Goal: Task Accomplishment & Management: Use online tool/utility

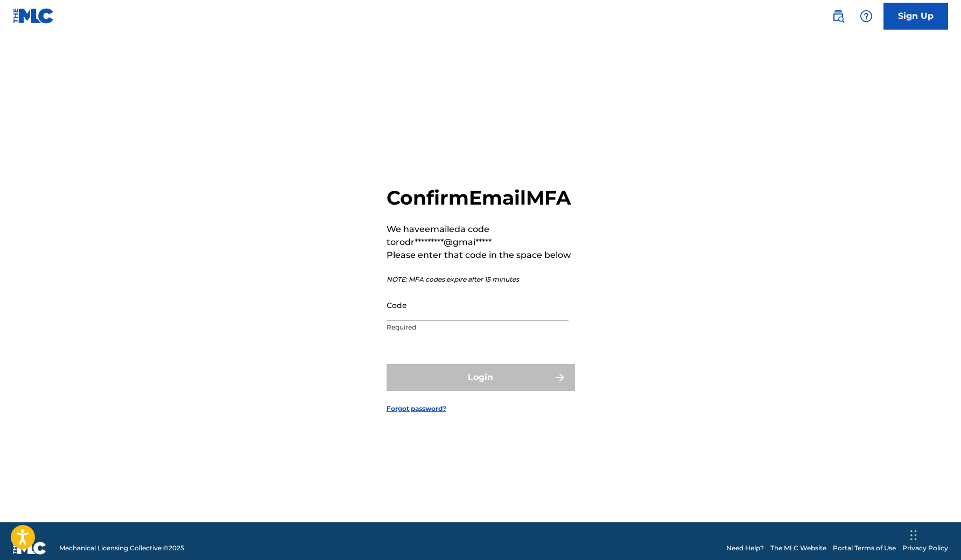
click at [498, 320] on input "Code" at bounding box center [477, 305] width 182 height 31
paste input "589884"
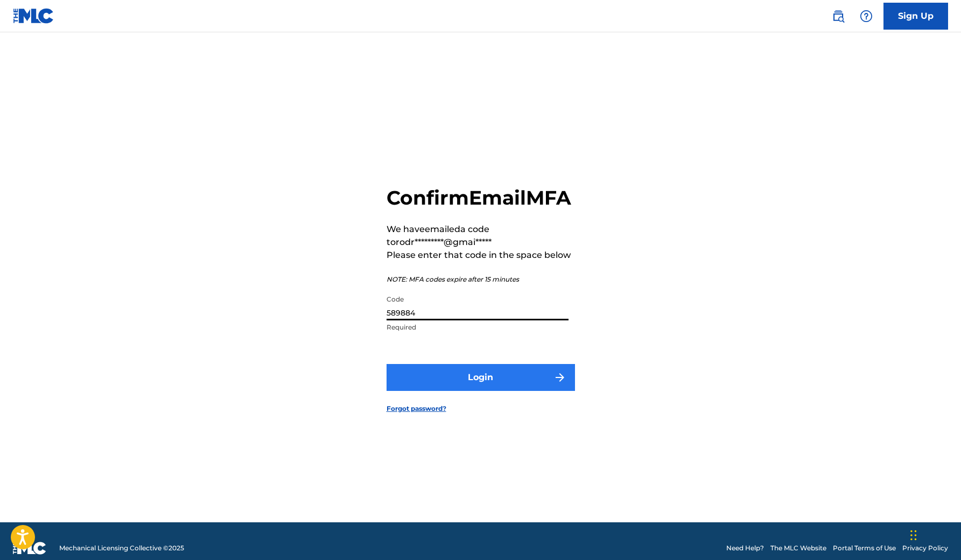
type input "589884"
click at [494, 391] on button "Login" at bounding box center [480, 377] width 188 height 27
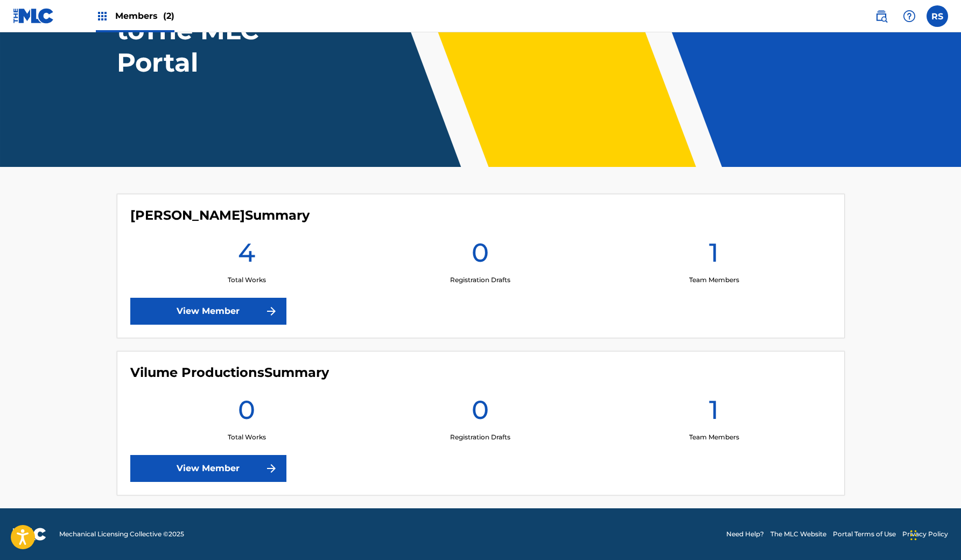
scroll to position [142, 0]
click at [203, 302] on link "View Member" at bounding box center [208, 311] width 156 height 27
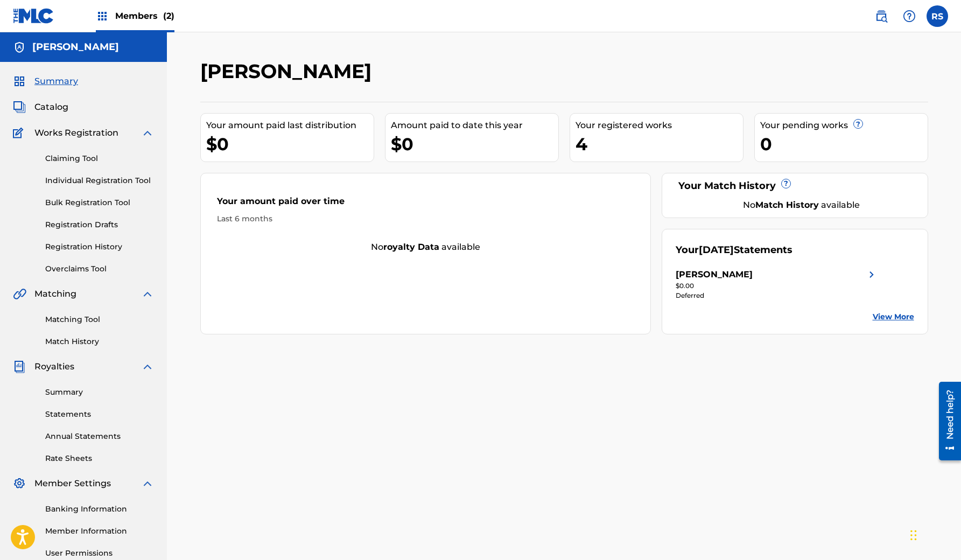
click at [65, 131] on span "Works Registration" at bounding box center [76, 132] width 84 height 13
click at [64, 158] on link "Claiming Tool" at bounding box center [99, 158] width 109 height 11
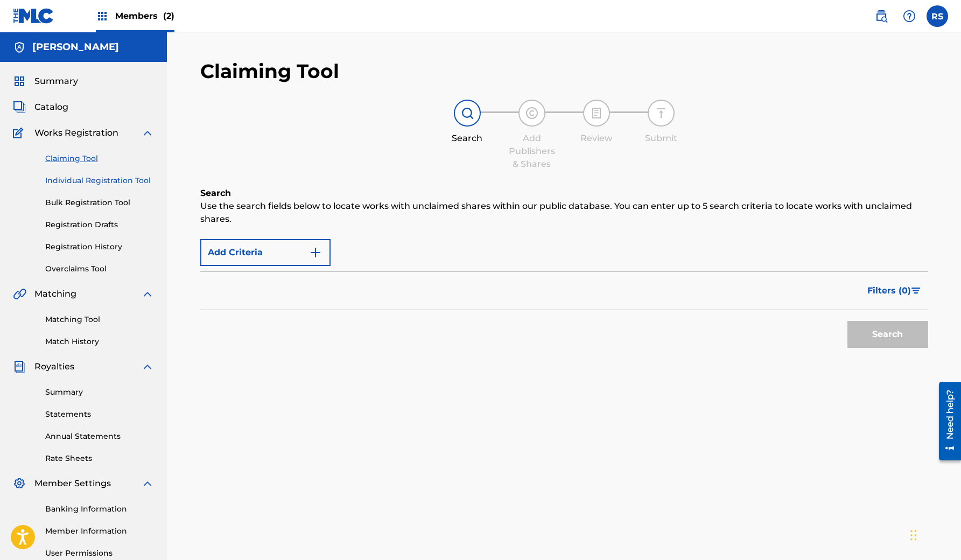
click at [91, 179] on link "Individual Registration Tool" at bounding box center [99, 180] width 109 height 11
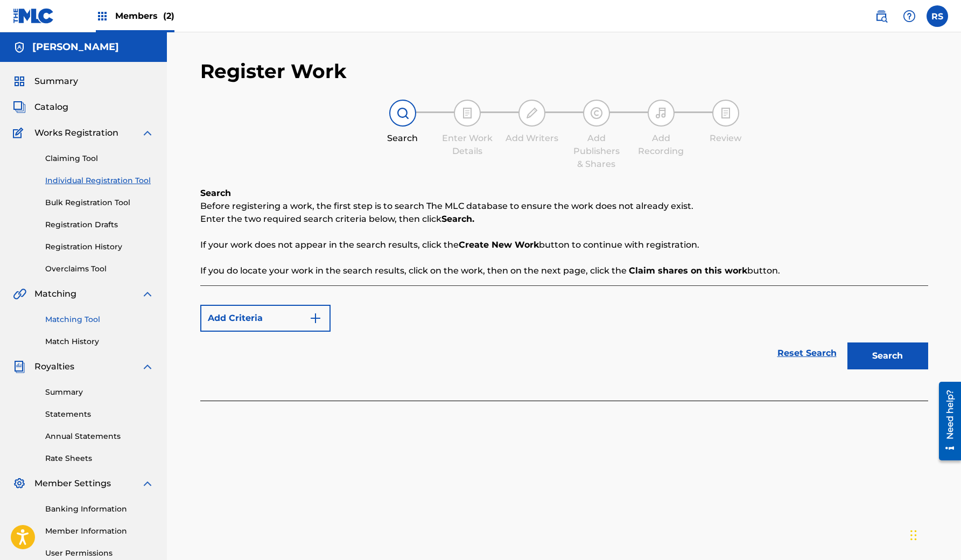
click at [71, 317] on link "Matching Tool" at bounding box center [99, 319] width 109 height 11
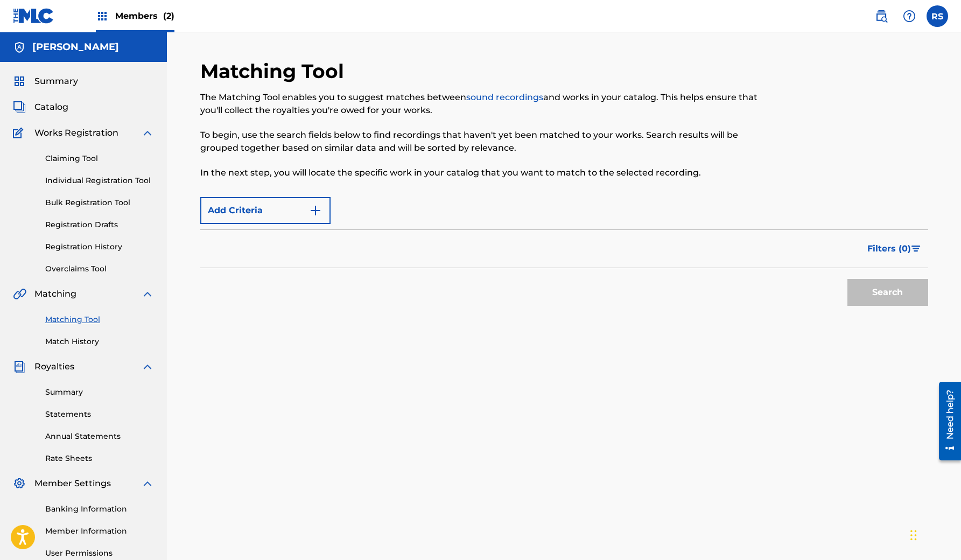
click at [58, 368] on span "Royalties" at bounding box center [54, 366] width 40 height 13
click at [60, 388] on link "Summary" at bounding box center [99, 391] width 109 height 11
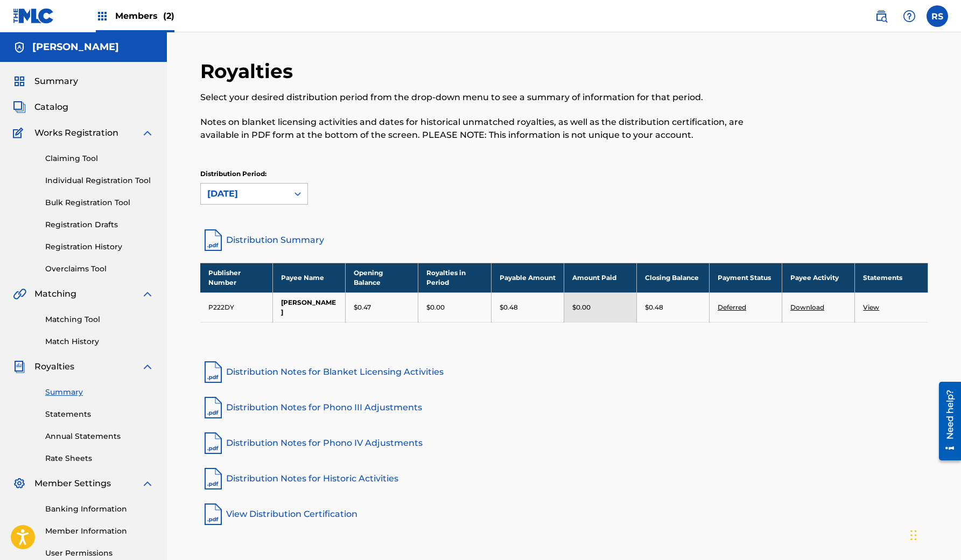
click at [125, 15] on span "Members (2)" at bounding box center [144, 16] width 59 height 12
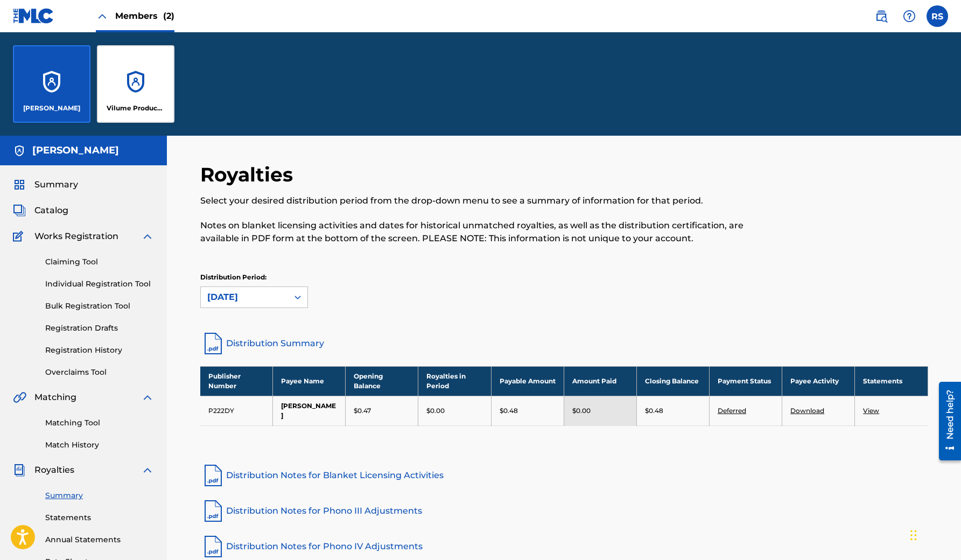
click at [125, 15] on span "Members (2)" at bounding box center [144, 16] width 59 height 12
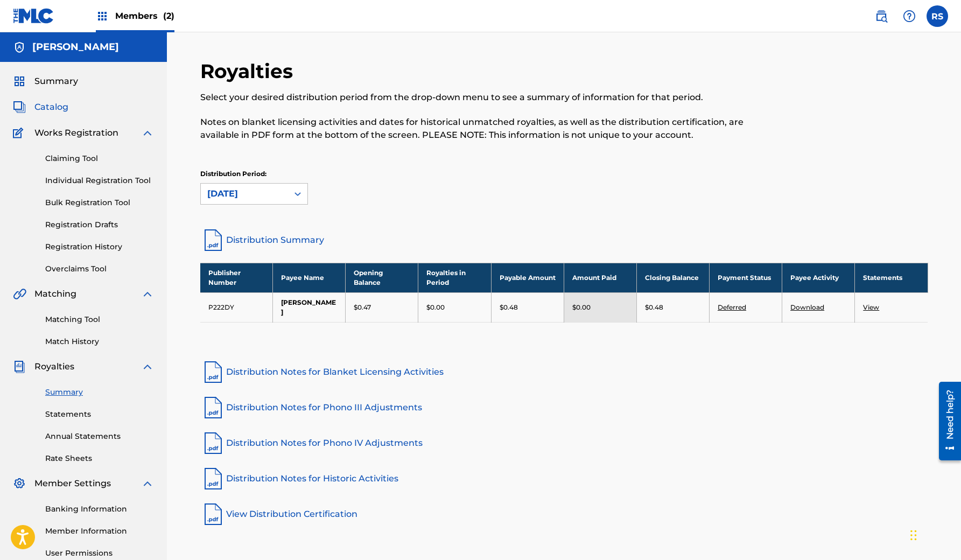
click at [56, 106] on span "Catalog" at bounding box center [51, 107] width 34 height 13
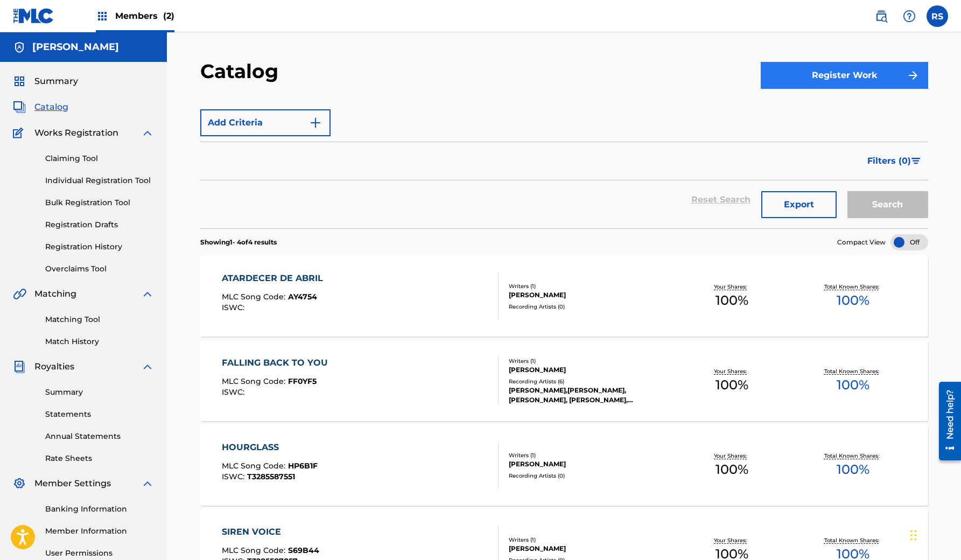
click at [829, 81] on button "Register Work" at bounding box center [843, 75] width 167 height 27
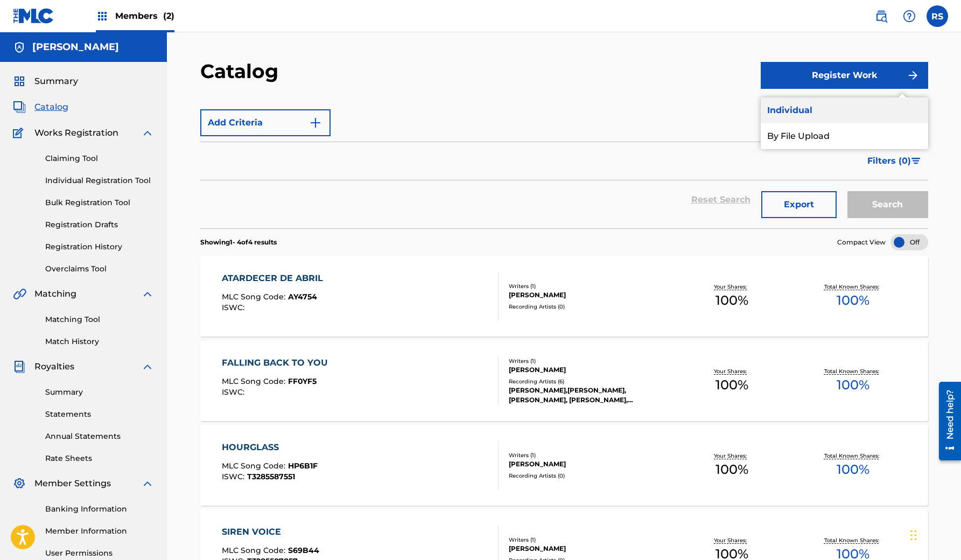
click at [820, 108] on link "Individual" at bounding box center [843, 110] width 167 height 26
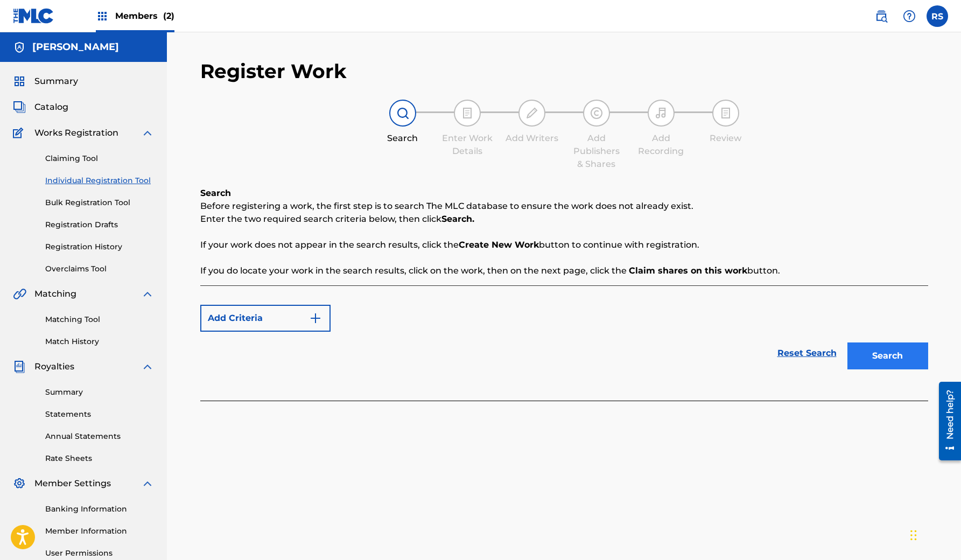
click at [893, 351] on button "Search" at bounding box center [887, 355] width 81 height 27
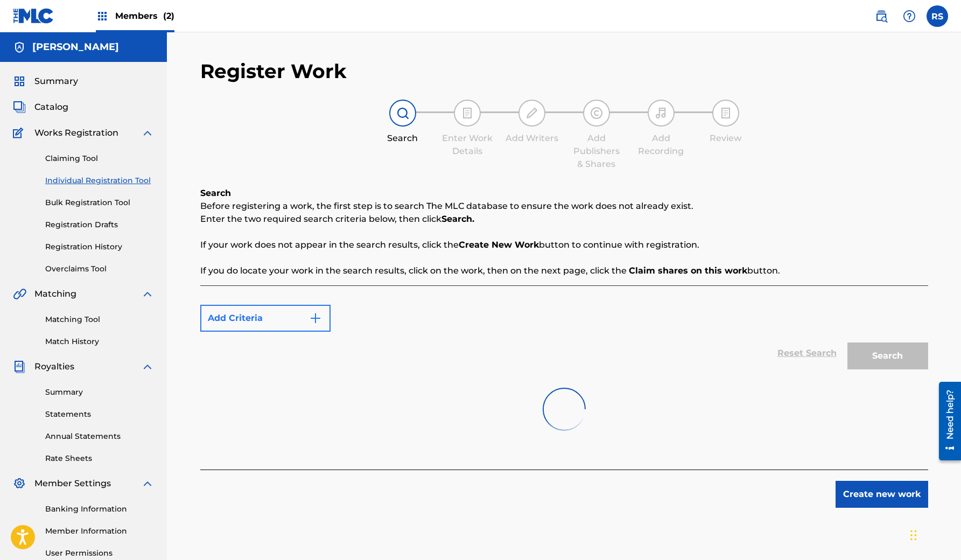
click at [286, 329] on button "Add Criteria" at bounding box center [265, 318] width 130 height 27
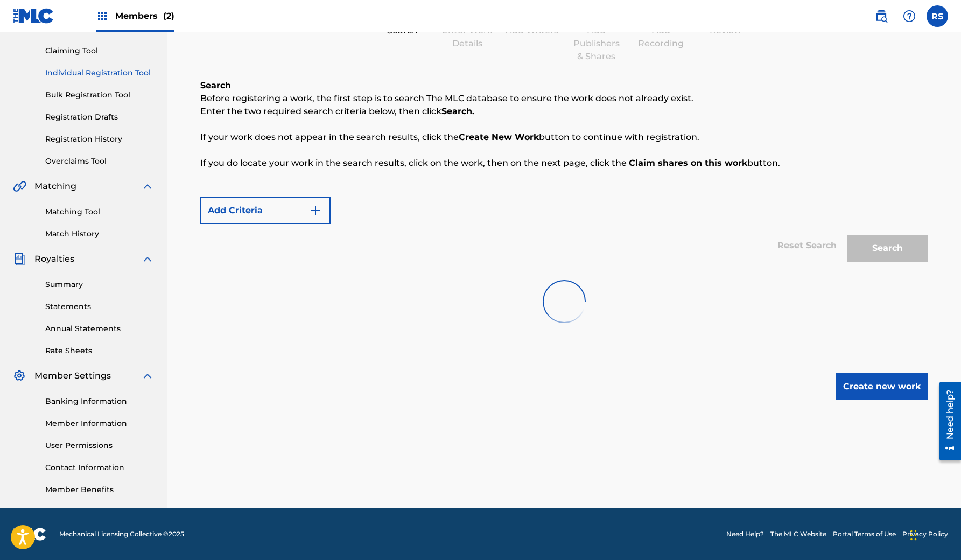
scroll to position [108, 0]
click at [320, 215] on img "Search Form" at bounding box center [315, 210] width 13 height 13
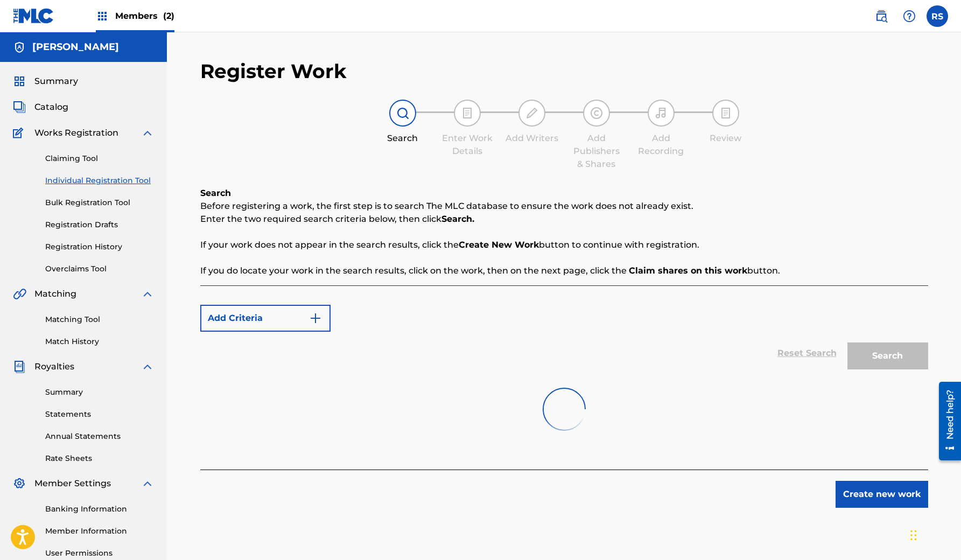
scroll to position [0, 0]
click at [421, 327] on div "Add Criteria" at bounding box center [564, 318] width 728 height 27
click at [432, 355] on div "Reset Search Search" at bounding box center [564, 353] width 728 height 43
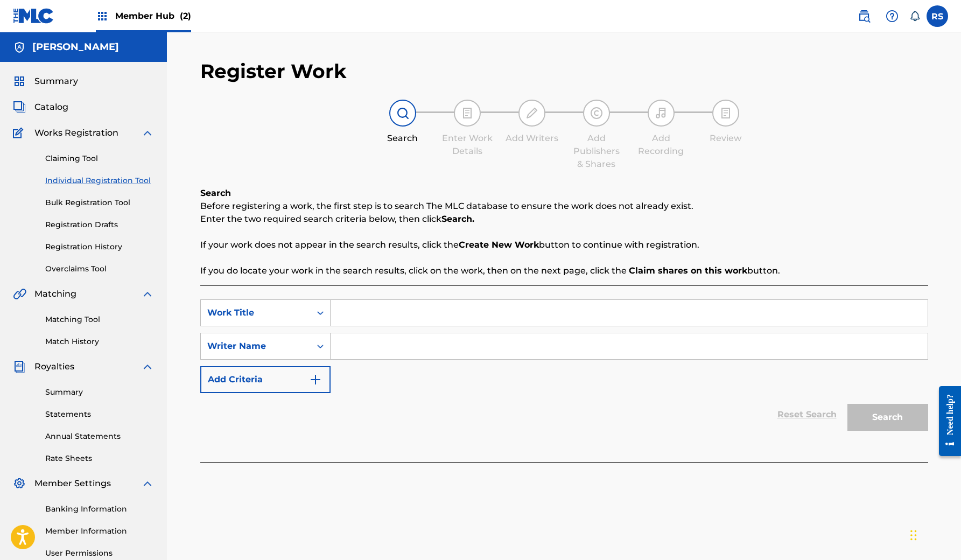
click at [399, 313] on input "Search Form" at bounding box center [628, 313] width 597 height 26
click at [65, 135] on span "Works Registration" at bounding box center [76, 132] width 84 height 13
click at [47, 112] on span "Catalog" at bounding box center [51, 107] width 34 height 13
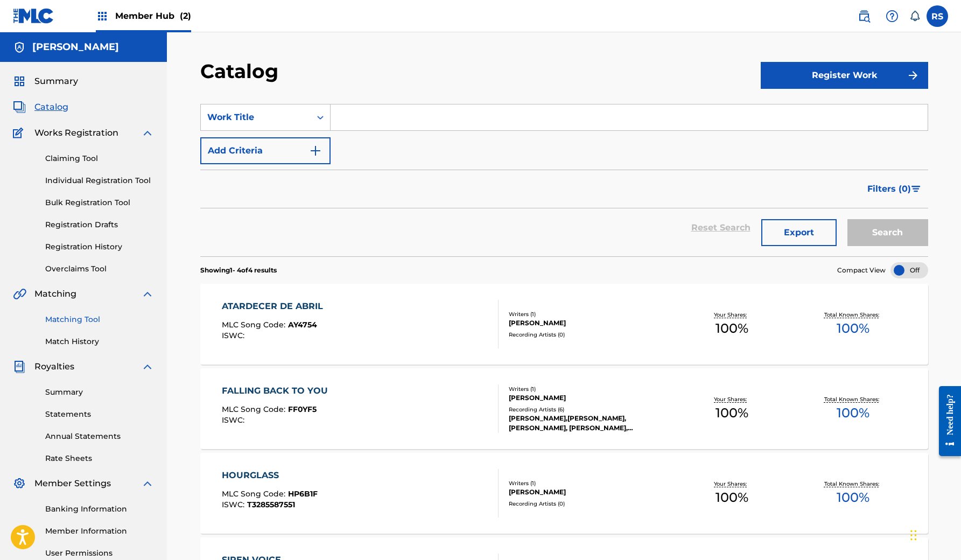
click at [82, 317] on link "Matching Tool" at bounding box center [99, 319] width 109 height 11
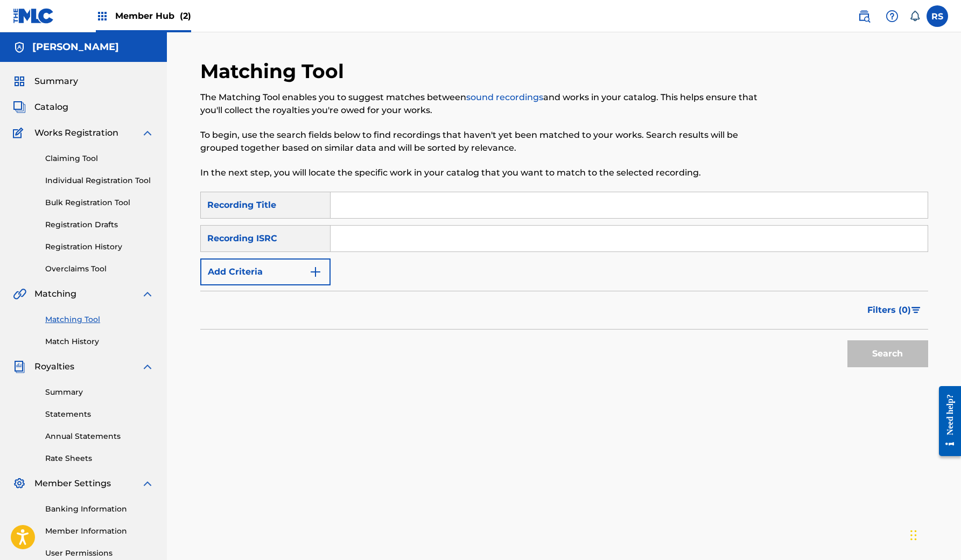
click at [358, 198] on input "Search Form" at bounding box center [628, 205] width 597 height 26
click at [358, 237] on input "Search Form" at bounding box center [628, 239] width 597 height 26
click at [415, 240] on input "Search Form" at bounding box center [628, 239] width 597 height 26
paste input "SE5BU2470710"
type input "SE5BU2470710"
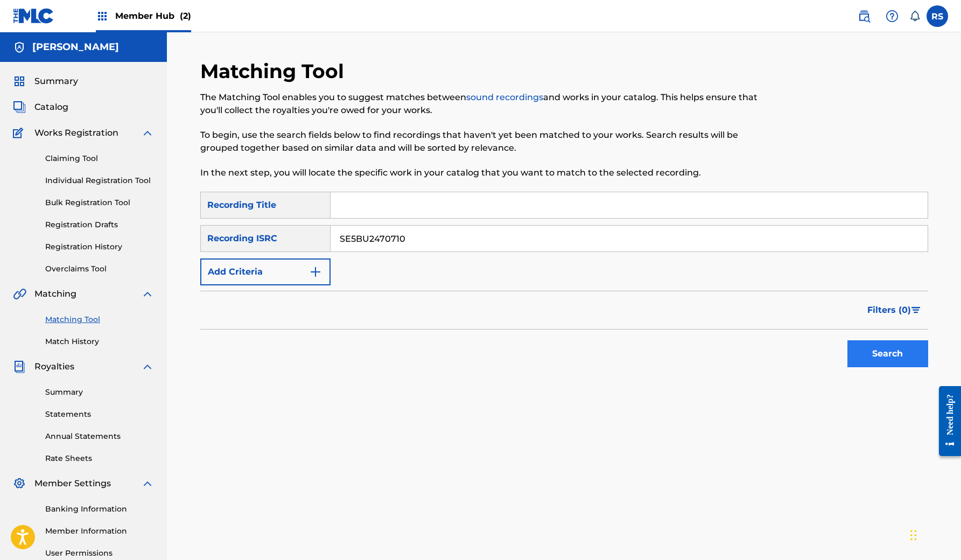
click at [900, 351] on button "Search" at bounding box center [887, 353] width 81 height 27
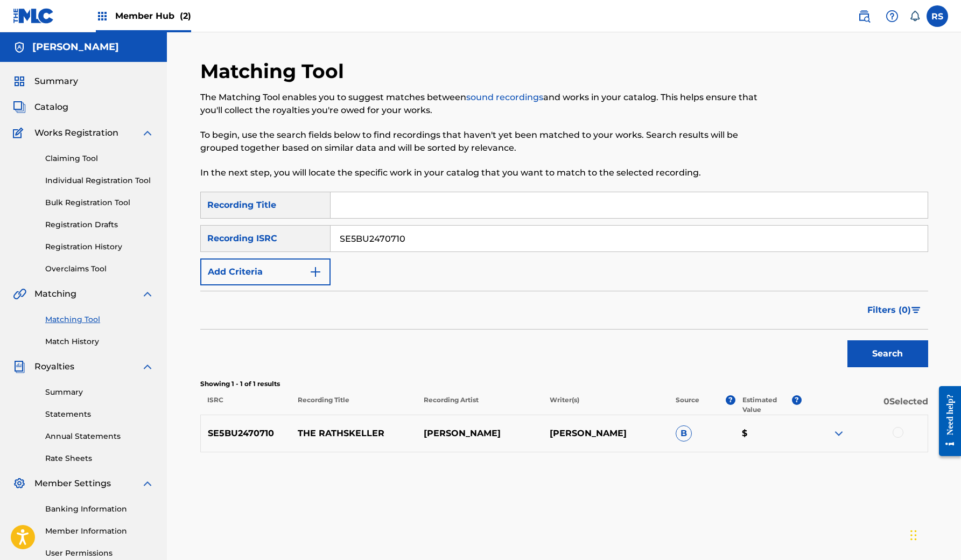
click at [778, 433] on p "$" at bounding box center [768, 433] width 67 height 13
click at [842, 435] on img at bounding box center [838, 433] width 13 height 13
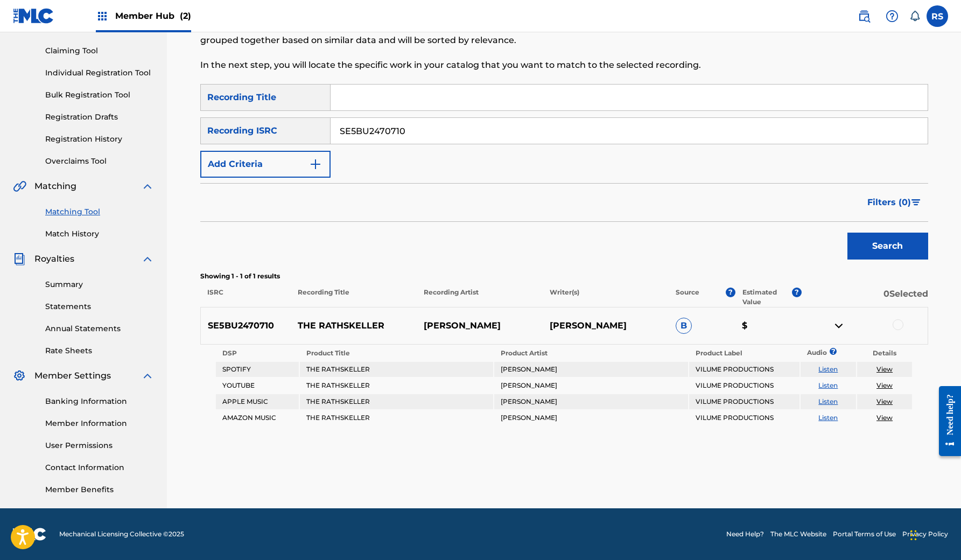
scroll to position [108, 0]
click at [900, 323] on div at bounding box center [897, 324] width 11 height 11
click at [841, 322] on img at bounding box center [838, 325] width 13 height 13
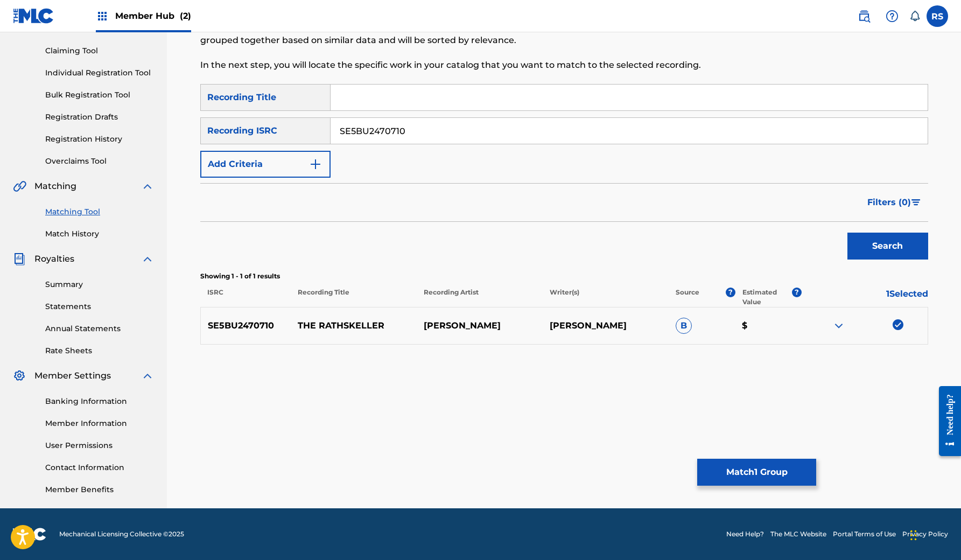
click at [839, 323] on img at bounding box center [838, 325] width 13 height 13
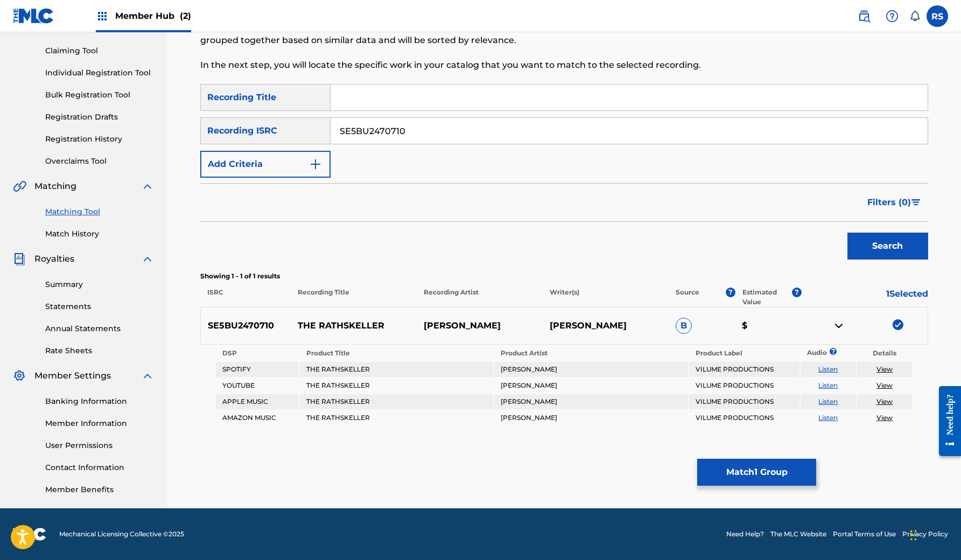
click at [747, 319] on div "SE5BU2470710 THE RATHSKELLER RODRIGO SALUME RODRIGO SALUME B $" at bounding box center [564, 326] width 728 height 38
click at [689, 329] on span "B" at bounding box center [683, 326] width 16 height 16
click at [685, 328] on span "B" at bounding box center [683, 326] width 16 height 16
click at [840, 326] on img at bounding box center [838, 325] width 13 height 13
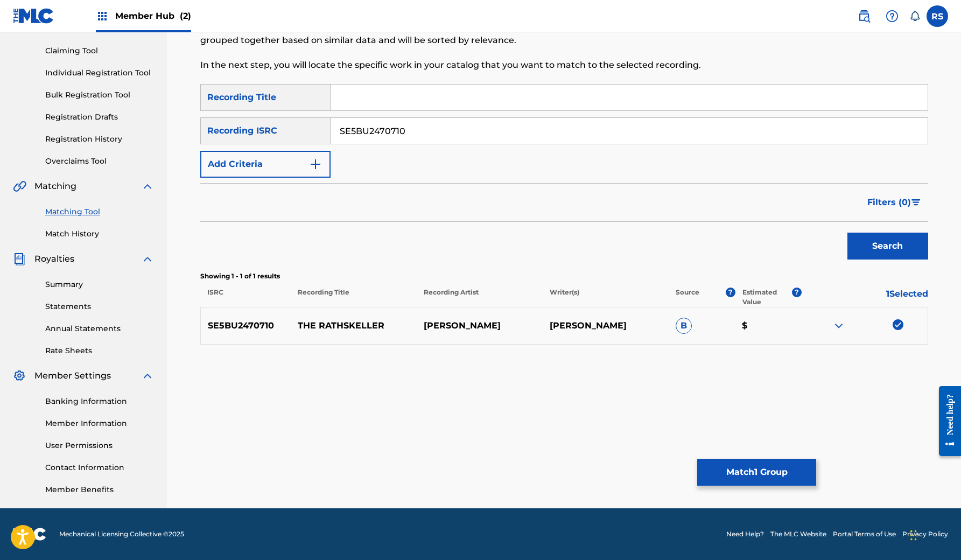
click at [441, 128] on input "SE5BU2470710" at bounding box center [628, 131] width 597 height 26
paste input "SE5BU2470708"
type input "SE5BU2470708"
click at [868, 243] on button "Search" at bounding box center [887, 246] width 81 height 27
click at [897, 322] on div at bounding box center [897, 324] width 11 height 11
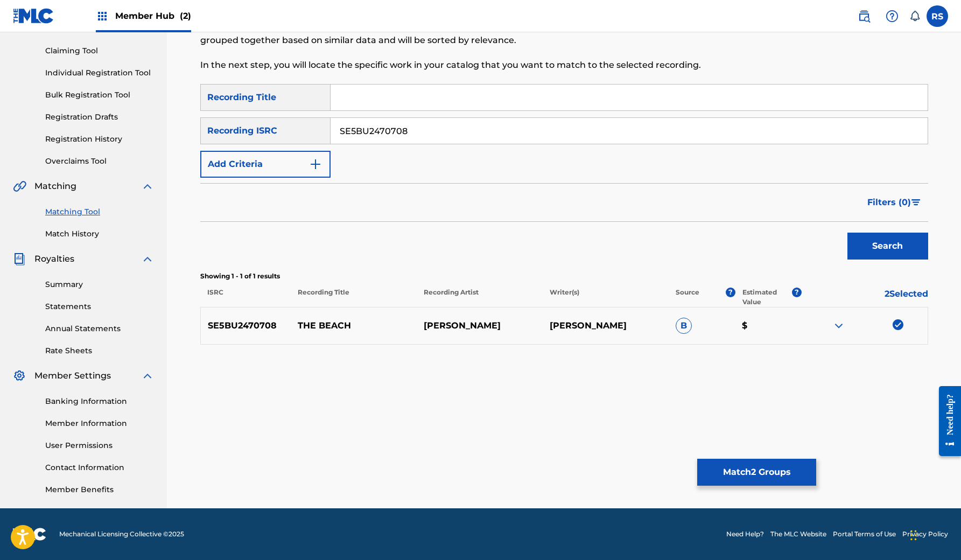
click at [841, 327] on img at bounding box center [838, 325] width 13 height 13
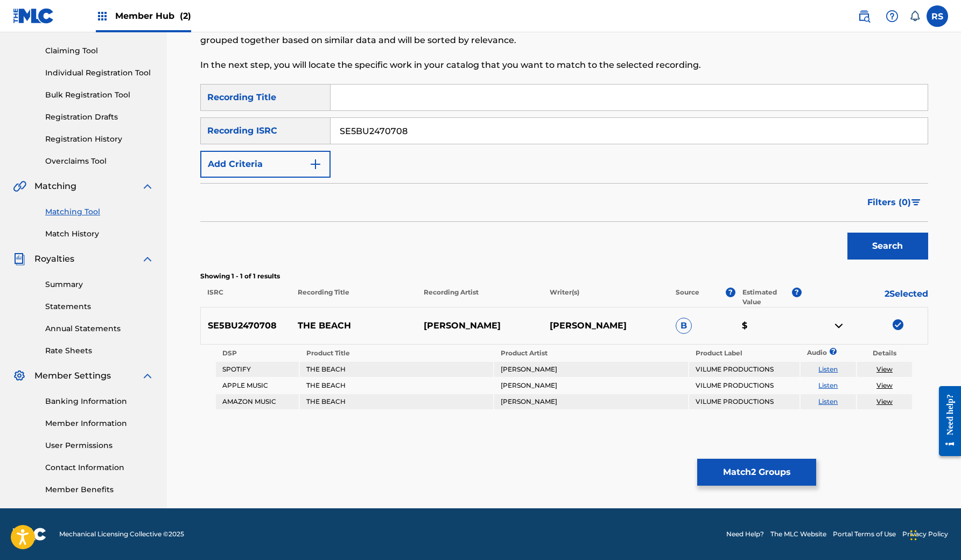
click at [841, 327] on img at bounding box center [838, 325] width 13 height 13
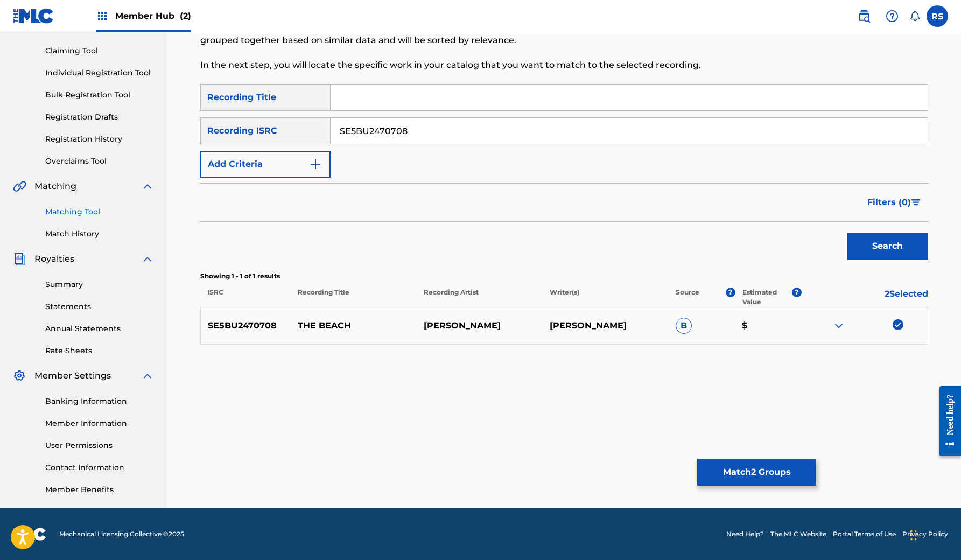
click at [454, 133] on input "SE5BU2470708" at bounding box center [628, 131] width 597 height 26
paste input "SE6XX2158173"
type input "SE6XX2158173"
click at [896, 241] on button "Search" at bounding box center [887, 246] width 81 height 27
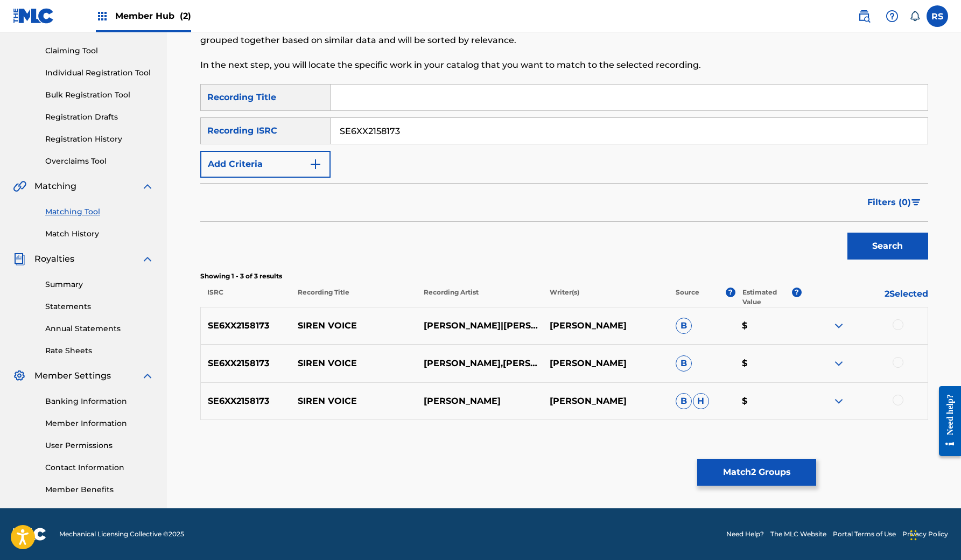
click at [838, 324] on img at bounding box center [838, 325] width 13 height 13
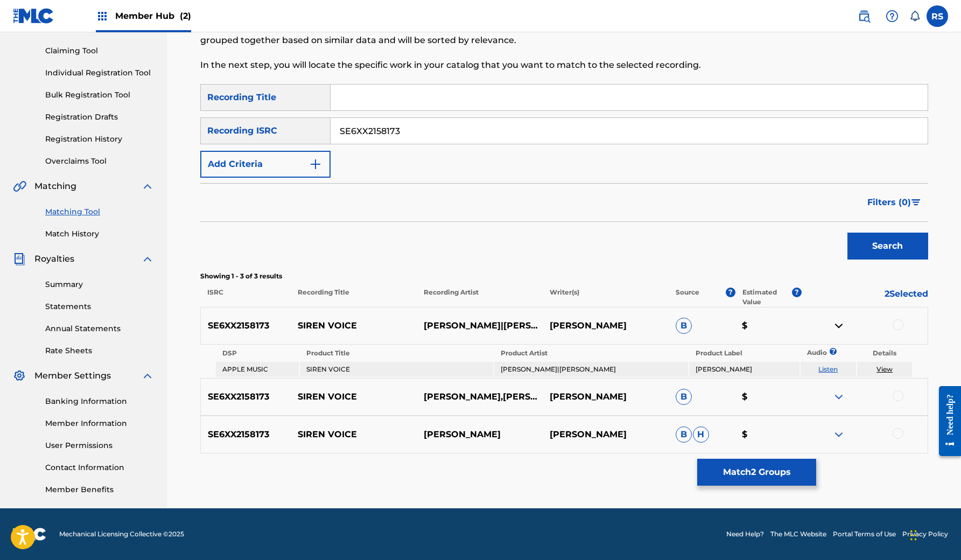
click at [837, 398] on img at bounding box center [838, 396] width 13 height 13
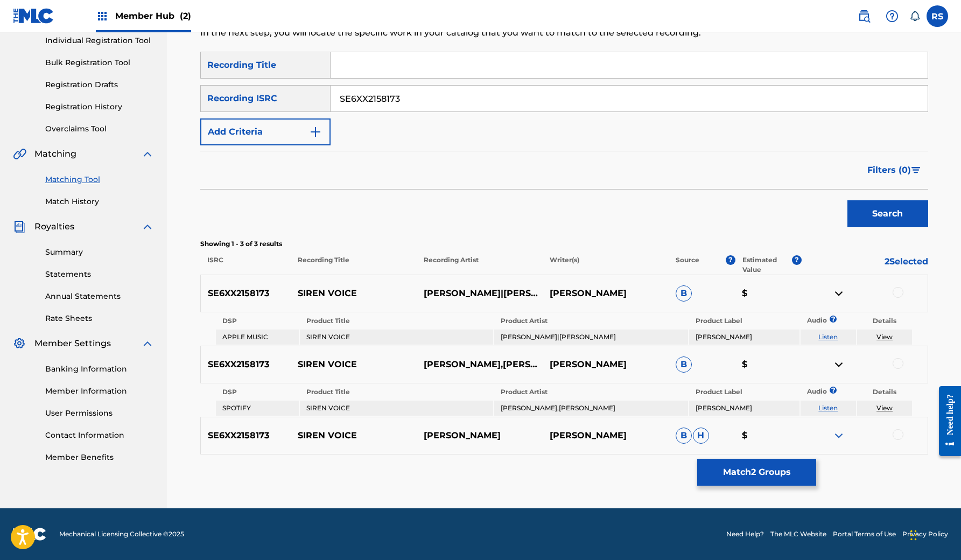
scroll to position [140, 0]
click at [834, 431] on img at bounding box center [838, 435] width 13 height 13
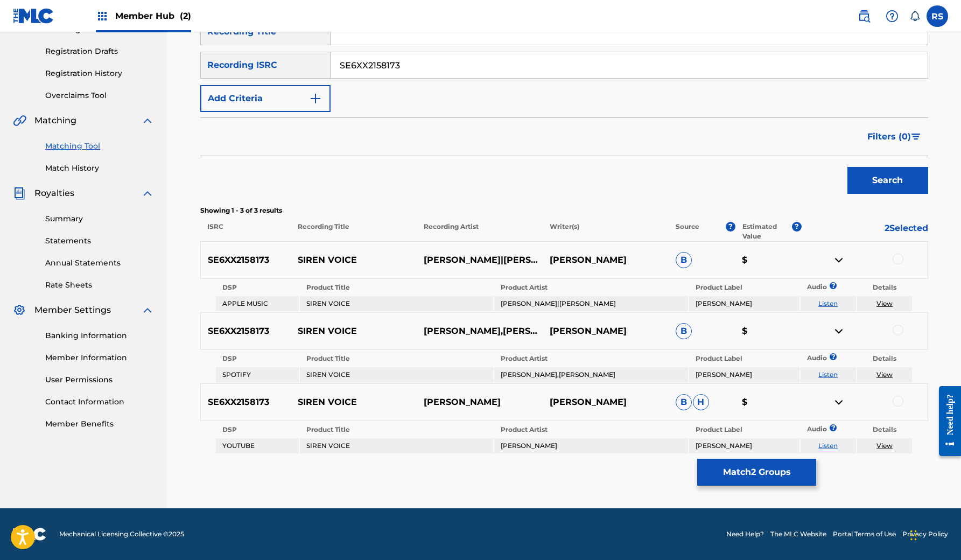
scroll to position [173, 0]
click at [901, 401] on div at bounding box center [897, 401] width 11 height 11
click at [897, 325] on div at bounding box center [897, 330] width 11 height 11
click at [899, 261] on div at bounding box center [897, 258] width 11 height 11
click at [835, 255] on img at bounding box center [838, 259] width 13 height 13
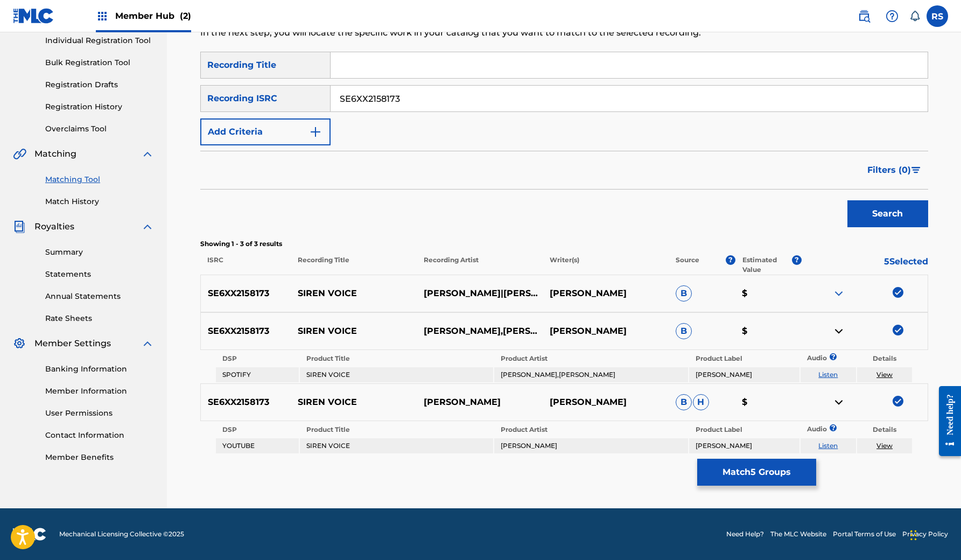
click at [833, 330] on img at bounding box center [838, 331] width 13 height 13
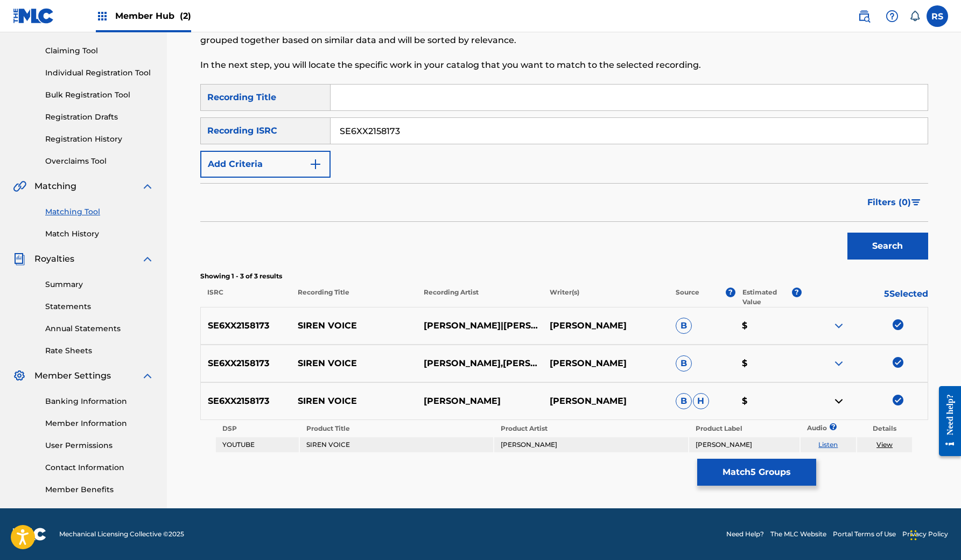
click at [838, 405] on img at bounding box center [838, 401] width 13 height 13
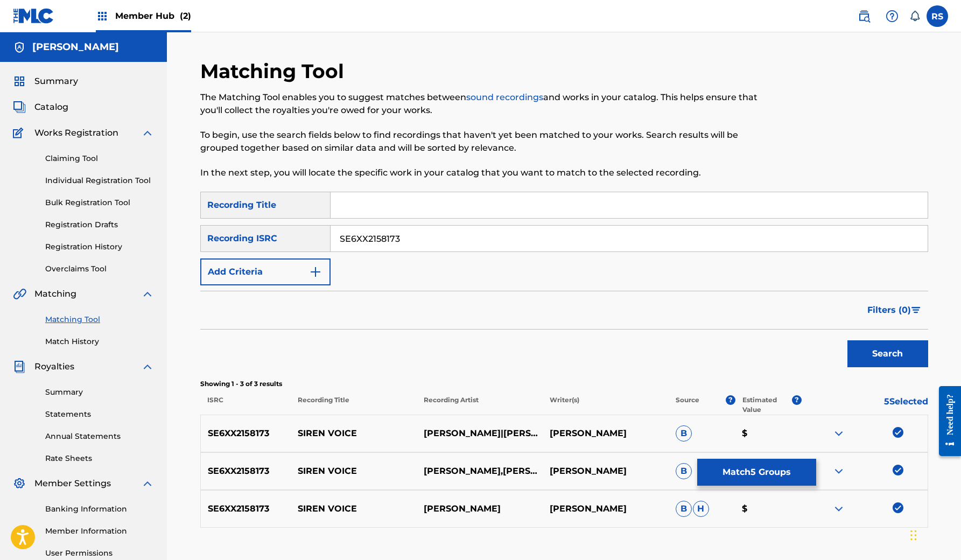
scroll to position [0, 0]
click at [425, 238] on input "SE6XX2158173" at bounding box center [628, 239] width 597 height 26
paste input "SE6I32425058"
type input "SE6I32425058"
click at [876, 347] on button "Search" at bounding box center [887, 353] width 81 height 27
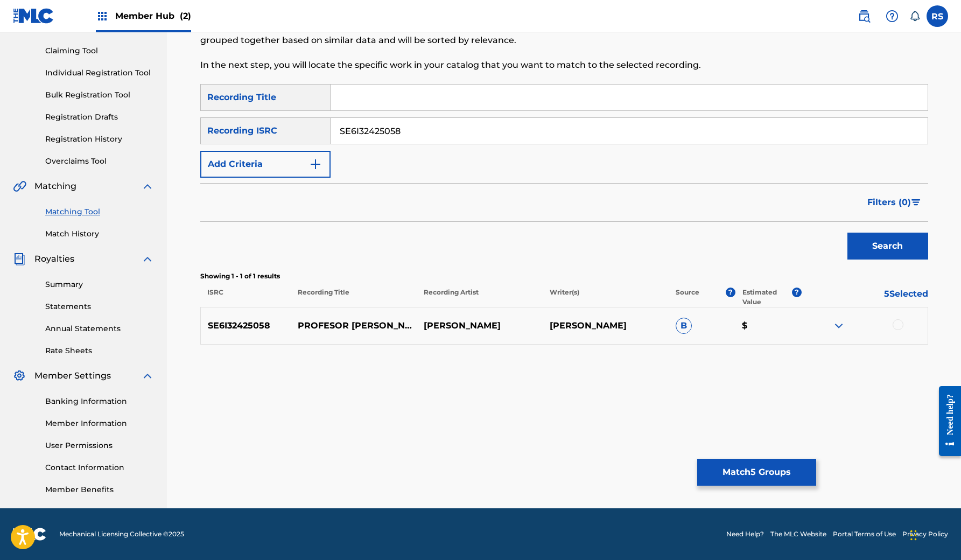
scroll to position [108, 0]
click at [899, 326] on div at bounding box center [897, 324] width 11 height 11
click at [453, 128] on input "SE6I32425058" at bounding box center [628, 131] width 597 height 26
click at [444, 134] on input "SE6I32425058" at bounding box center [628, 131] width 597 height 26
paste input "SE5BU2470711"
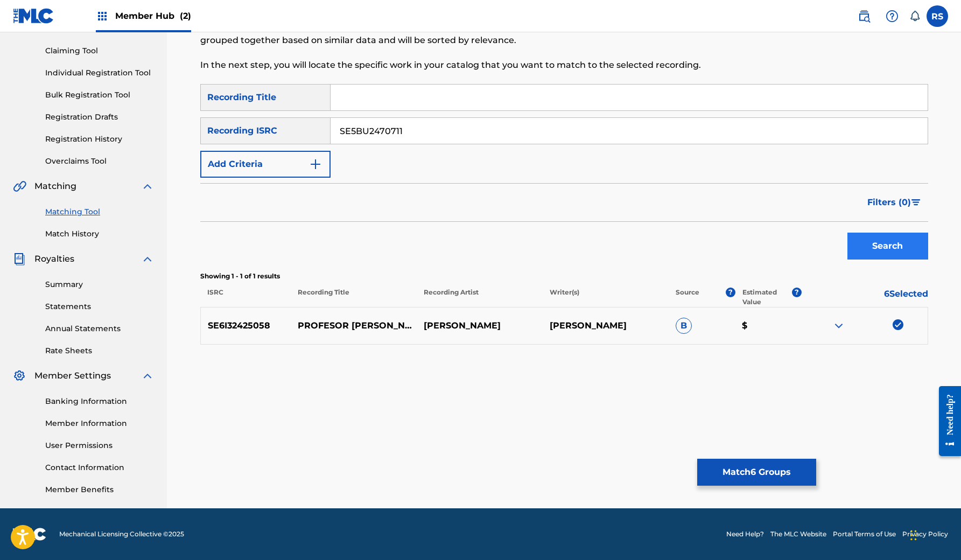
type input "SE5BU2470711"
click at [897, 241] on button "Search" at bounding box center [887, 246] width 81 height 27
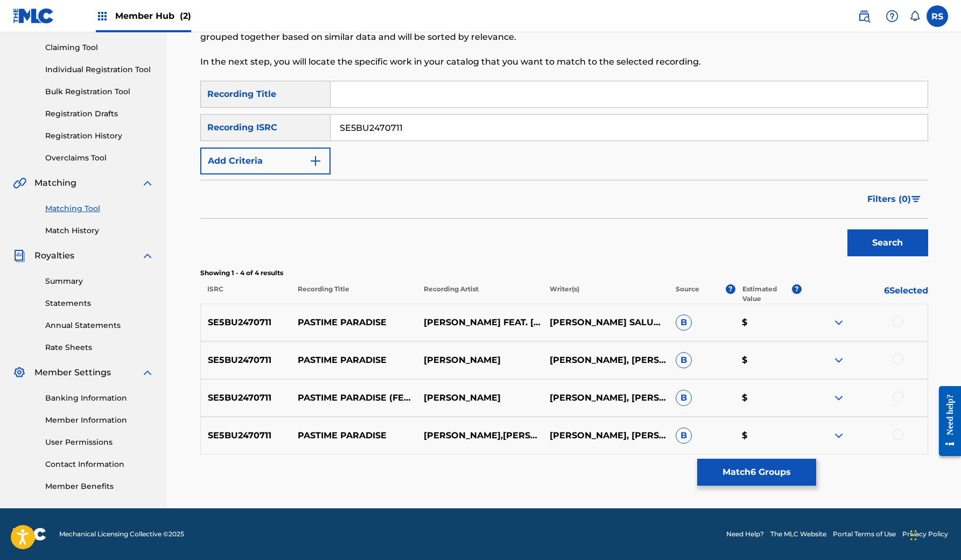
scroll to position [111, 0]
click at [838, 324] on img at bounding box center [838, 322] width 13 height 13
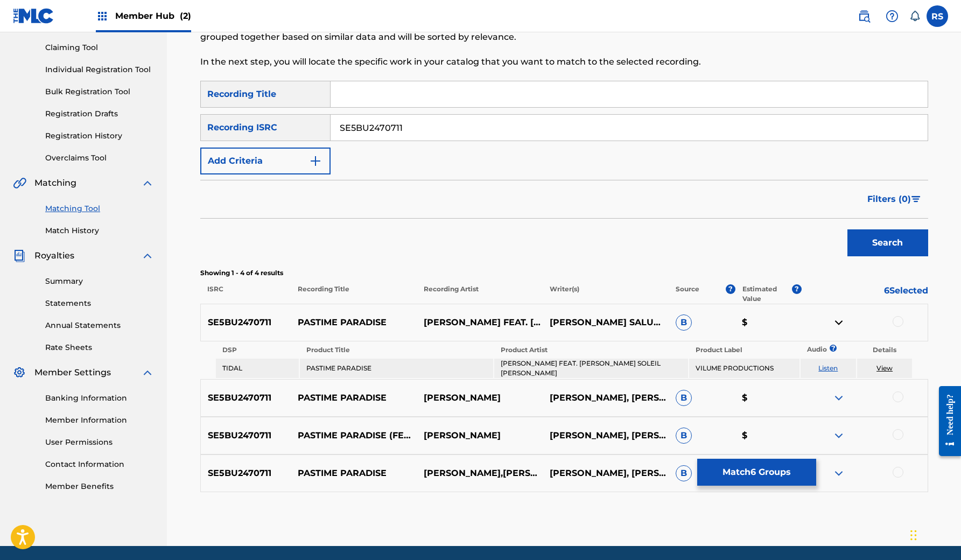
click at [840, 396] on img at bounding box center [838, 397] width 13 height 13
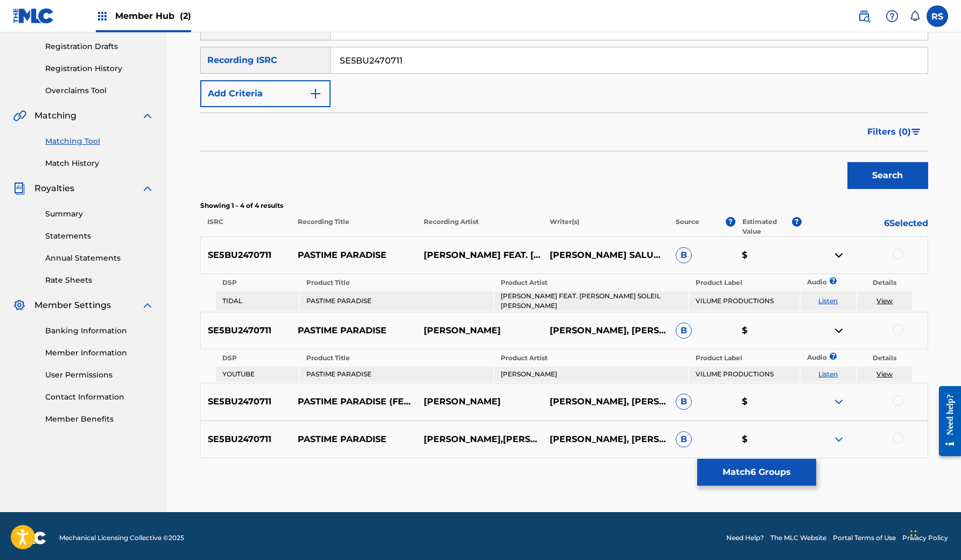
scroll to position [178, 0]
click at [841, 398] on img at bounding box center [838, 402] width 13 height 13
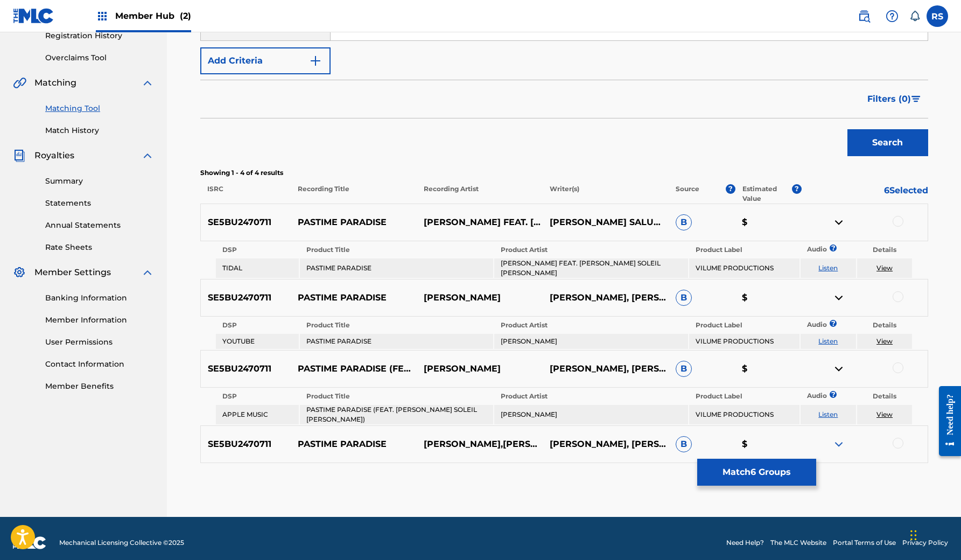
click at [834, 440] on img at bounding box center [838, 444] width 13 height 13
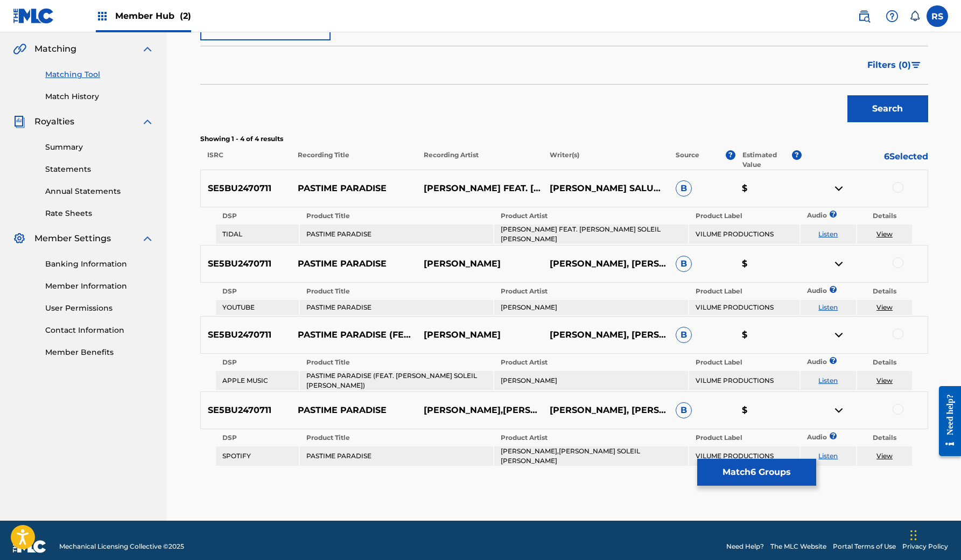
scroll to position [244, 0]
click at [899, 404] on div at bounding box center [897, 409] width 11 height 11
click at [895, 329] on div at bounding box center [897, 334] width 11 height 11
click at [898, 258] on div at bounding box center [897, 263] width 11 height 11
click at [895, 179] on div "SE5BU2470711 PASTIME PARADISE RODRIGO SALUME FEAT. ALYSSA SOLEIL RIVERA RODRIGO…" at bounding box center [564, 189] width 728 height 38
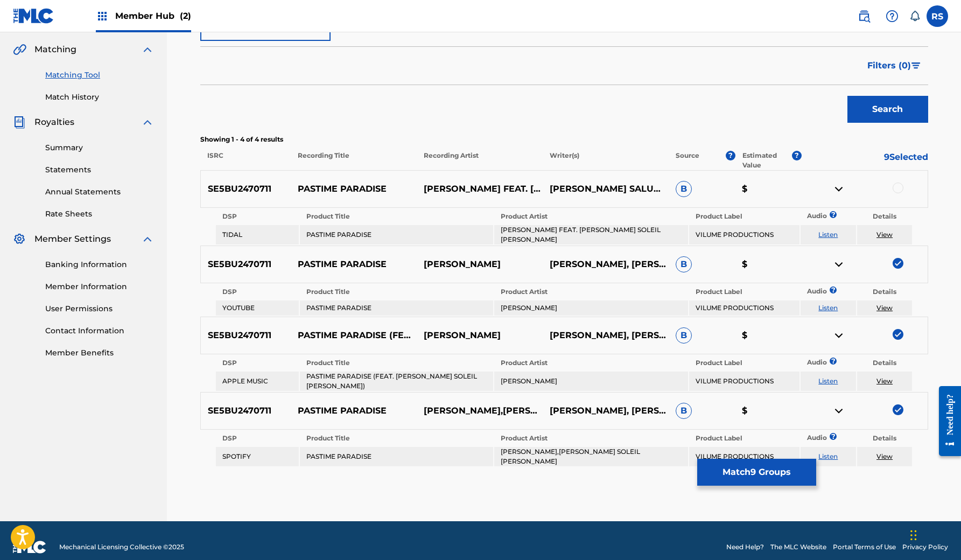
click at [896, 186] on div at bounding box center [897, 187] width 11 height 11
click at [834, 187] on img at bounding box center [838, 188] width 13 height 13
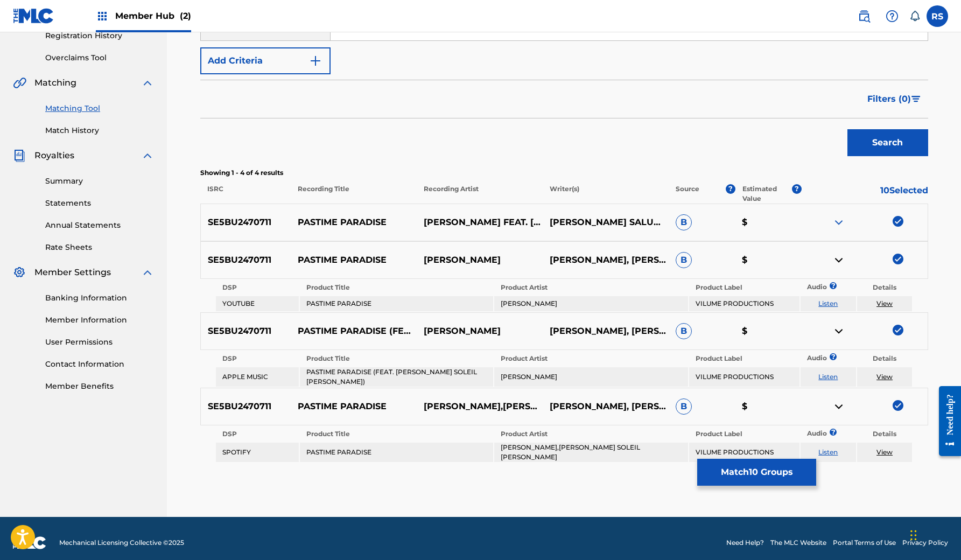
click at [835, 253] on img at bounding box center [838, 259] width 13 height 13
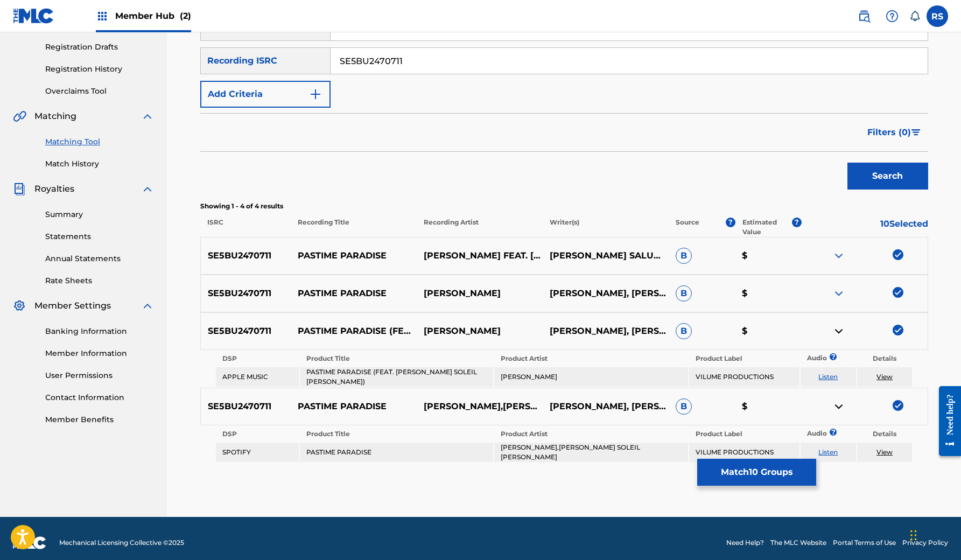
click at [841, 331] on img at bounding box center [838, 331] width 13 height 13
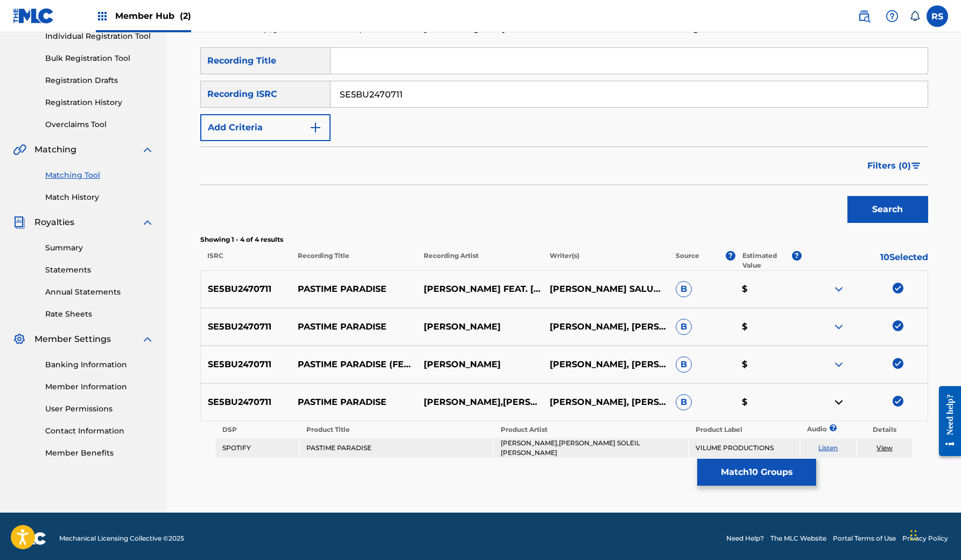
click at [838, 406] on img at bounding box center [838, 402] width 13 height 13
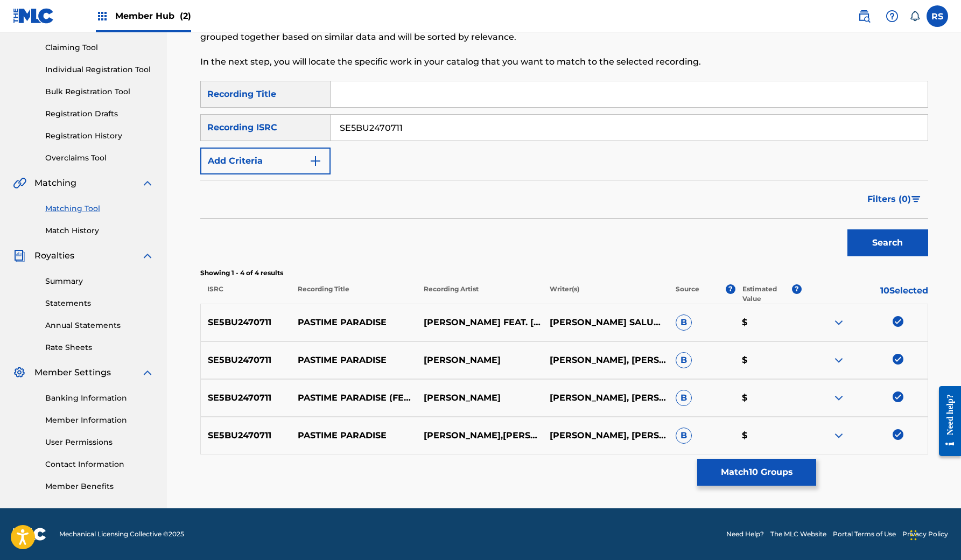
scroll to position [111, 0]
click at [469, 132] on input "SE5BU2470711" at bounding box center [628, 128] width 597 height 26
paste input "SE6XY2255341"
type input "SE6XY2255341"
click at [918, 235] on button "Search" at bounding box center [887, 242] width 81 height 27
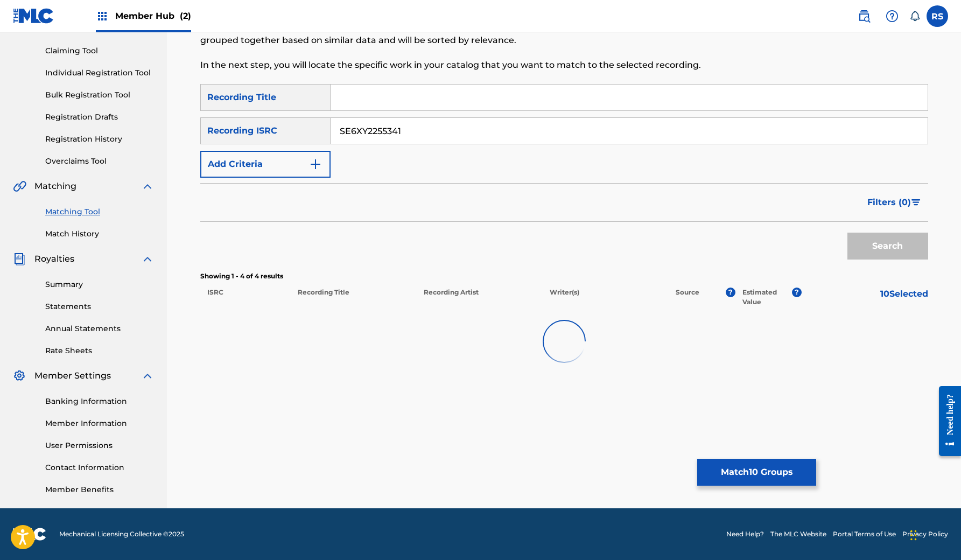
scroll to position [108, 0]
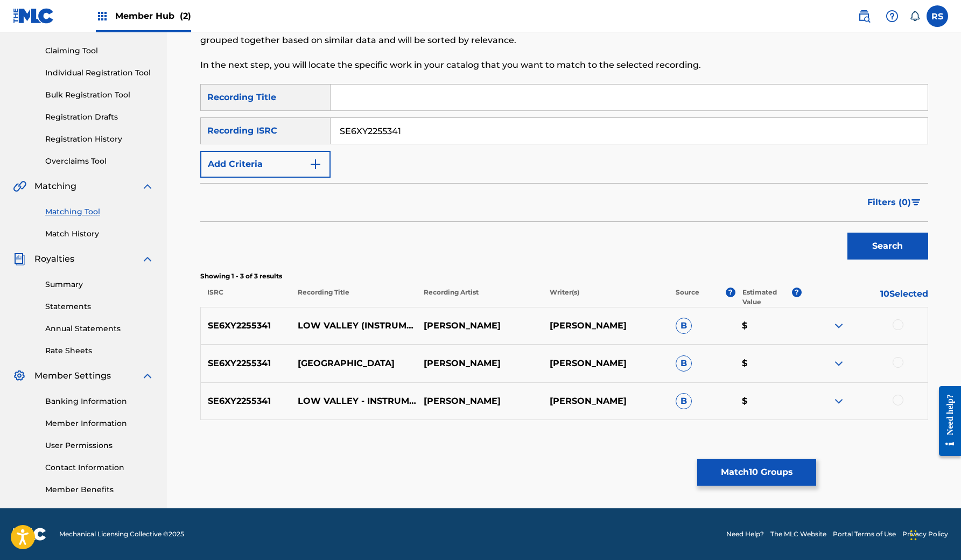
click at [898, 323] on div at bounding box center [897, 324] width 11 height 11
click at [897, 362] on div at bounding box center [897, 362] width 11 height 11
click at [895, 399] on div at bounding box center [897, 400] width 11 height 11
click at [843, 326] on img at bounding box center [838, 325] width 13 height 13
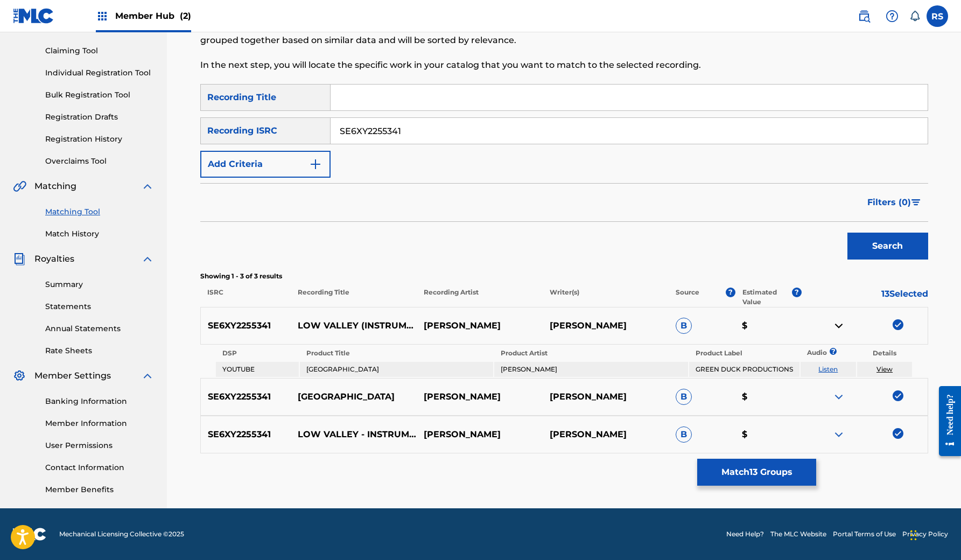
click at [835, 325] on img at bounding box center [838, 325] width 13 height 13
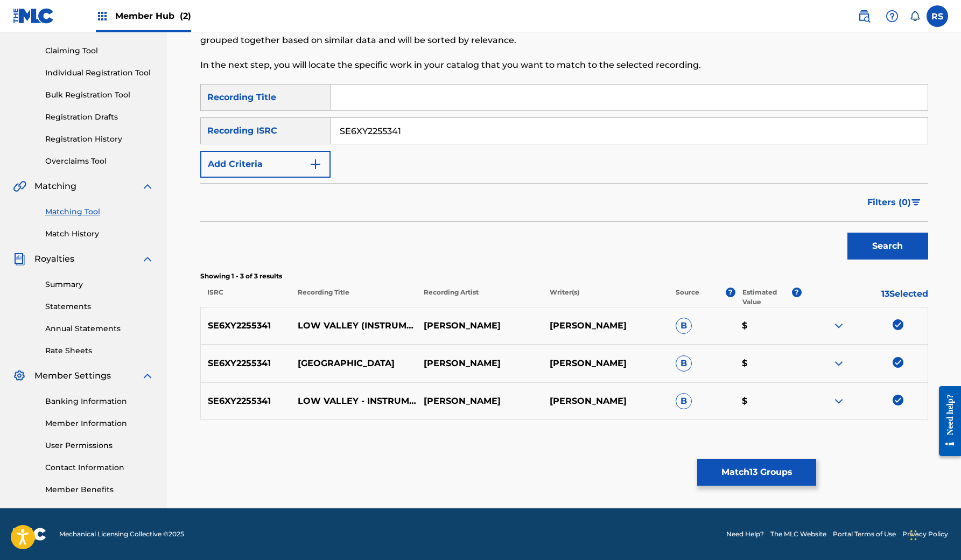
click at [841, 363] on img at bounding box center [838, 363] width 13 height 13
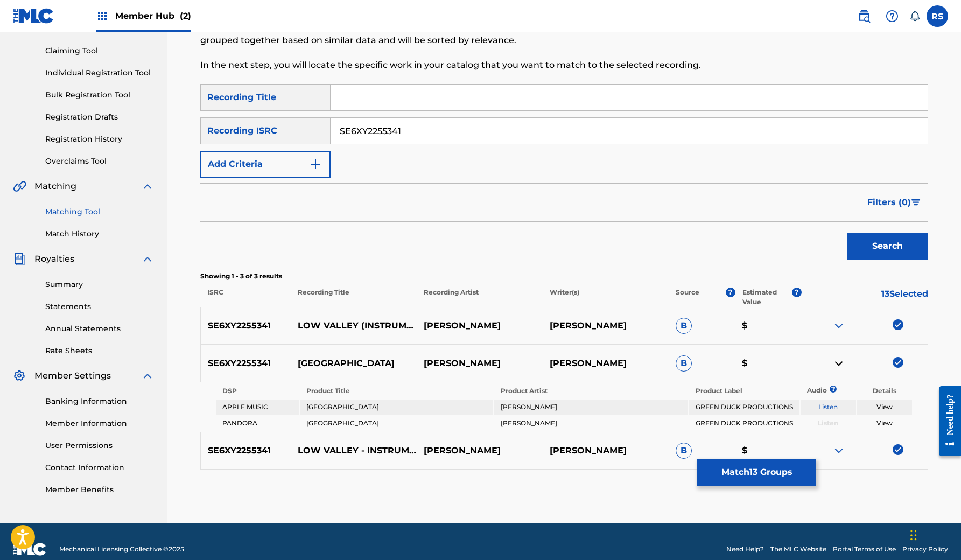
click at [841, 363] on img at bounding box center [838, 363] width 13 height 13
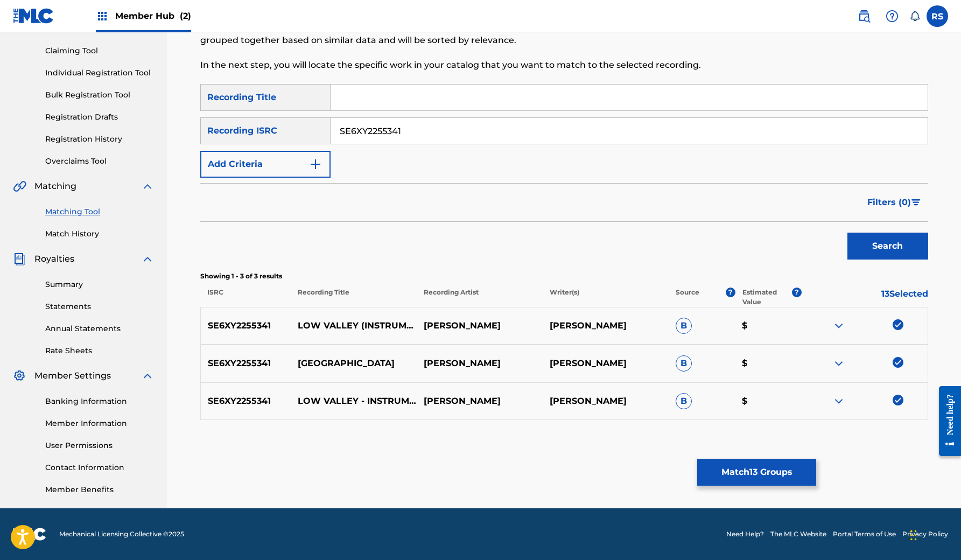
click at [841, 400] on img at bounding box center [838, 401] width 13 height 13
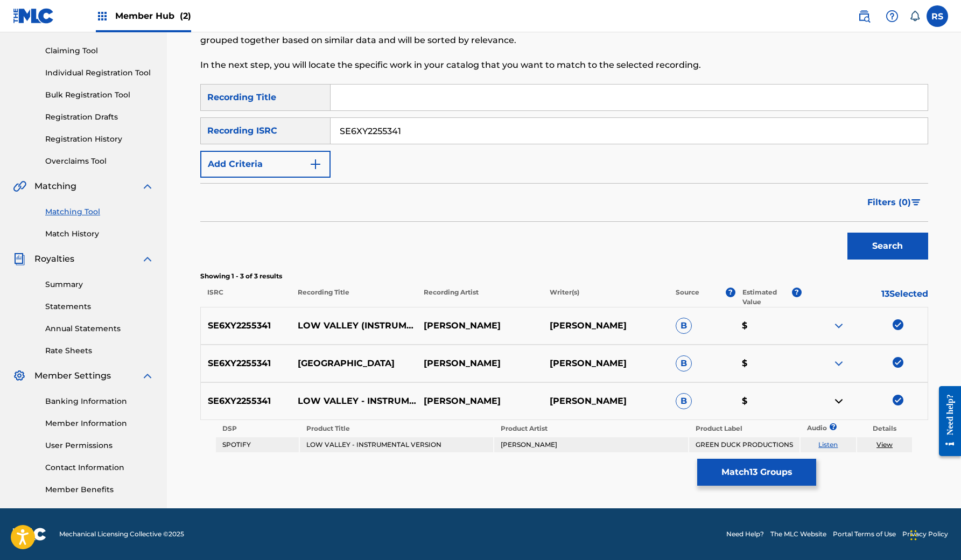
click at [841, 400] on img at bounding box center [838, 401] width 13 height 13
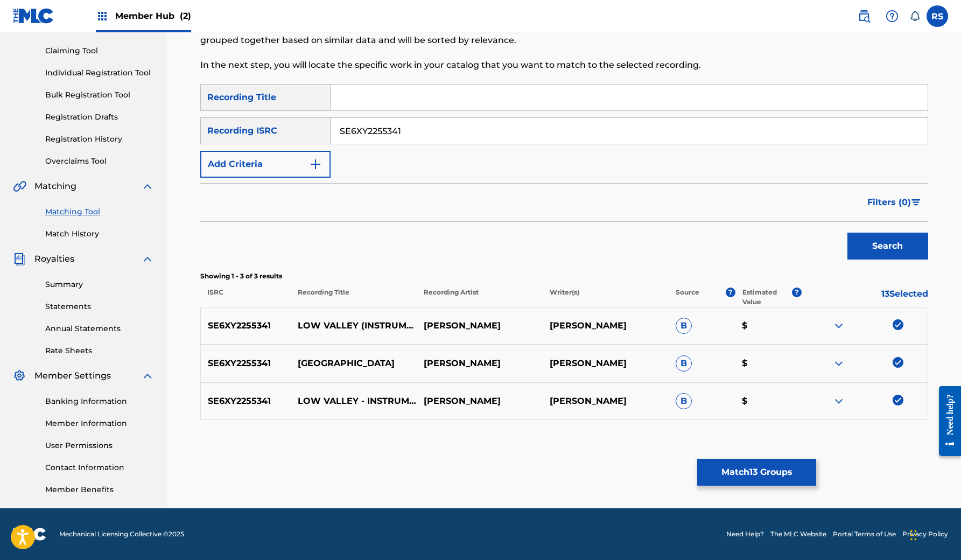
click at [841, 400] on img at bounding box center [838, 401] width 13 height 13
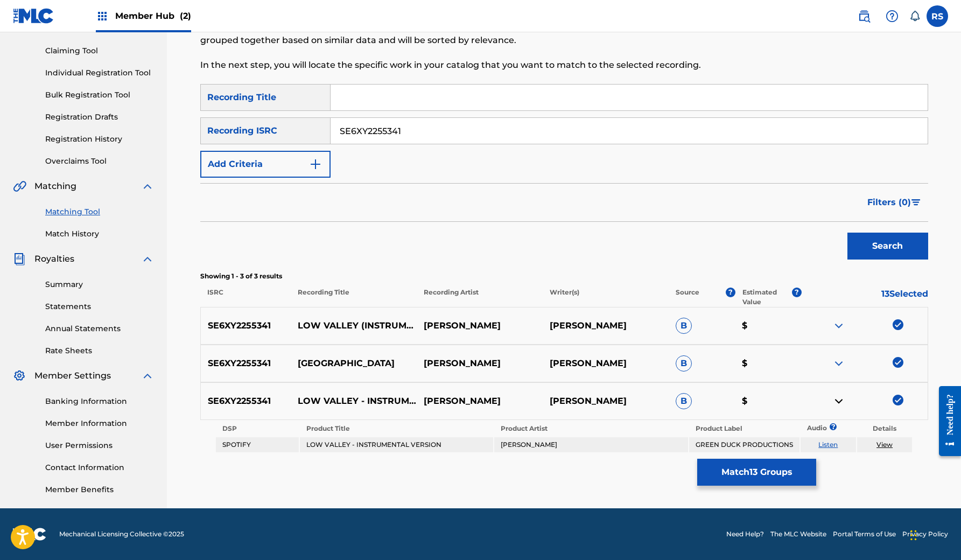
click at [841, 400] on img at bounding box center [838, 401] width 13 height 13
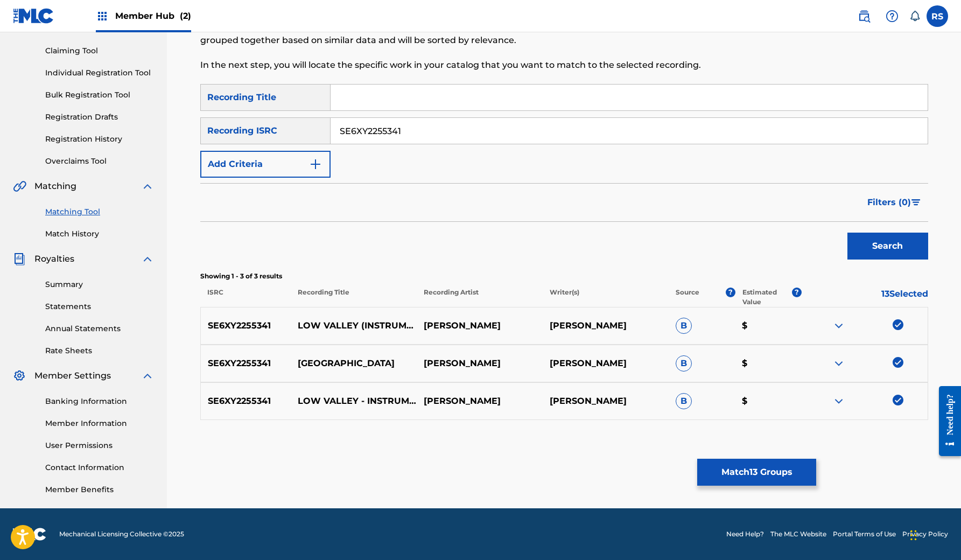
click at [425, 136] on input "SE6XY2255341" at bounding box center [628, 131] width 597 height 26
paste input "SE5BU2470707"
type input "SE5BU2470707"
click at [886, 249] on button "Search" at bounding box center [887, 246] width 81 height 27
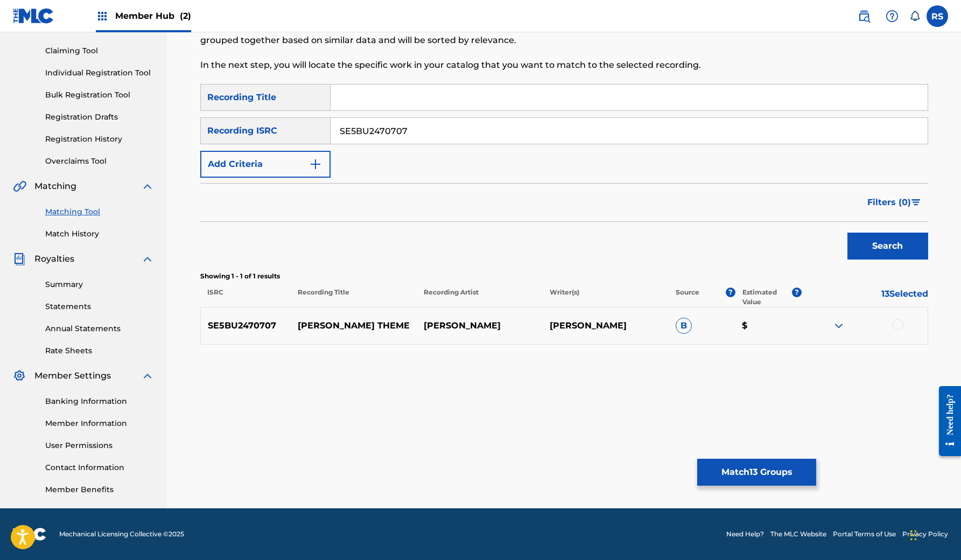
click at [898, 323] on div at bounding box center [897, 324] width 11 height 11
click at [839, 324] on img at bounding box center [838, 325] width 13 height 13
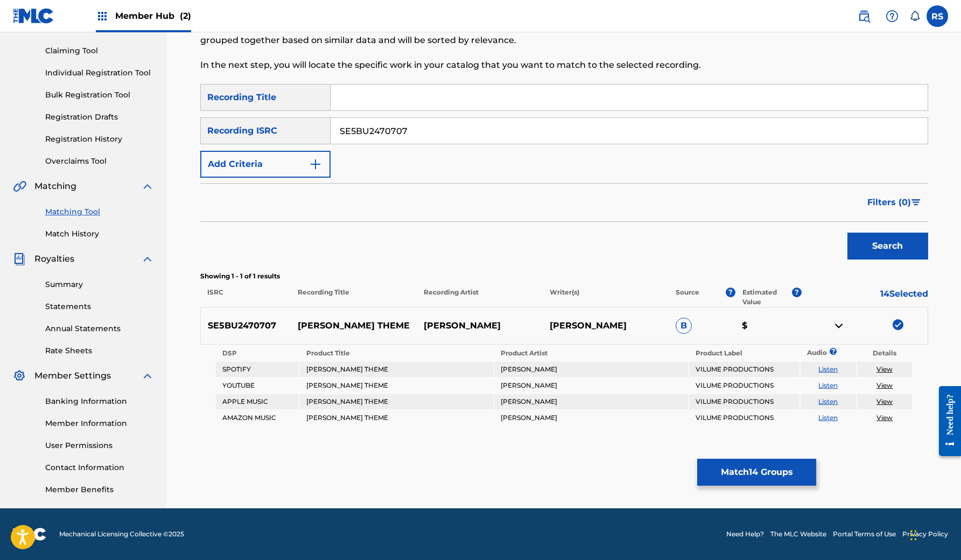
click at [839, 324] on img at bounding box center [838, 325] width 13 height 13
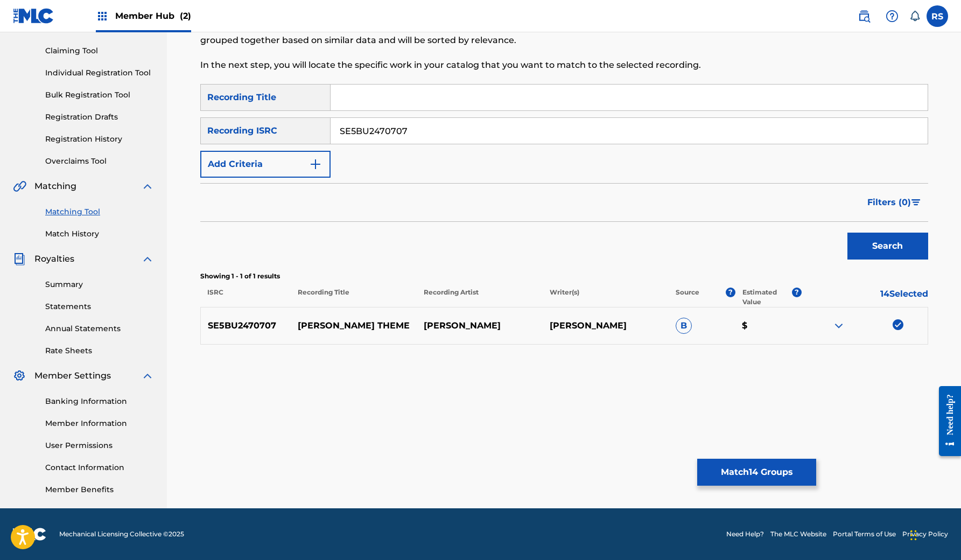
click at [446, 132] on input "SE5BU2470707" at bounding box center [628, 131] width 597 height 26
paste input "SE6XY2179468"
click at [918, 251] on button "Search" at bounding box center [887, 246] width 81 height 27
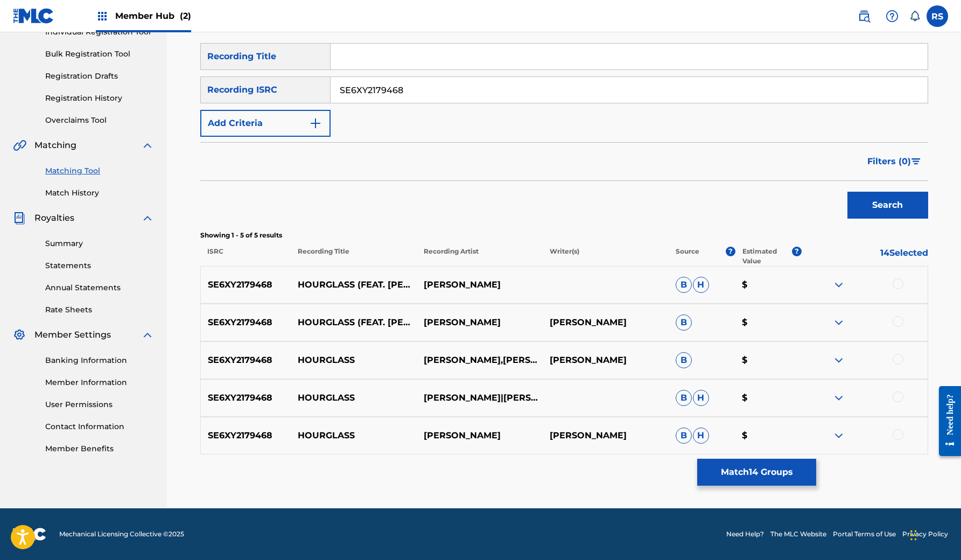
scroll to position [149, 0]
click at [839, 287] on img at bounding box center [838, 284] width 13 height 13
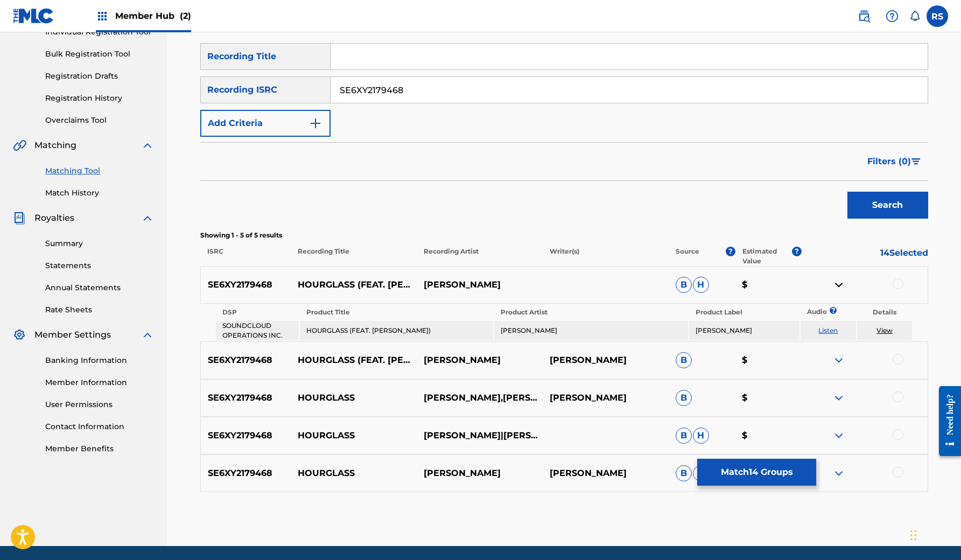
click at [839, 287] on img at bounding box center [838, 284] width 13 height 13
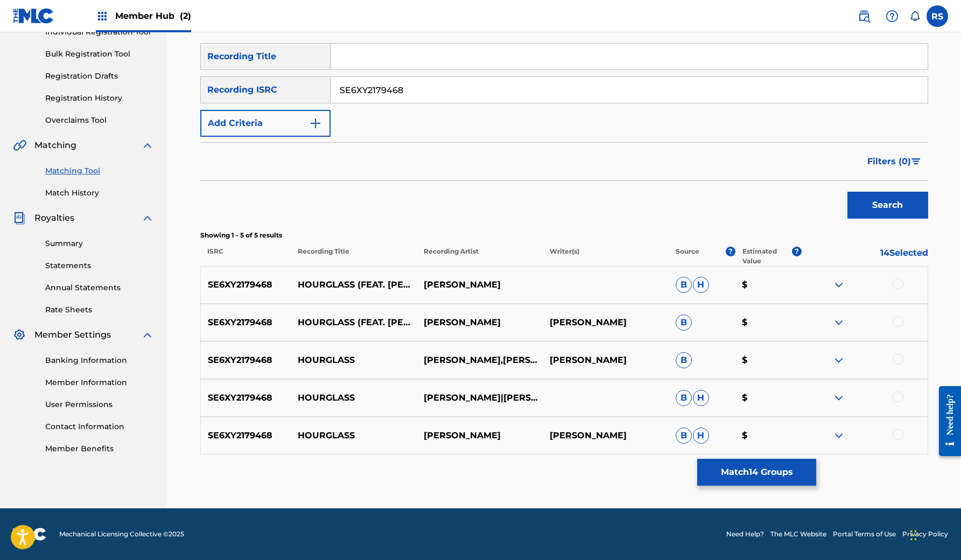
click at [839, 320] on img at bounding box center [838, 322] width 13 height 13
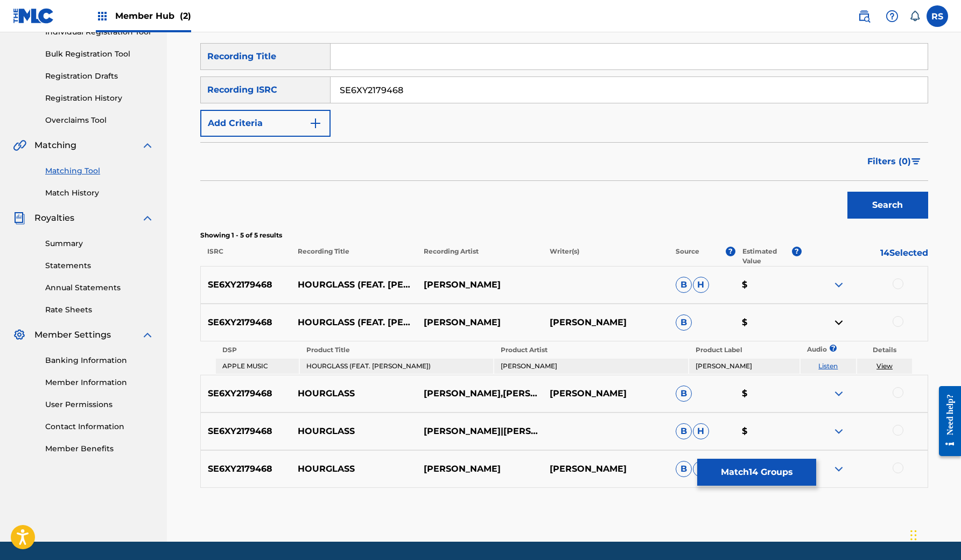
click at [839, 320] on img at bounding box center [838, 322] width 13 height 13
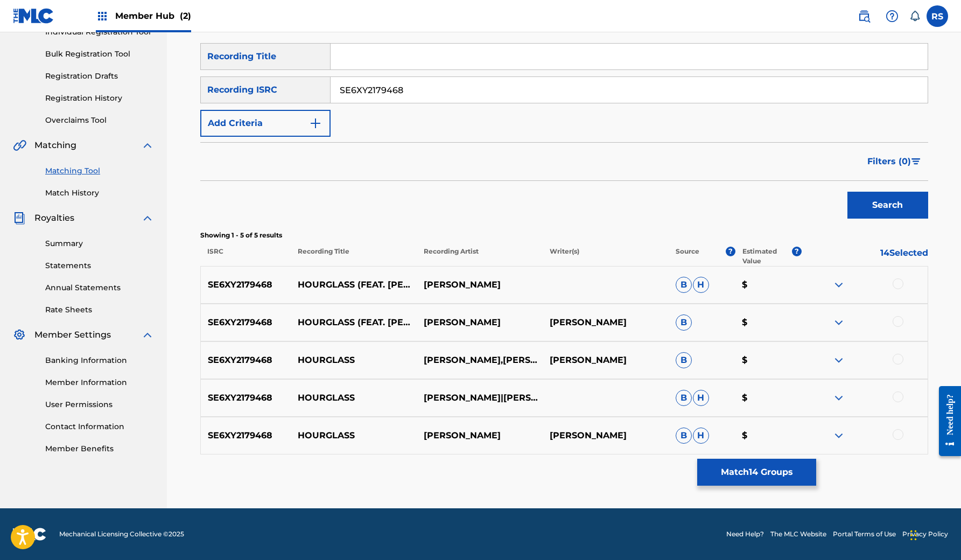
click at [838, 359] on img at bounding box center [838, 360] width 13 height 13
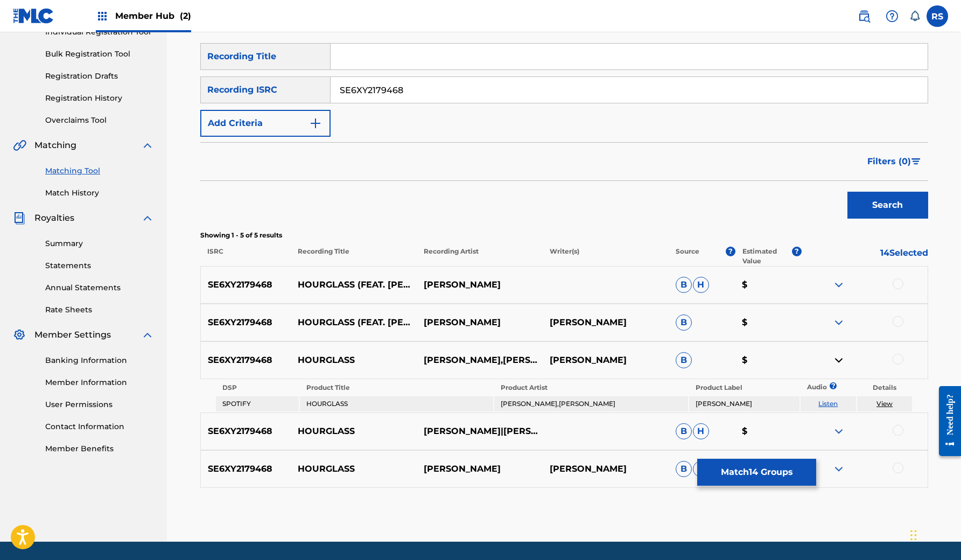
click at [838, 359] on img at bounding box center [838, 360] width 13 height 13
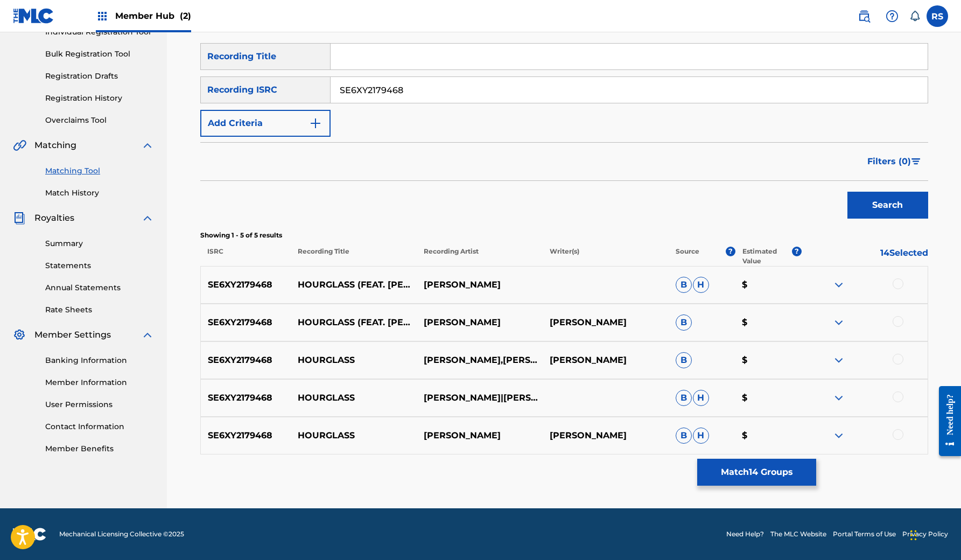
click at [837, 397] on img at bounding box center [838, 397] width 13 height 13
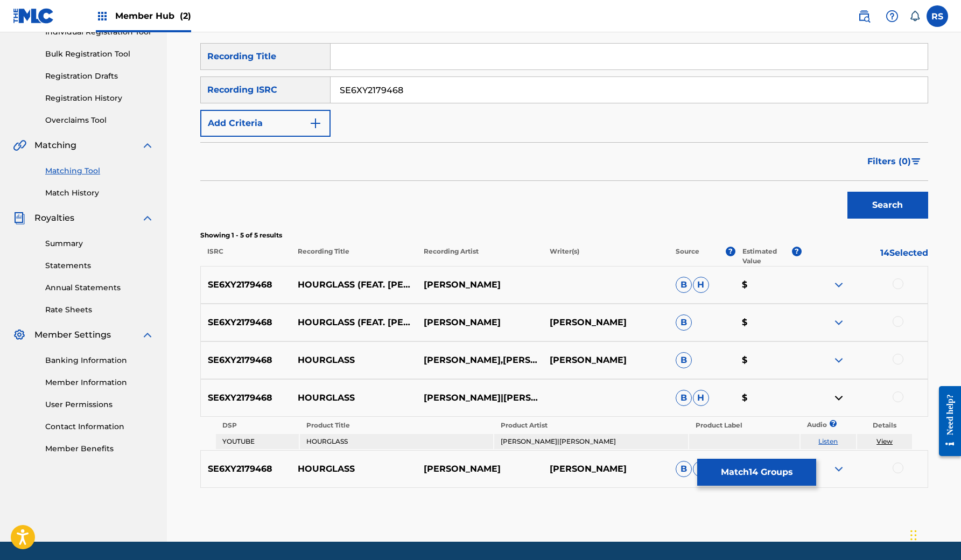
click at [837, 397] on img at bounding box center [838, 397] width 13 height 13
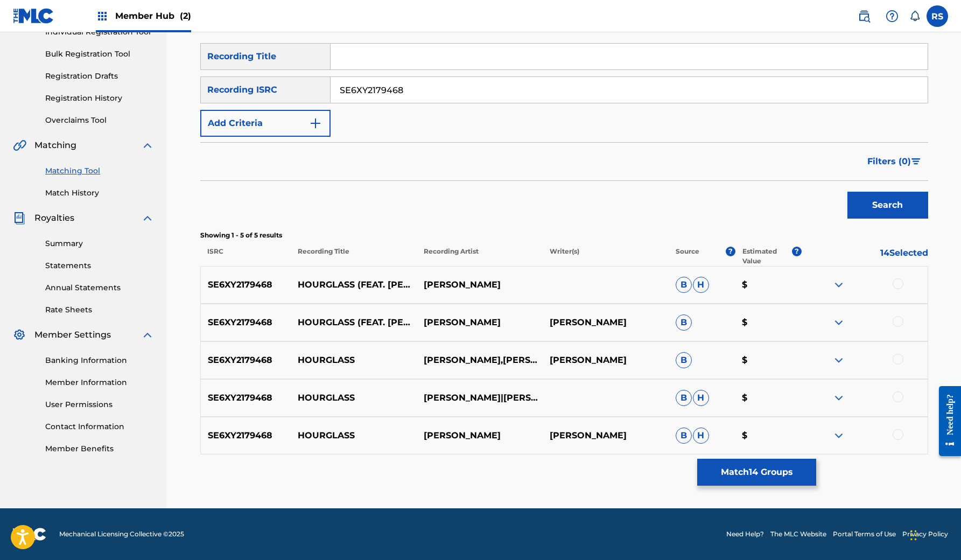
click at [837, 438] on img at bounding box center [838, 435] width 13 height 13
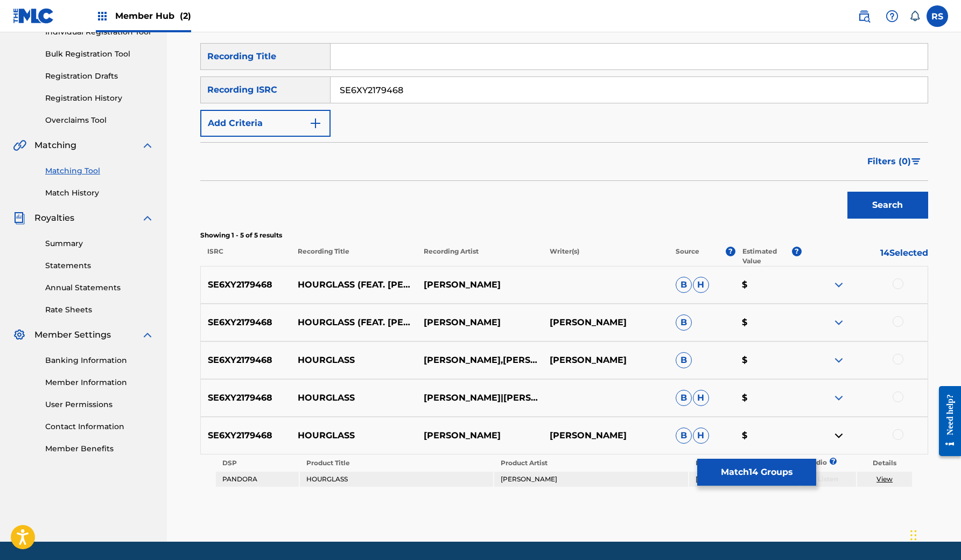
click at [837, 438] on img at bounding box center [838, 435] width 13 height 13
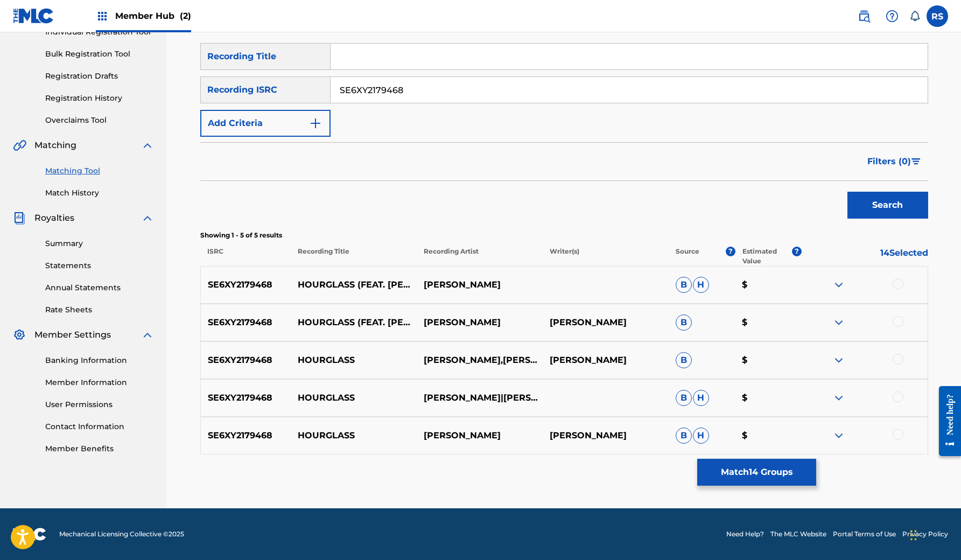
click at [901, 433] on div at bounding box center [897, 434] width 11 height 11
click at [900, 389] on div "SE6XY2179468 HOURGLASS KALU CAPPEL|JAYLYNN GOBER B H $" at bounding box center [564, 398] width 728 height 38
click at [899, 395] on div at bounding box center [897, 396] width 11 height 11
click at [900, 355] on div at bounding box center [897, 359] width 11 height 11
click at [899, 324] on div at bounding box center [897, 321] width 11 height 11
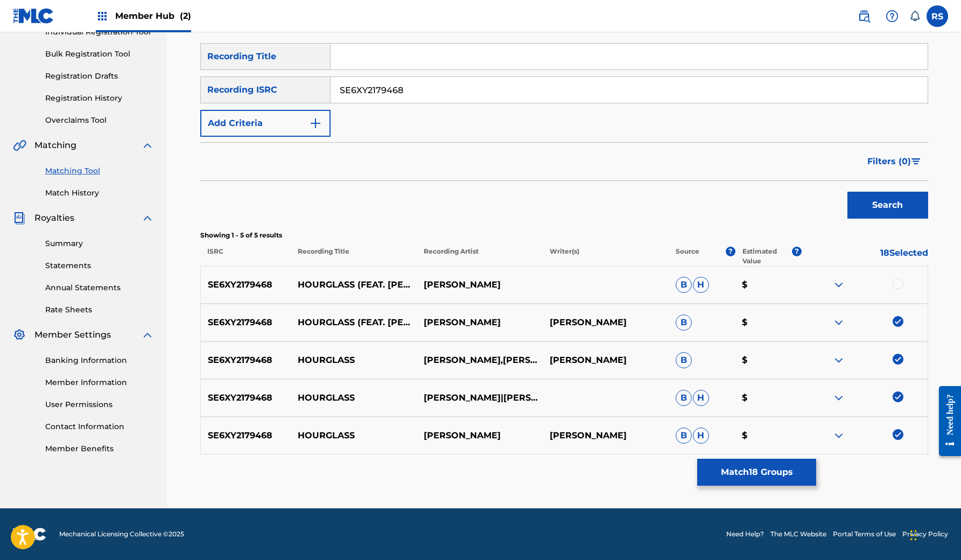
click at [896, 284] on div at bounding box center [897, 283] width 11 height 11
click at [424, 79] on input "SE6XY2179468" at bounding box center [628, 90] width 597 height 26
click at [462, 95] on input "SE6XY2179468" at bounding box center [628, 90] width 597 height 26
paste input "5BU2470706"
type input "SE5BU2470706"
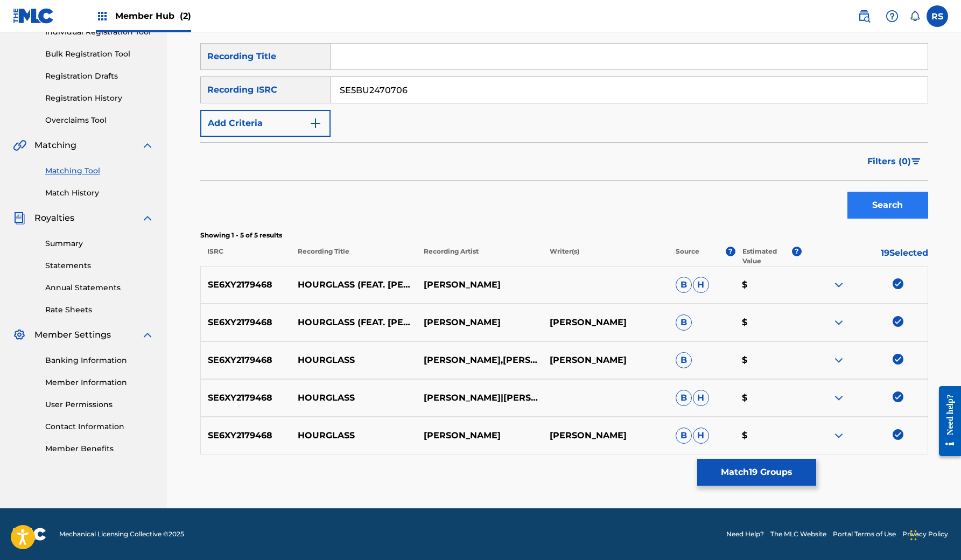
click at [897, 202] on button "Search" at bounding box center [887, 205] width 81 height 27
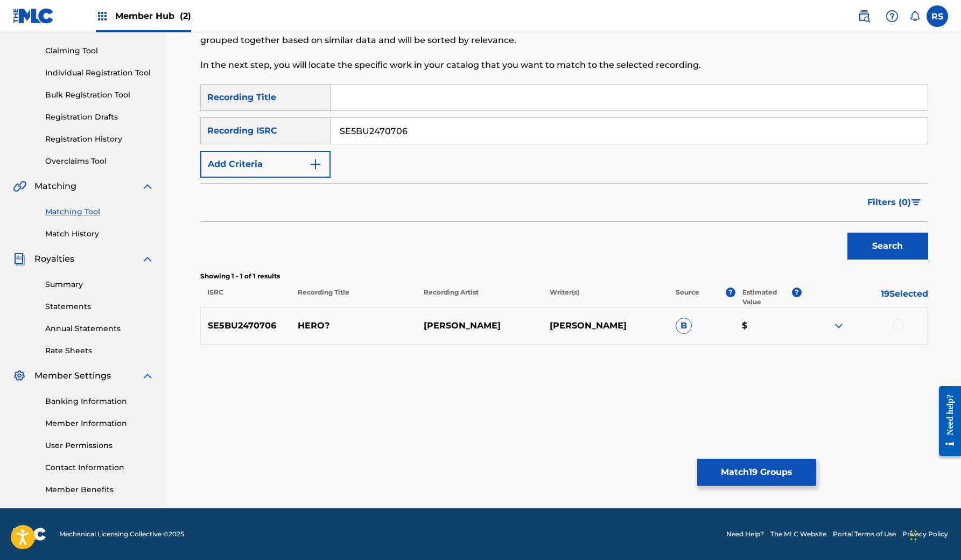
click at [896, 321] on div at bounding box center [897, 324] width 11 height 11
click at [511, 124] on input "SE5BU2470706" at bounding box center [628, 131] width 597 height 26
paste input "SE6I32226289"
type input "SE6I32226289"
click at [912, 256] on button "Search" at bounding box center [887, 246] width 81 height 27
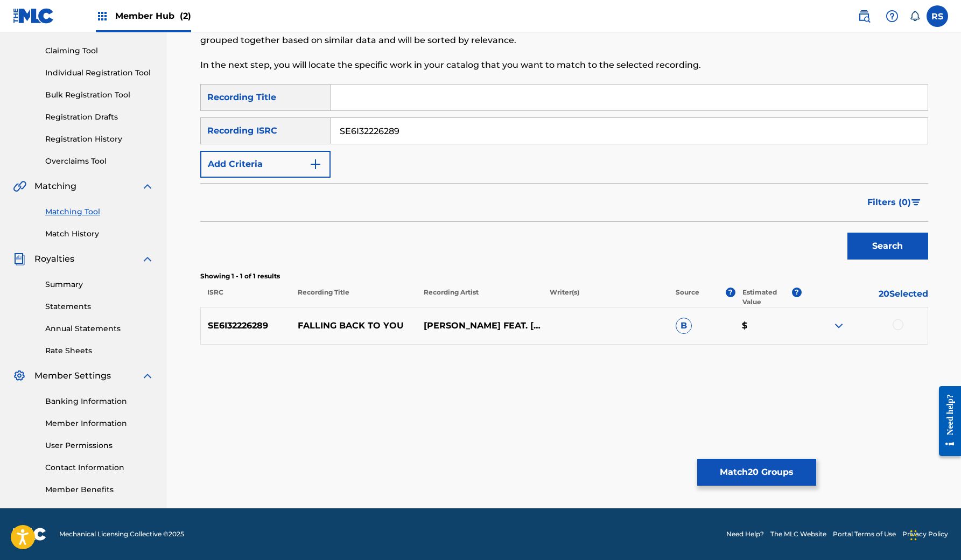
click at [900, 323] on div at bounding box center [897, 324] width 11 height 11
click at [836, 326] on img at bounding box center [838, 325] width 13 height 13
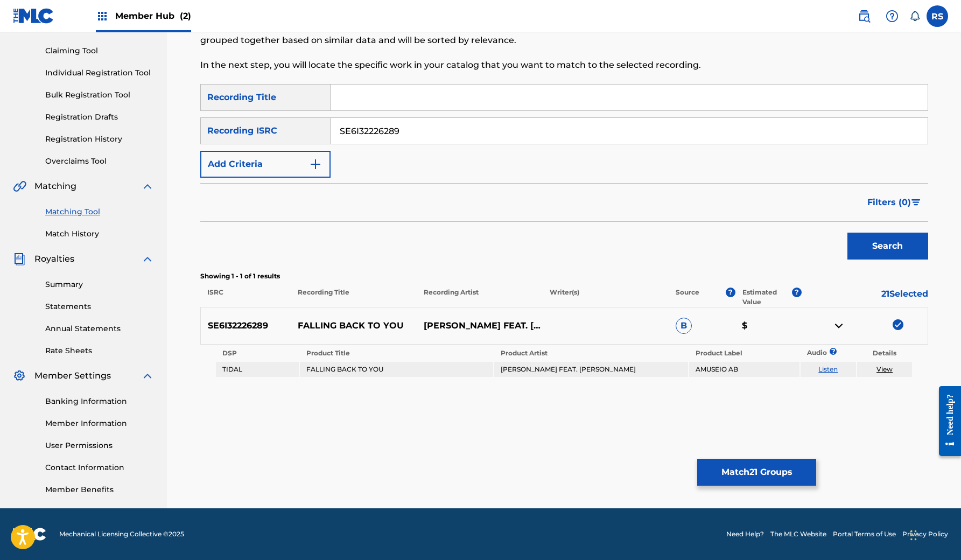
click at [836, 326] on img at bounding box center [838, 325] width 13 height 13
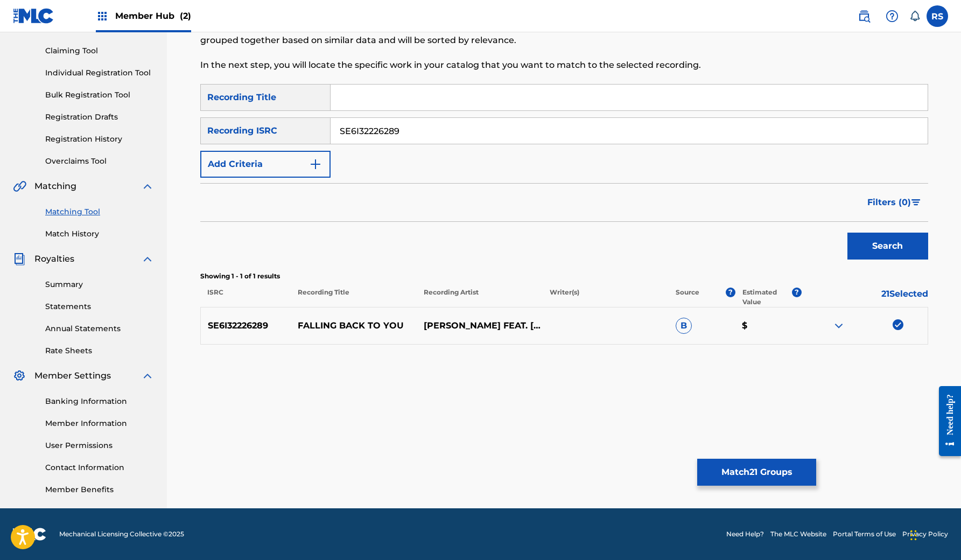
click at [433, 137] on input "SE6I32226289" at bounding box center [628, 131] width 597 height 26
paste input "SE6I32425057"
click at [872, 246] on button "Search" at bounding box center [887, 246] width 81 height 27
click at [901, 325] on div at bounding box center [897, 324] width 11 height 11
click at [488, 135] on input "SE6I32425057" at bounding box center [628, 131] width 597 height 26
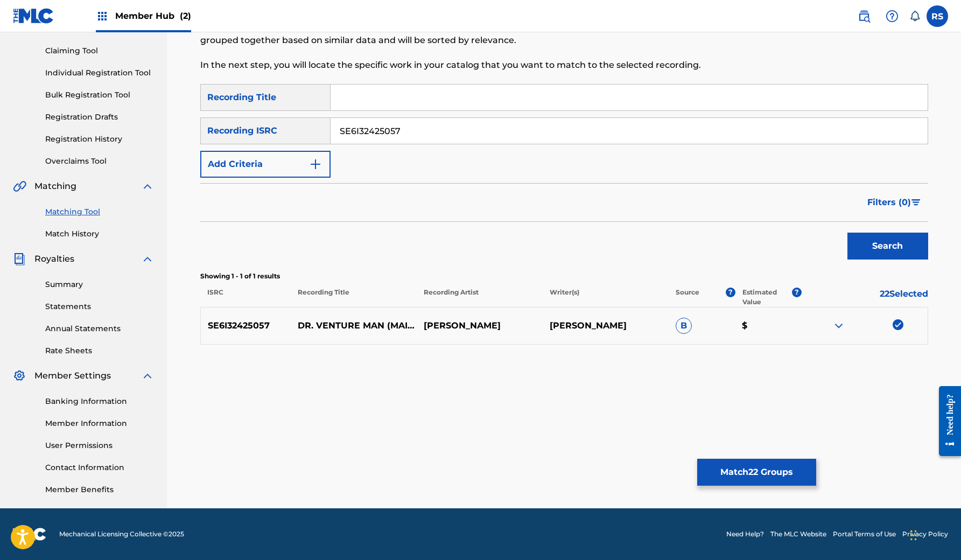
paste input "5BU2470709"
type input "SE5BU2470709"
click at [882, 242] on button "Search" at bounding box center [887, 246] width 81 height 27
click at [899, 326] on div at bounding box center [897, 324] width 11 height 11
click at [480, 129] on input "SE5BU2470709" at bounding box center [628, 131] width 597 height 26
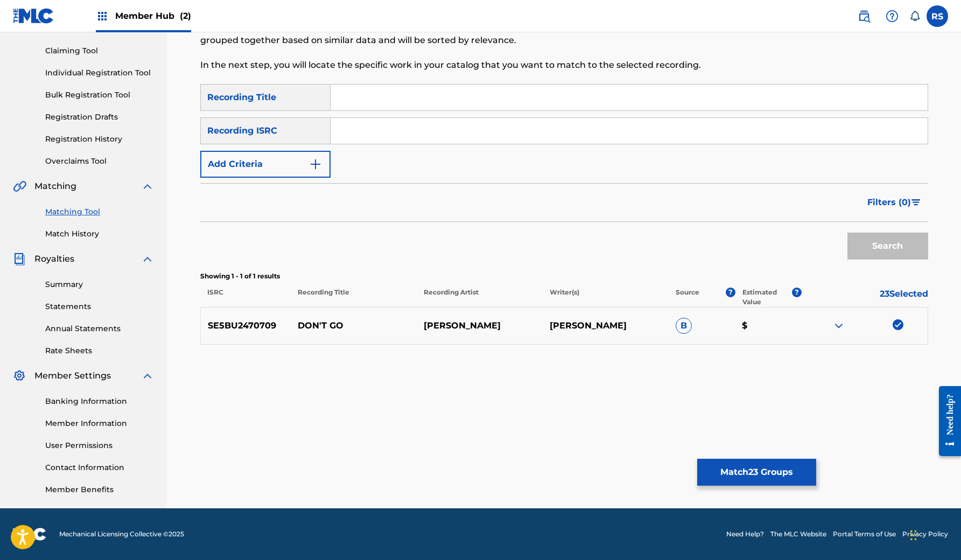
click at [689, 141] on input "Search Form" at bounding box center [628, 131] width 597 height 26
paste input "SE6I32425059"
type input "SE6I32425059"
click at [864, 236] on button "Search" at bounding box center [887, 246] width 81 height 27
click at [896, 327] on div at bounding box center [897, 324] width 11 height 11
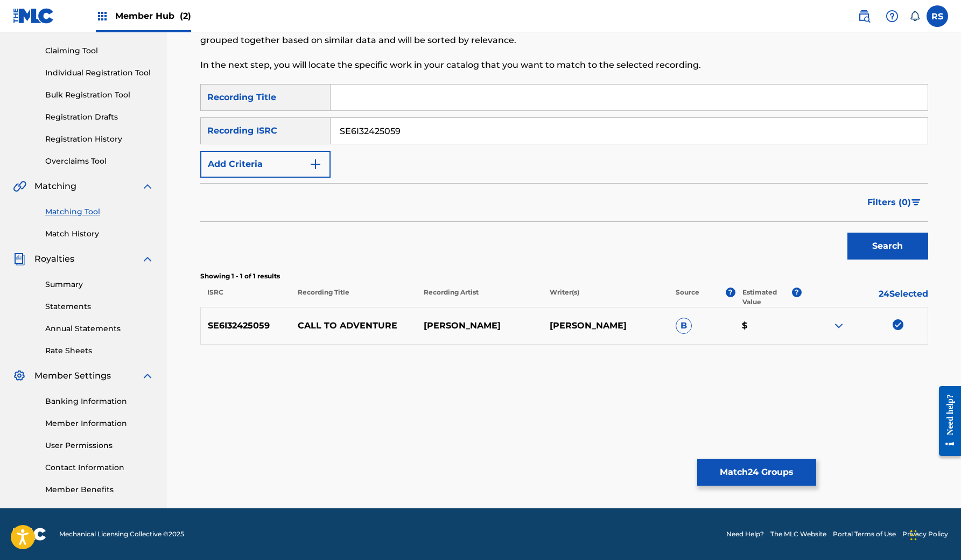
click at [498, 144] on div "SearchWithCriteriaffd0a7bd-af58-41d6-9684-0dcb7d812748 Recording Title SearchWi…" at bounding box center [564, 131] width 728 height 94
click at [843, 326] on img at bounding box center [838, 325] width 13 height 13
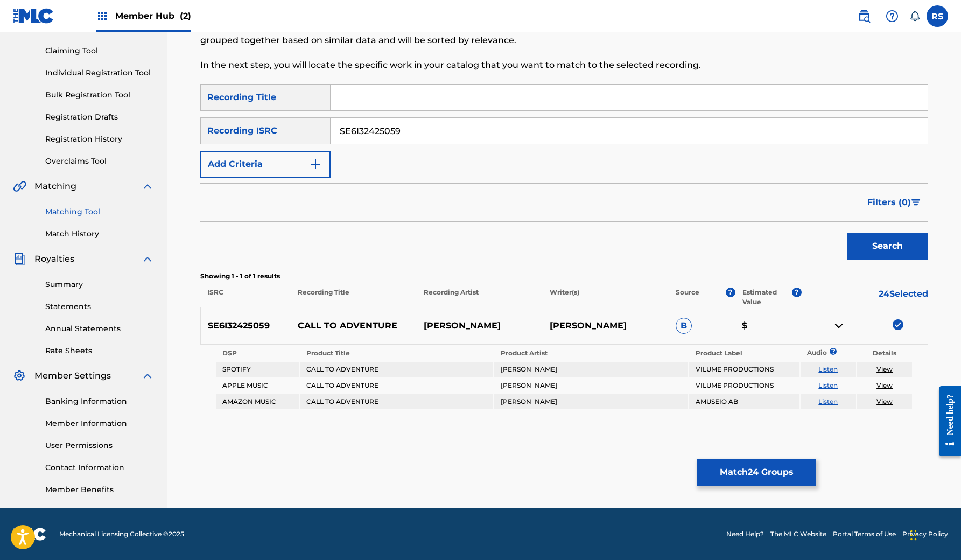
click at [843, 326] on img at bounding box center [838, 325] width 13 height 13
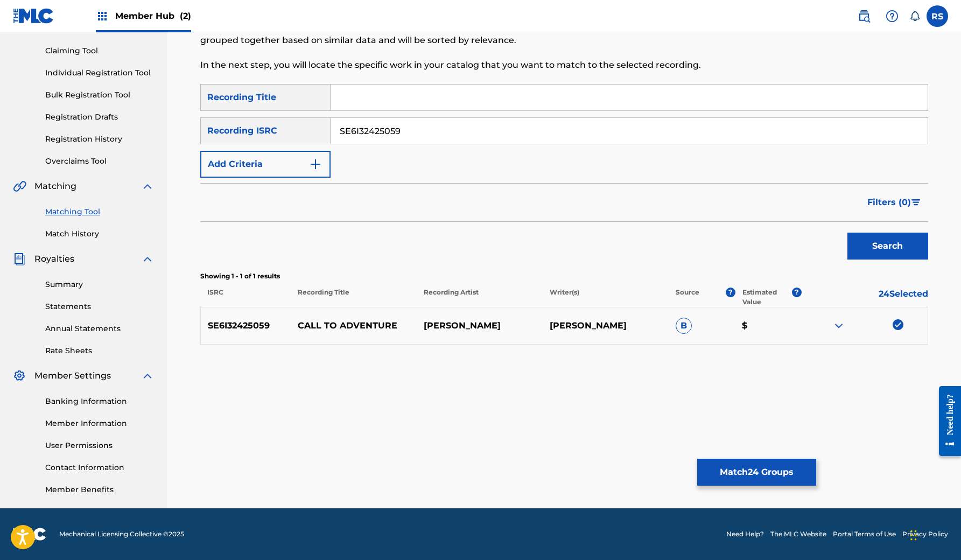
click at [496, 129] on input "SE6I32425059" at bounding box center [628, 131] width 597 height 26
paste input "SE6HN2241693"
type input "SE6HN2241693"
click at [912, 246] on button "Search" at bounding box center [887, 246] width 81 height 27
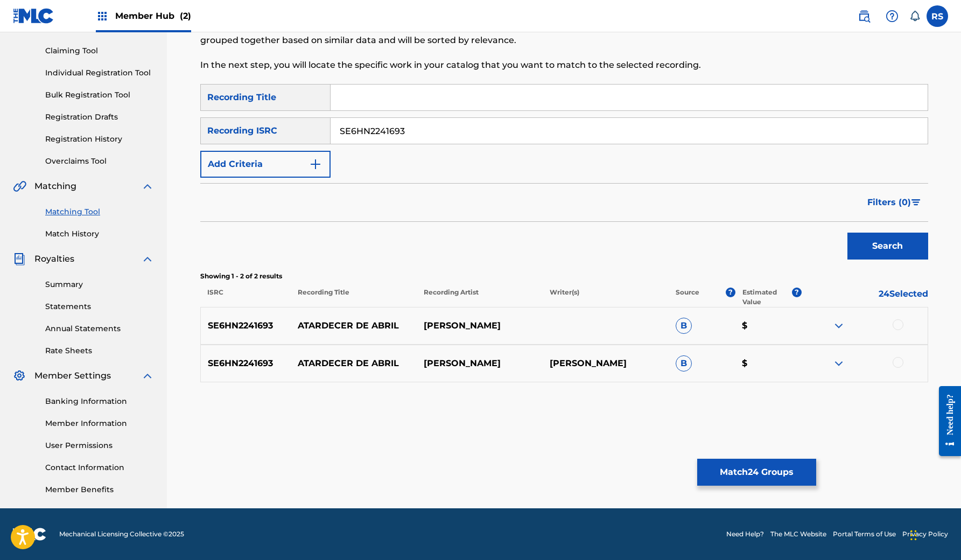
click at [897, 328] on div at bounding box center [897, 324] width 11 height 11
click at [898, 362] on div at bounding box center [897, 362] width 11 height 11
click at [847, 367] on div at bounding box center [864, 363] width 126 height 13
click at [834, 361] on img at bounding box center [838, 363] width 13 height 13
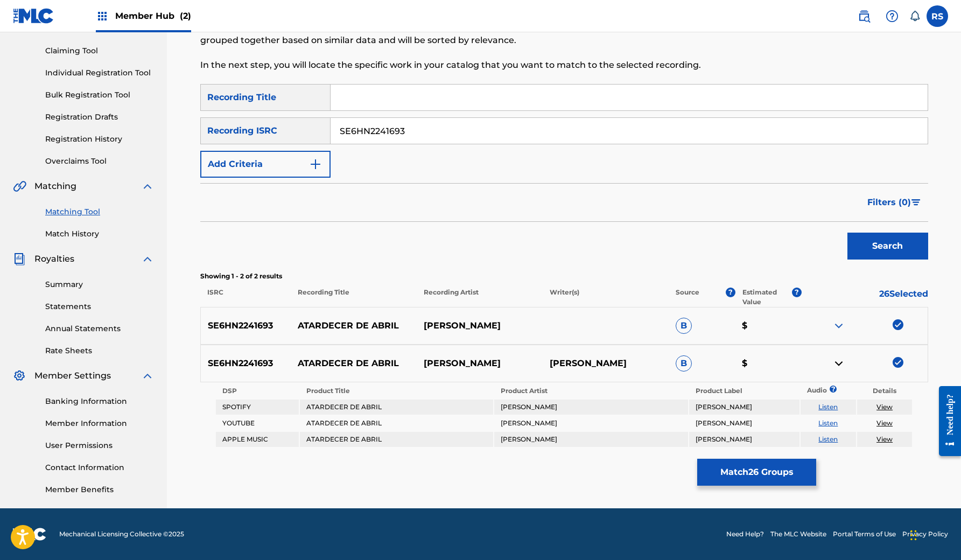
click at [834, 361] on img at bounding box center [838, 363] width 13 height 13
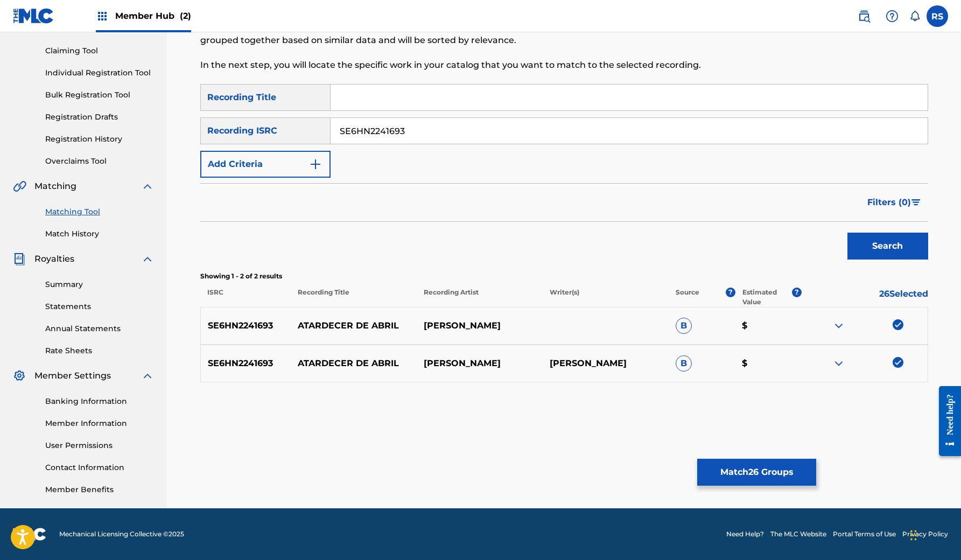
click at [839, 322] on img at bounding box center [838, 325] width 13 height 13
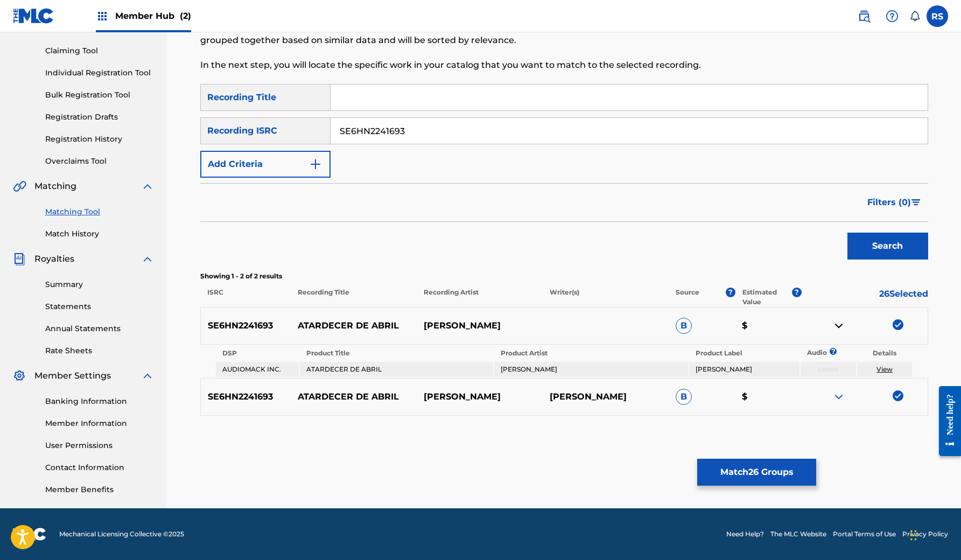
click at [839, 322] on img at bounding box center [838, 325] width 13 height 13
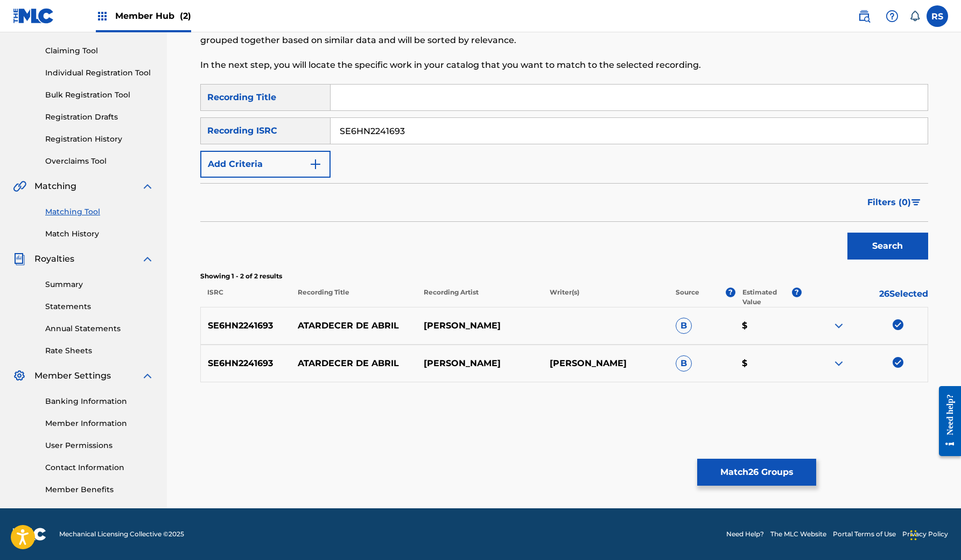
click at [453, 131] on input "SE6HN2241693" at bounding box center [628, 131] width 597 height 26
paste input "SE6I32425060"
type input "SE6I32425060"
click at [896, 244] on button "Search" at bounding box center [887, 246] width 81 height 27
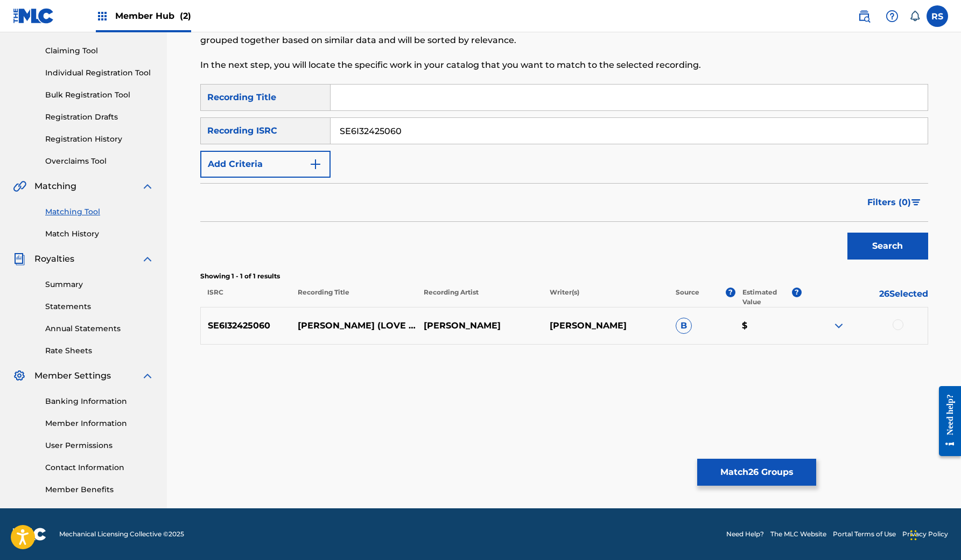
click at [901, 328] on div at bounding box center [897, 324] width 11 height 11
click at [454, 141] on input "SE6I32425060" at bounding box center [628, 131] width 597 height 26
paste input "SE6SA2529321"
type input "SE6SA2529321"
click at [876, 243] on button "Search" at bounding box center [887, 246] width 81 height 27
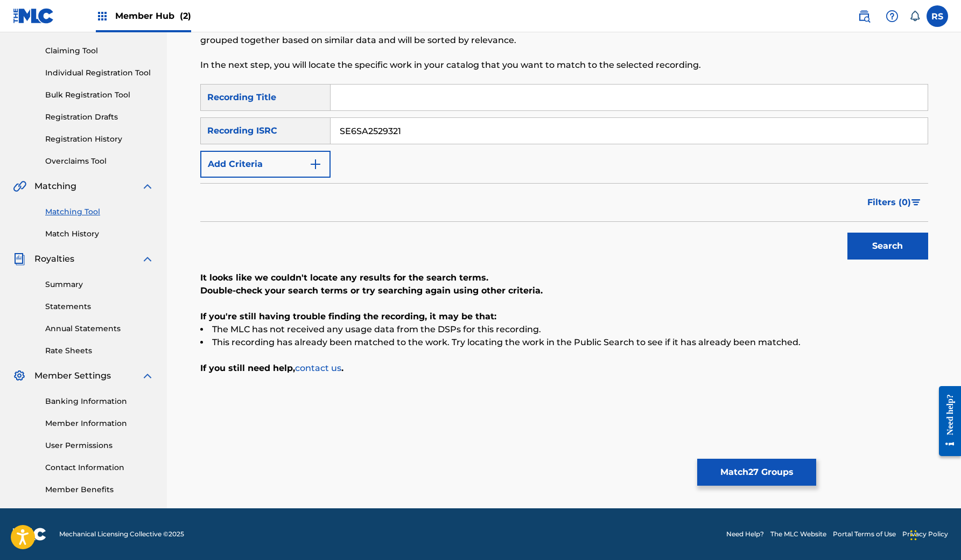
click at [452, 129] on input "SE6SA2529321" at bounding box center [628, 131] width 597 height 26
paste input "SE6SA2529321"
click at [374, 123] on input "Search Form" at bounding box center [628, 131] width 597 height 26
type input "SE6SA2529321"
click at [359, 131] on input "SE6SA2529321" at bounding box center [628, 131] width 597 height 26
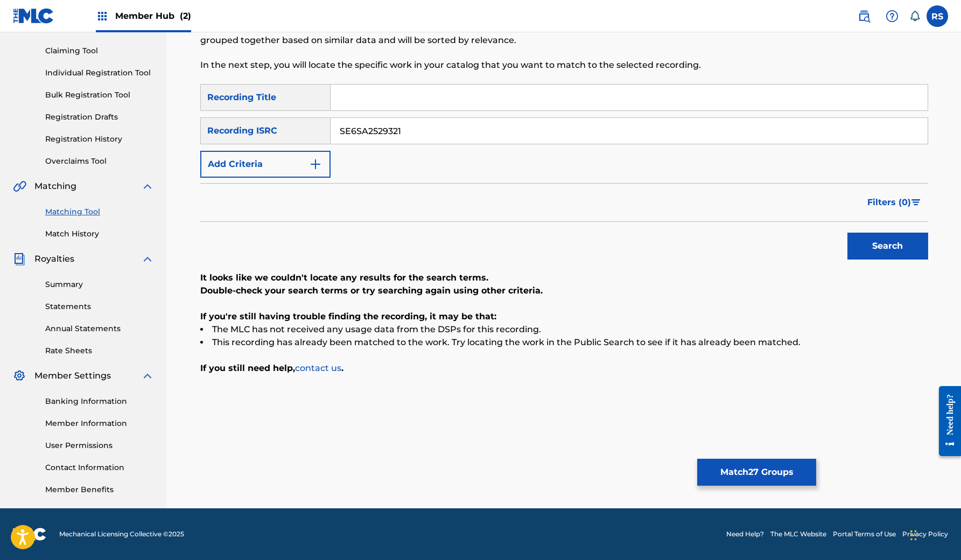
click at [474, 137] on input "SE6SA2529321" at bounding box center [628, 131] width 597 height 26
click at [874, 235] on button "Search" at bounding box center [887, 246] width 81 height 27
click at [458, 129] on input "SE6SA2529321" at bounding box center [628, 131] width 597 height 26
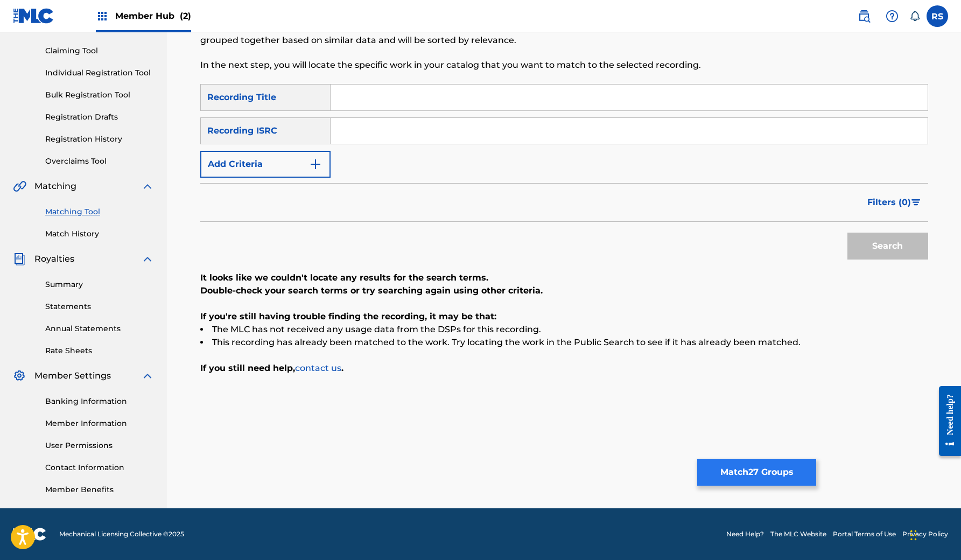
click at [755, 463] on button "Match 27 Groups" at bounding box center [756, 472] width 119 height 27
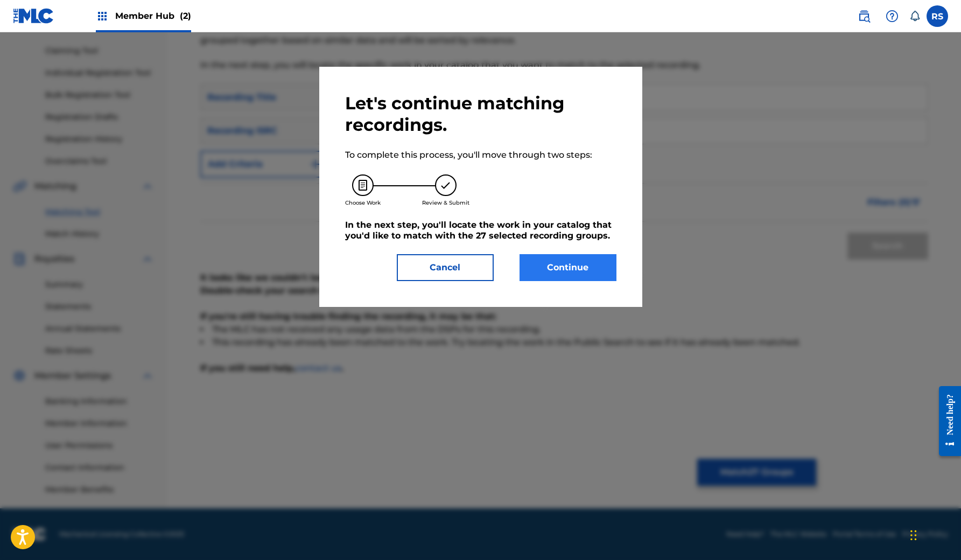
click at [563, 271] on button "Continue" at bounding box center [567, 267] width 97 height 27
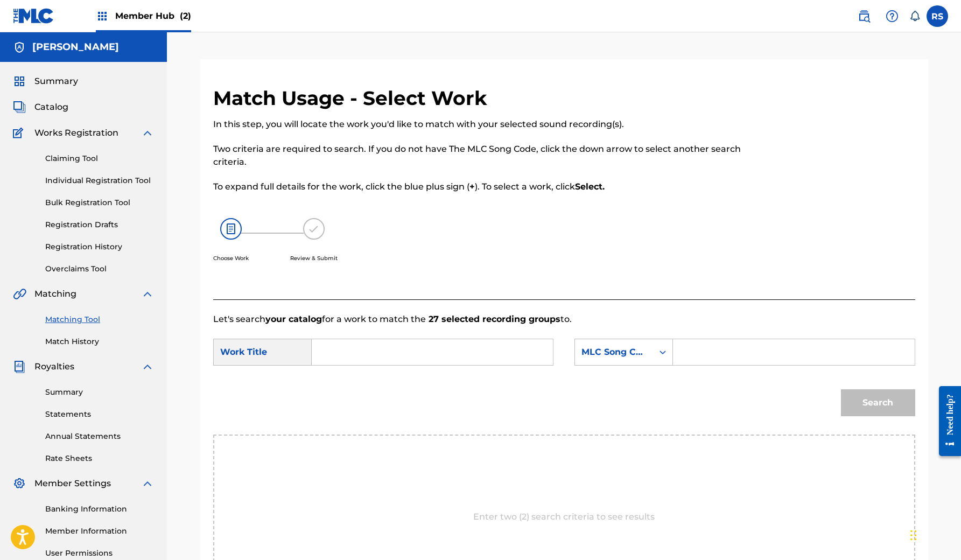
scroll to position [0, 0]
click at [228, 233] on img at bounding box center [231, 229] width 22 height 22
click at [242, 365] on div "Work Title" at bounding box center [262, 352] width 98 height 27
click at [346, 355] on input "Search Form" at bounding box center [432, 352] width 223 height 26
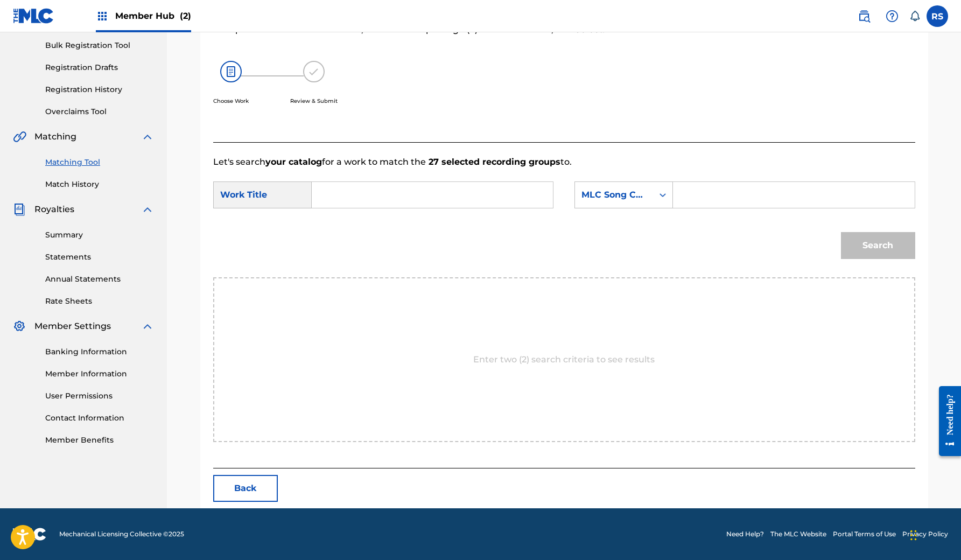
scroll to position [157, 0]
click at [706, 190] on input "Search Form" at bounding box center [793, 195] width 223 height 26
click at [661, 191] on icon "Search Form" at bounding box center [662, 194] width 11 height 11
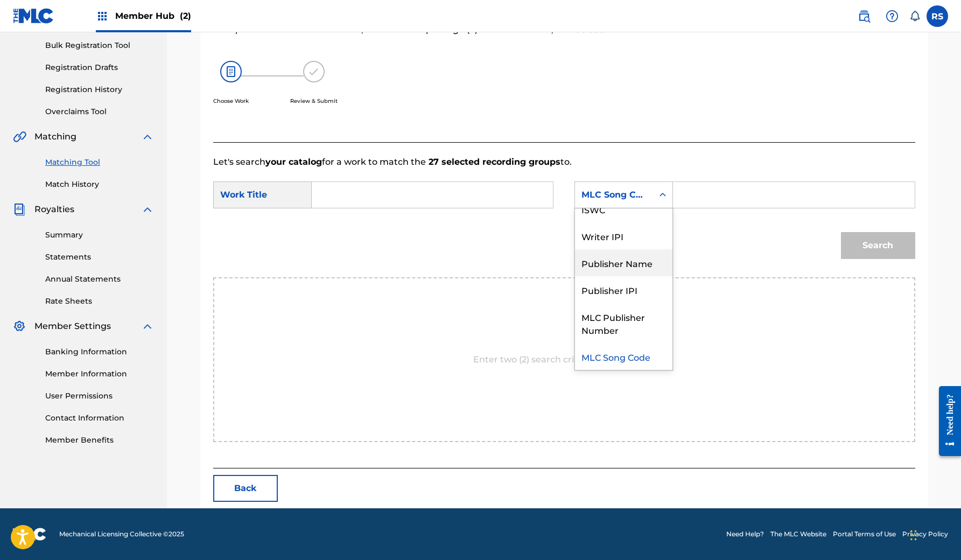
scroll to position [0, 0]
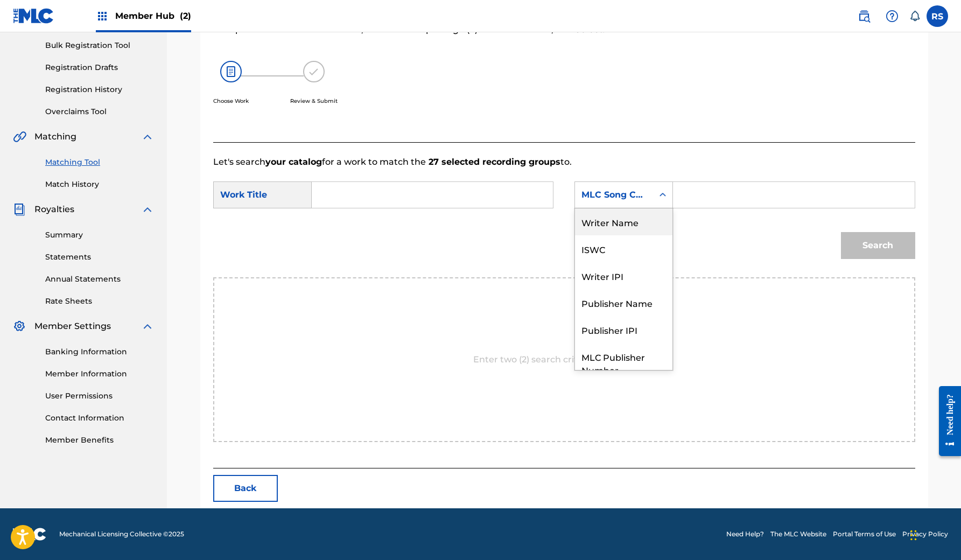
click at [633, 227] on div "Writer Name" at bounding box center [623, 221] width 97 height 27
click at [287, 196] on div "Work Title" at bounding box center [262, 194] width 98 height 27
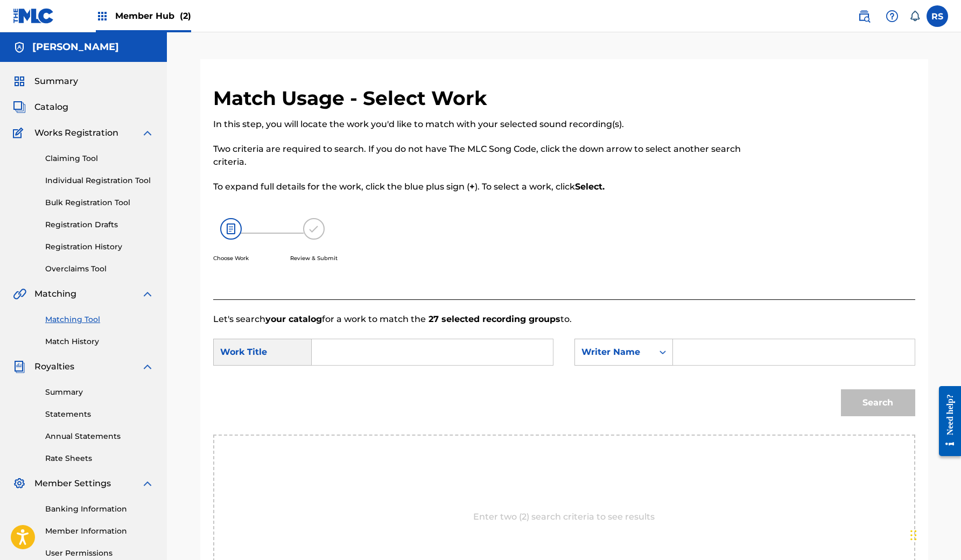
click at [712, 358] on input "Search Form" at bounding box center [793, 352] width 223 height 26
type input "Rodrigo Salume"
click at [334, 359] on input "Search Form" at bounding box center [432, 352] width 223 height 26
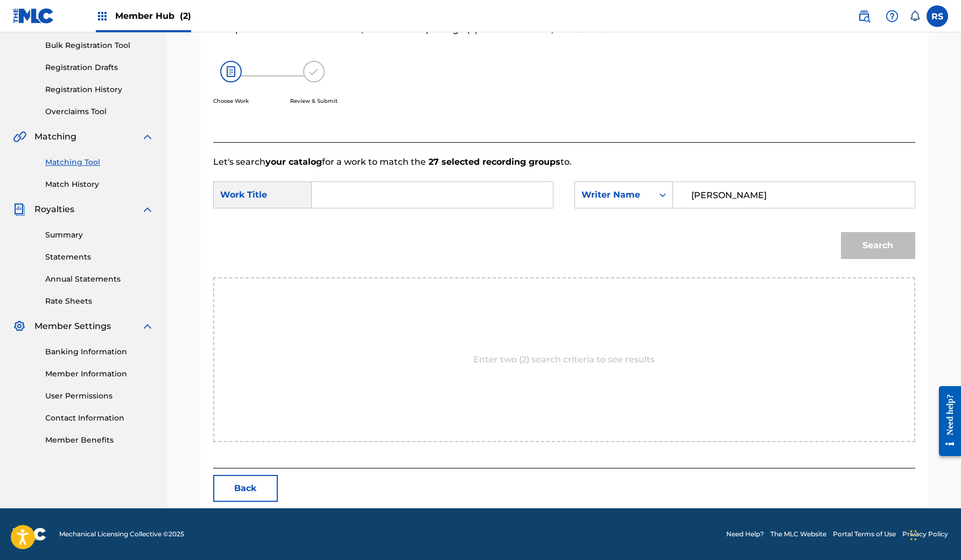
scroll to position [157, 0]
click at [441, 361] on div "Enter two (2) search criteria to see results" at bounding box center [564, 359] width 702 height 165
click at [561, 361] on p "Enter two (2) search criteria to see results" at bounding box center [563, 359] width 181 height 13
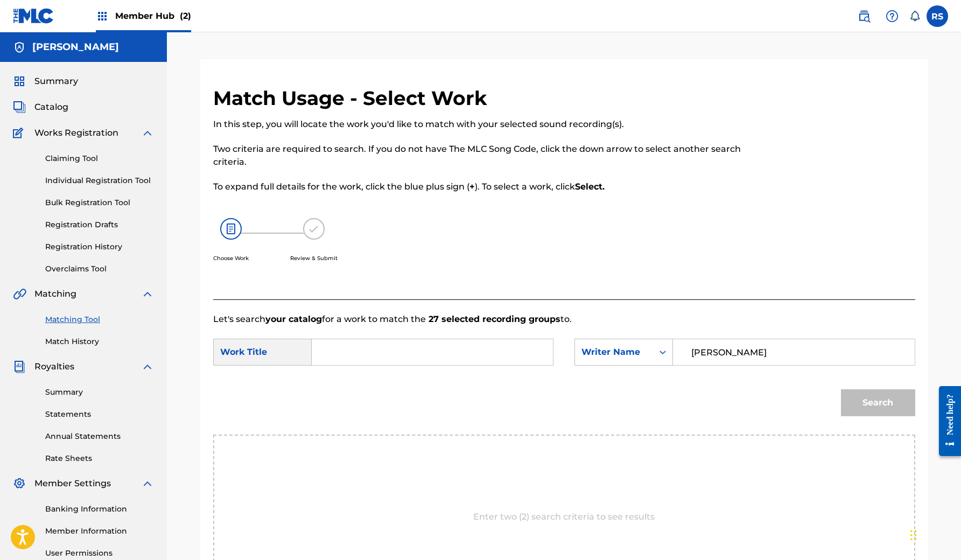
scroll to position [0, 0]
click at [318, 357] on div "Search Form" at bounding box center [433, 352] width 242 height 27
click at [335, 351] on input "Search Form" at bounding box center [432, 352] width 223 height 26
click at [330, 389] on span "ing back to you" at bounding box center [346, 389] width 33 height 36
type input "falling back to you"
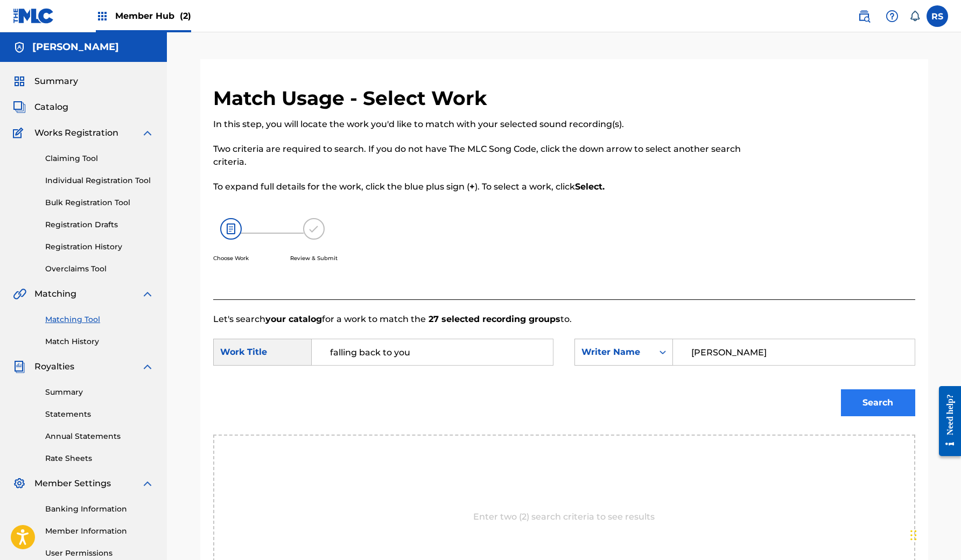
click at [858, 399] on button "Search" at bounding box center [878, 402] width 74 height 27
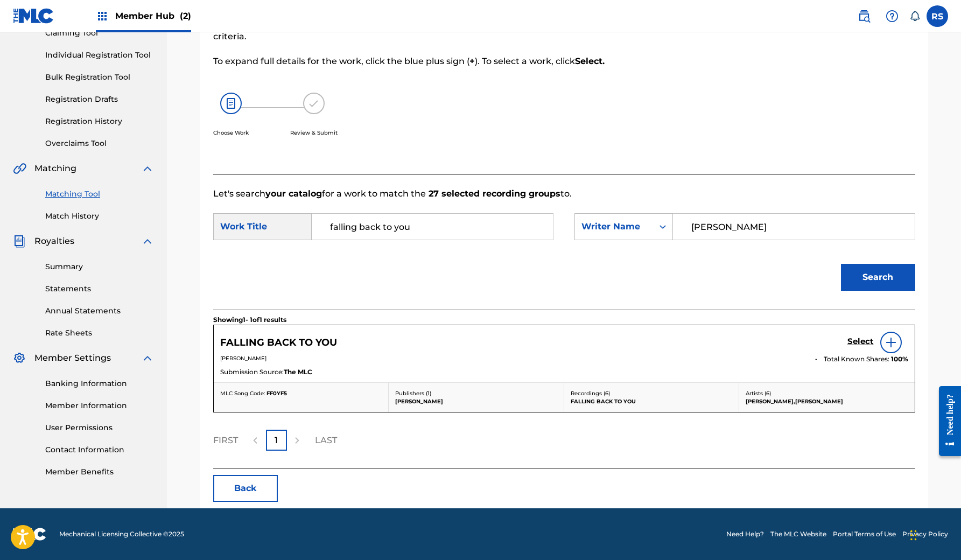
scroll to position [125, 0]
click at [432, 228] on input "falling back to you" at bounding box center [432, 227] width 223 height 26
click at [894, 269] on button "Search" at bounding box center [878, 277] width 74 height 27
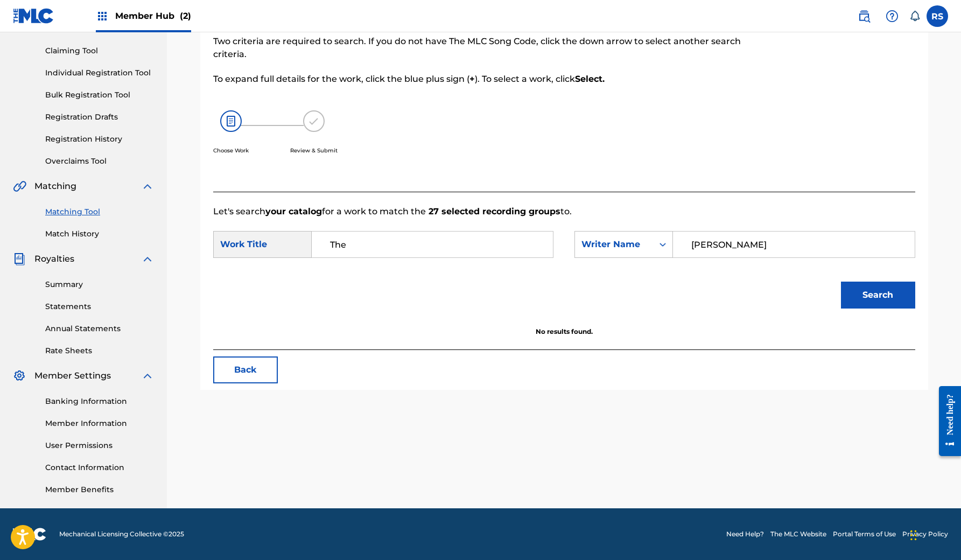
click at [409, 248] on input "The" at bounding box center [432, 244] width 223 height 26
type input "The Rath"
click at [874, 285] on button "Search" at bounding box center [878, 294] width 74 height 27
click at [404, 239] on input "The Rath" at bounding box center [432, 244] width 223 height 26
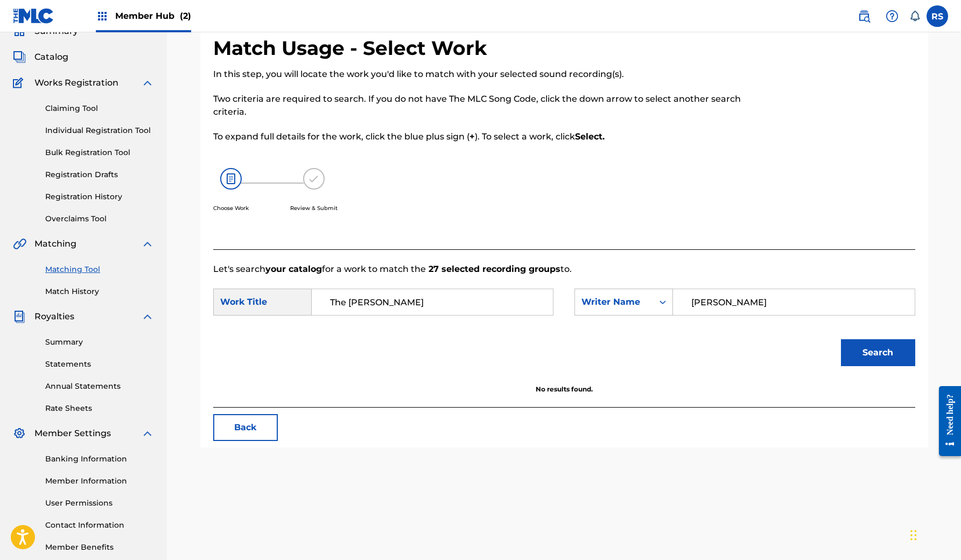
scroll to position [40, 0]
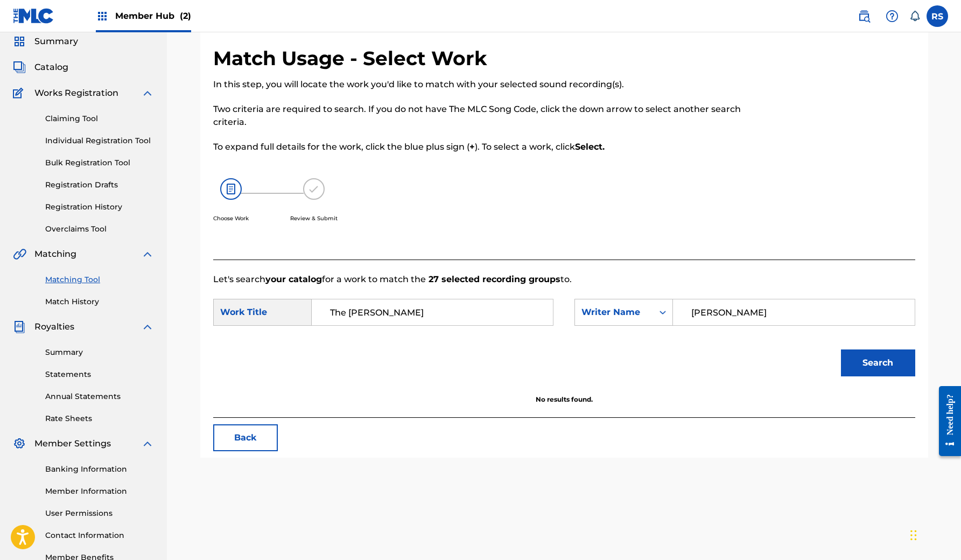
click at [231, 183] on img at bounding box center [231, 189] width 22 height 22
click at [350, 180] on div "Choose Work Review & Submit" at bounding box center [483, 206] width 540 height 82
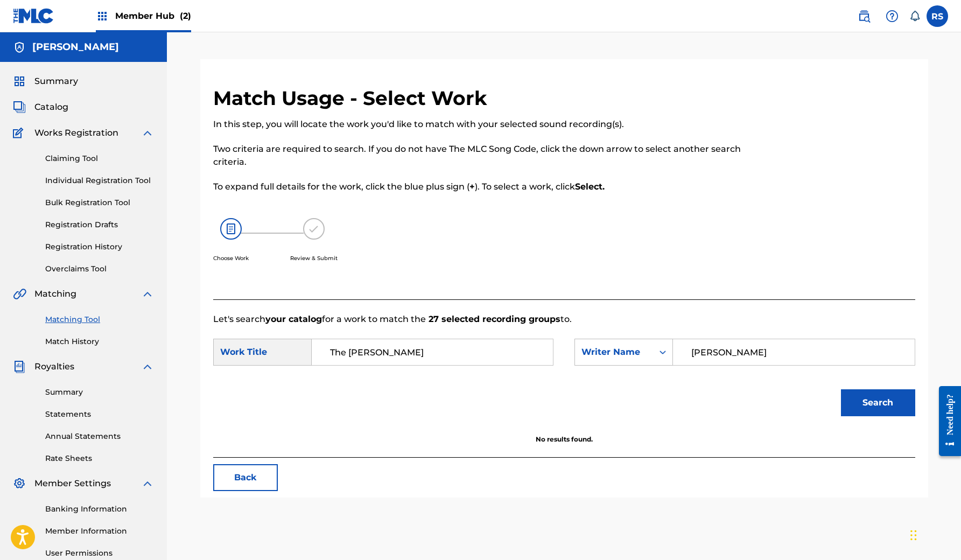
scroll to position [0, 0]
click at [248, 349] on div "Work Title" at bounding box center [262, 352] width 98 height 27
click at [339, 216] on div "Choose Work Review & Submit" at bounding box center [483, 246] width 540 height 82
click at [75, 159] on link "Claiming Tool" at bounding box center [99, 158] width 109 height 11
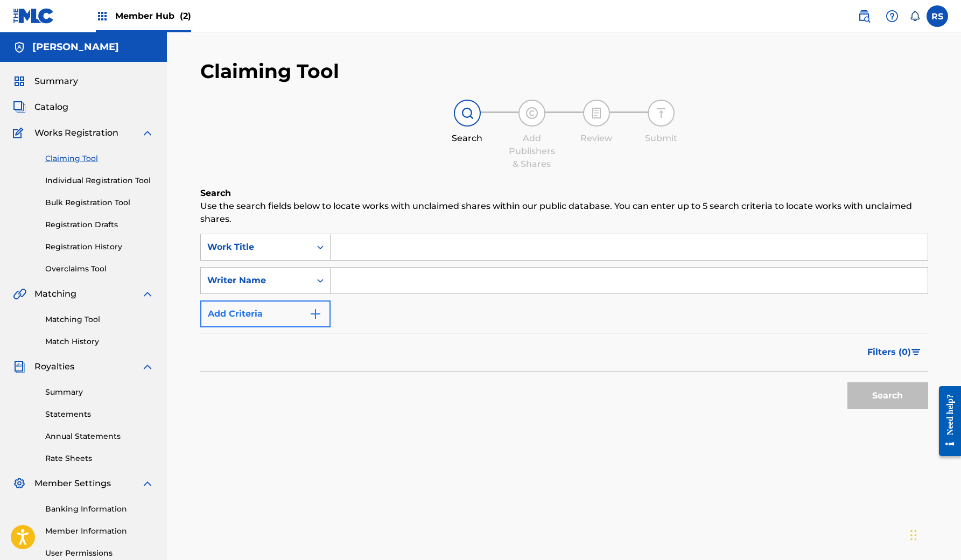
click at [270, 320] on button "Add Criteria" at bounding box center [265, 313] width 130 height 27
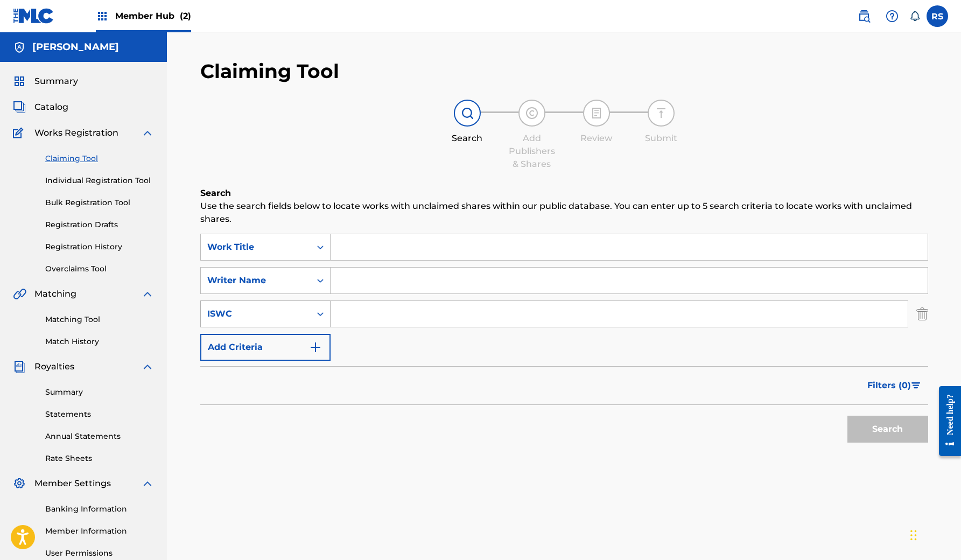
click at [312, 313] on div "Search Form" at bounding box center [320, 313] width 19 height 19
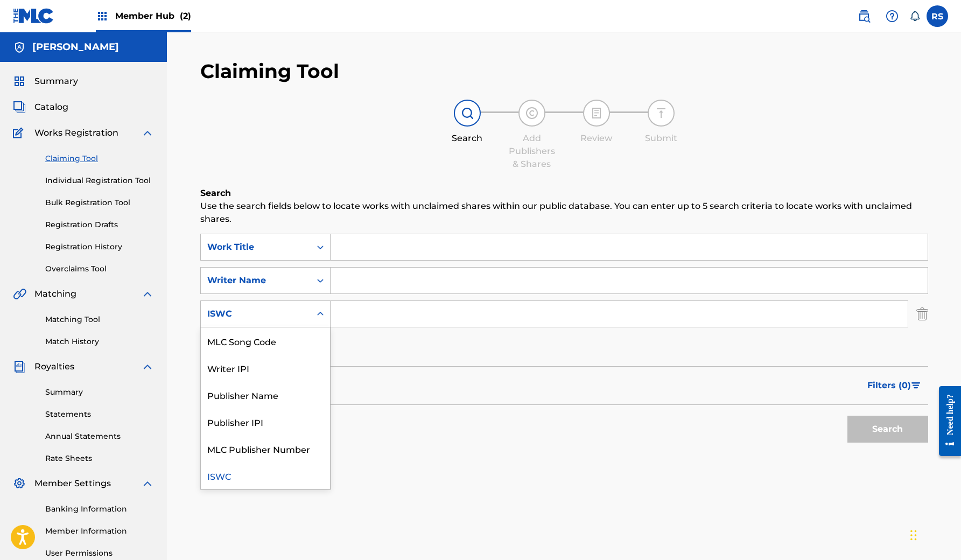
click at [249, 473] on div "ISWC" at bounding box center [265, 475] width 129 height 27
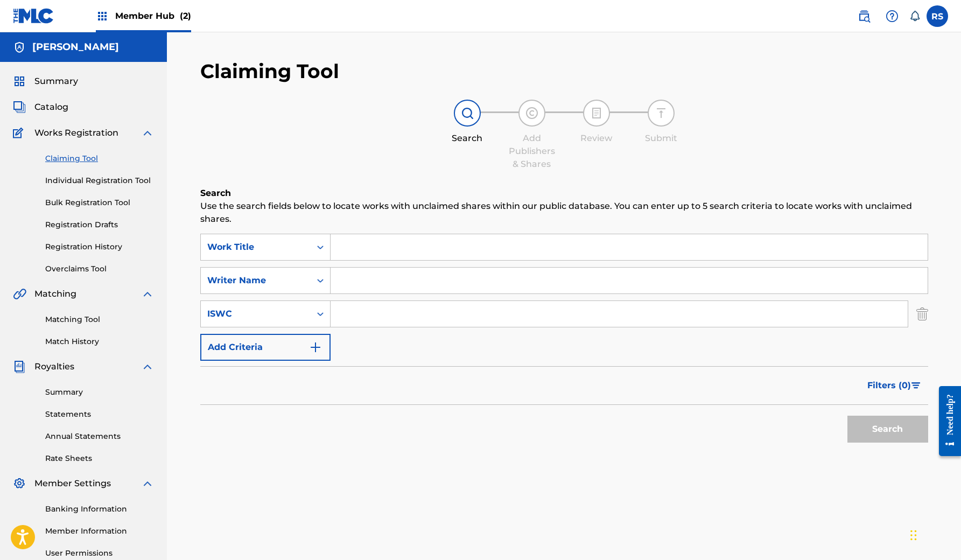
click at [376, 325] on input "Search Form" at bounding box center [618, 314] width 577 height 26
paste input "T3285587471"
type input "T3285587471"
click at [901, 428] on button "Search" at bounding box center [887, 428] width 81 height 27
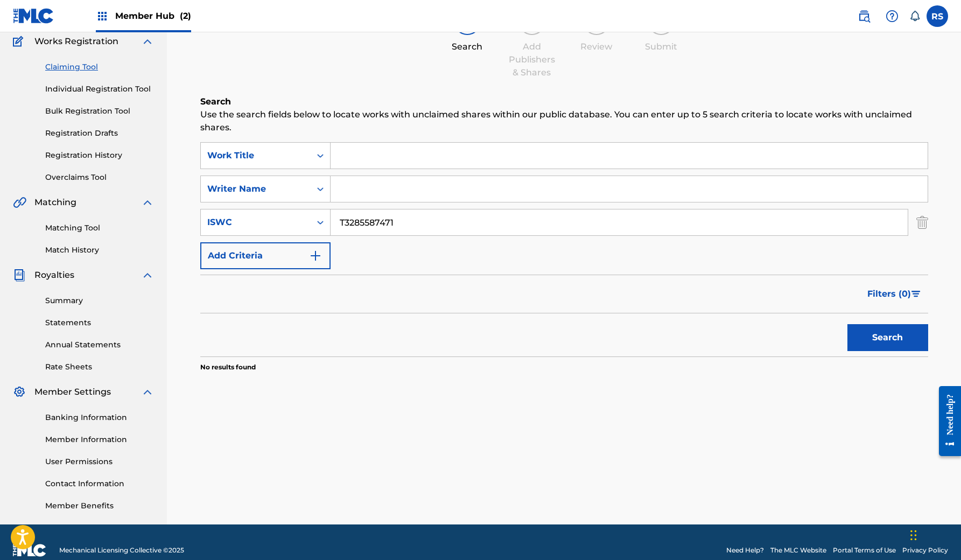
scroll to position [90, 0]
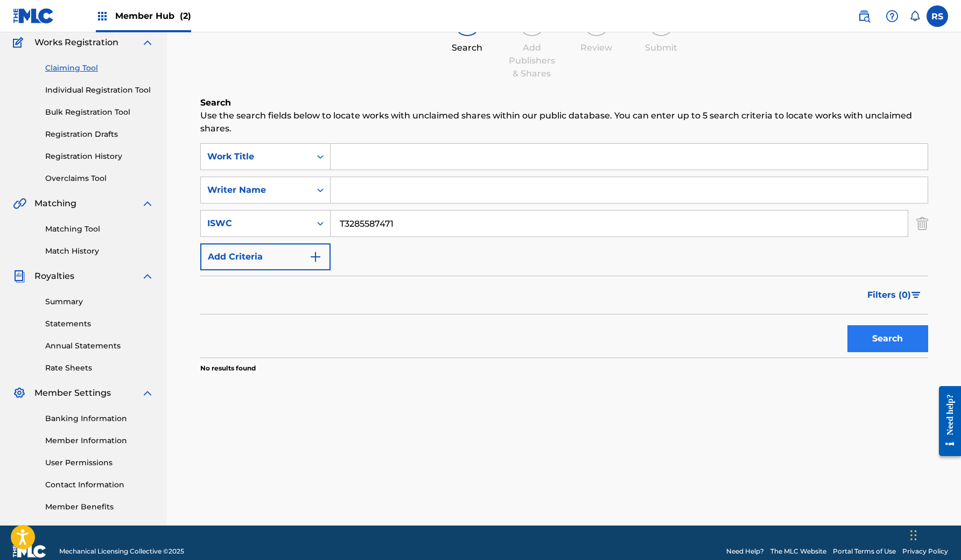
click at [871, 342] on button "Search" at bounding box center [887, 338] width 81 height 27
click at [457, 219] on input "T3285587471" at bounding box center [618, 223] width 577 height 26
click at [383, 162] on input "Search Form" at bounding box center [628, 157] width 597 height 26
type input "The Rathskeller"
click at [416, 218] on input "T3285587471" at bounding box center [618, 223] width 577 height 26
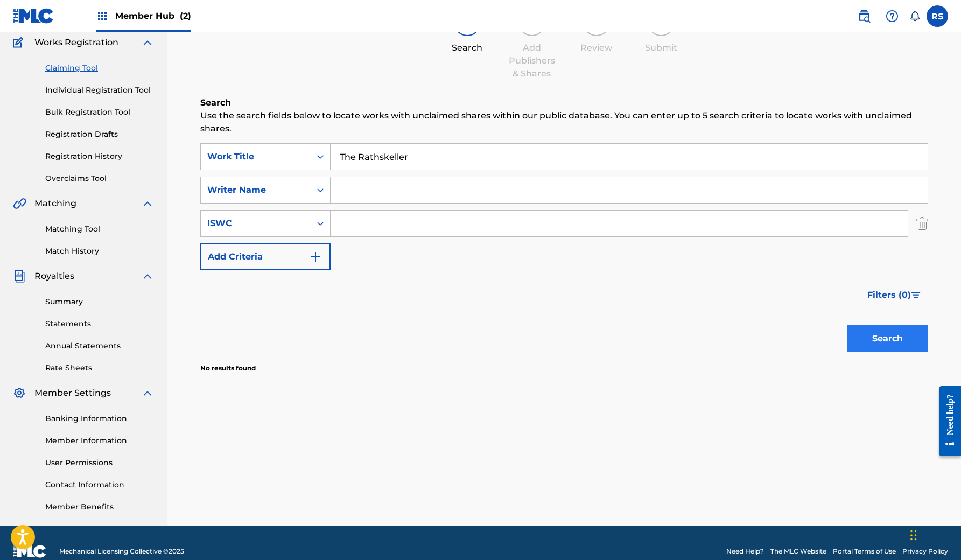
click at [885, 334] on button "Search" at bounding box center [887, 338] width 81 height 27
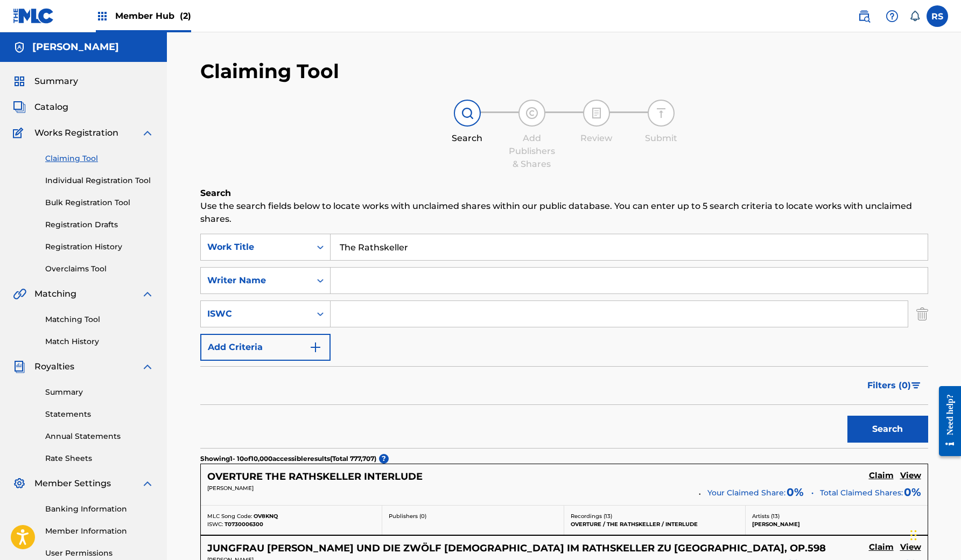
scroll to position [0, 0]
click at [84, 134] on span "Works Registration" at bounding box center [76, 132] width 84 height 13
click at [79, 341] on link "Match History" at bounding box center [99, 341] width 109 height 11
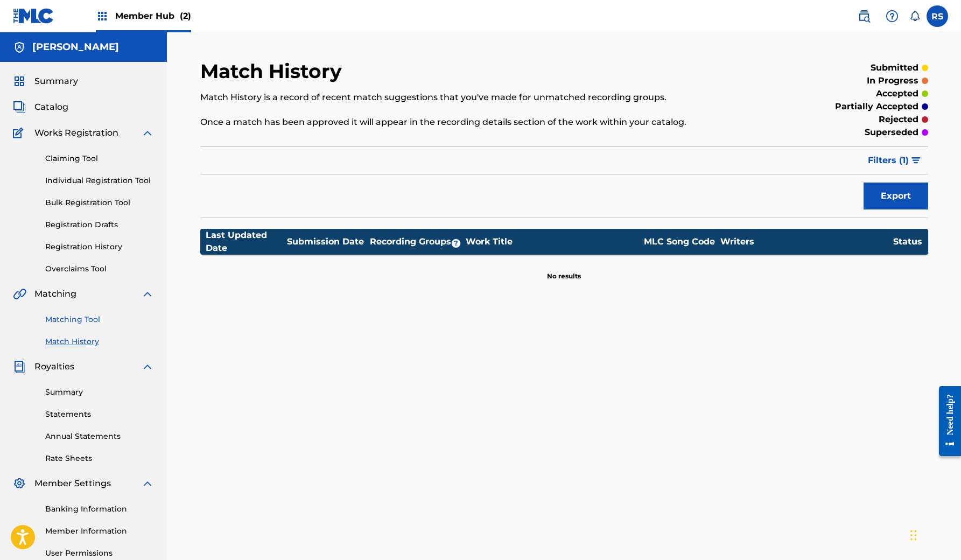
click at [71, 323] on link "Matching Tool" at bounding box center [99, 319] width 109 height 11
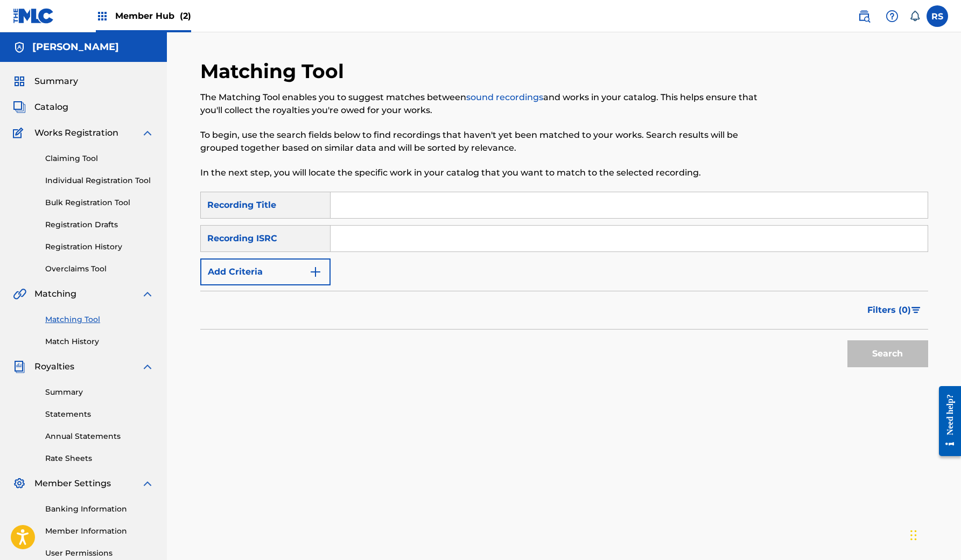
click at [418, 248] on input "Search Form" at bounding box center [628, 239] width 597 height 26
paste input "T3285587471"
type input "T3285587471"
click at [890, 353] on button "Search" at bounding box center [887, 353] width 81 height 27
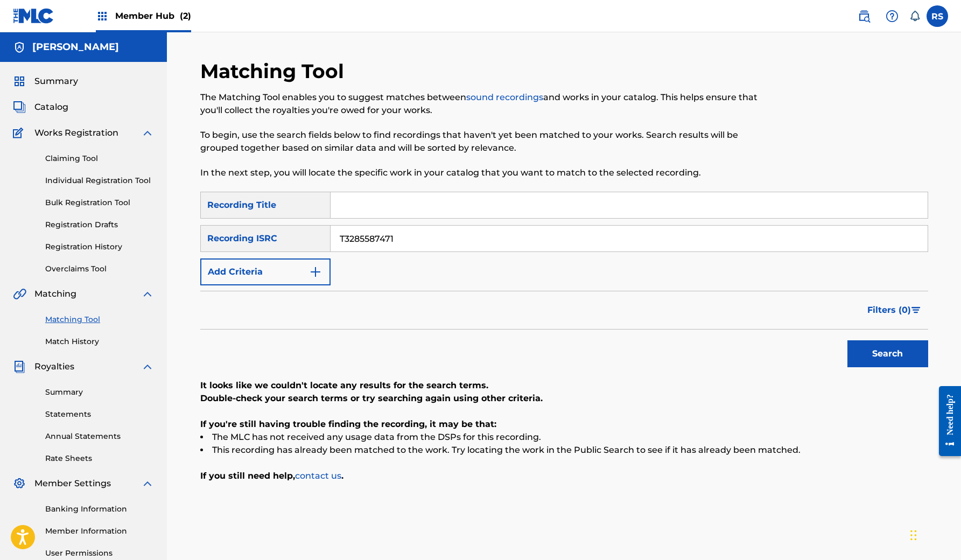
click at [415, 234] on input "T3285587471" at bounding box center [628, 239] width 597 height 26
click at [301, 267] on button "Add Criteria" at bounding box center [265, 271] width 130 height 27
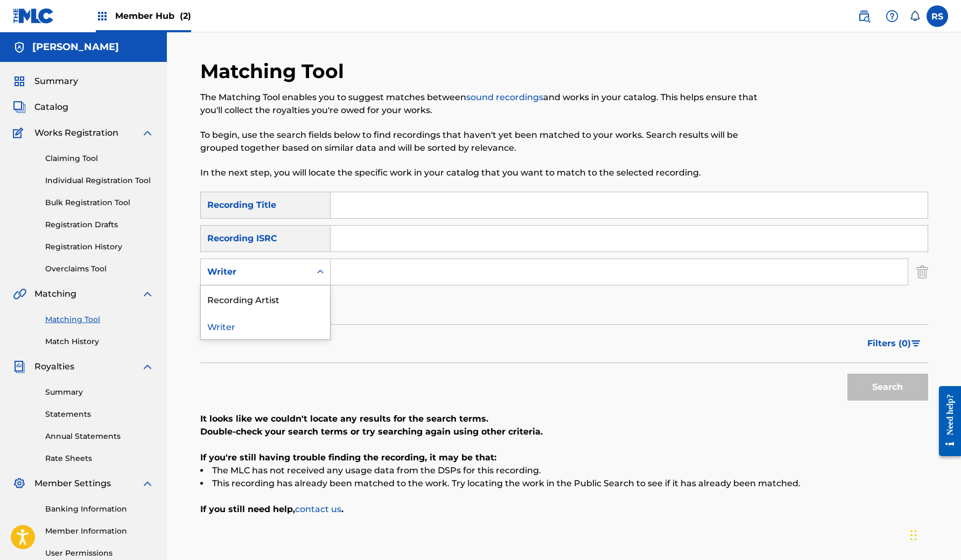
click at [312, 269] on div "Search Form" at bounding box center [320, 271] width 19 height 19
click at [333, 269] on input "Search Form" at bounding box center [618, 272] width 577 height 26
click at [363, 244] on input "Search Form" at bounding box center [628, 239] width 597 height 26
click at [361, 271] on input "Search Form" at bounding box center [618, 272] width 577 height 26
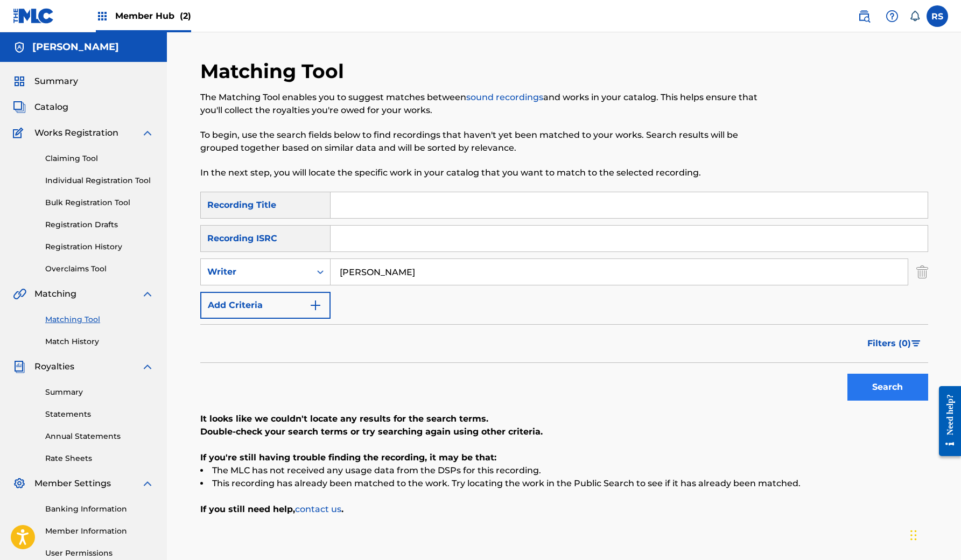
type input "Rodrigo Salume"
click at [908, 396] on button "Search" at bounding box center [887, 387] width 81 height 27
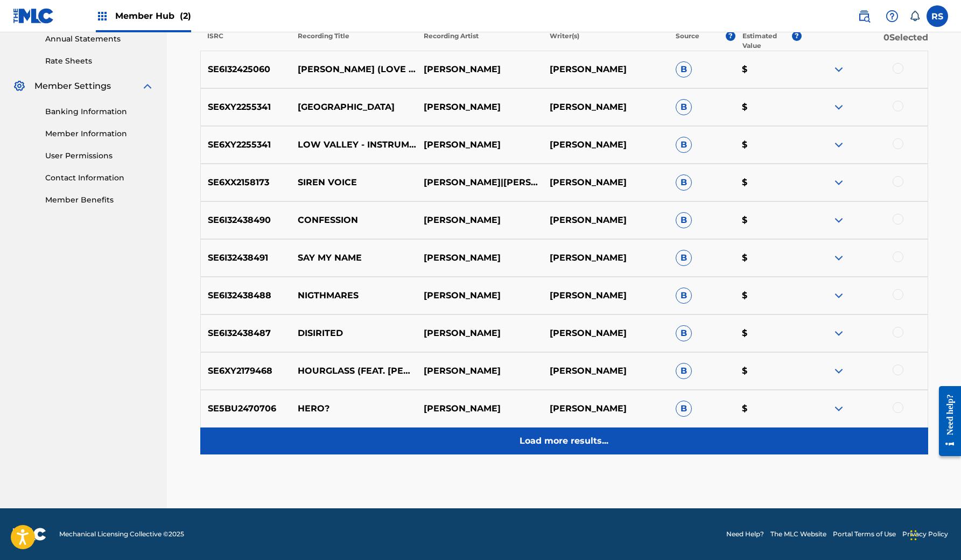
click at [566, 451] on div "Load more results..." at bounding box center [564, 440] width 728 height 27
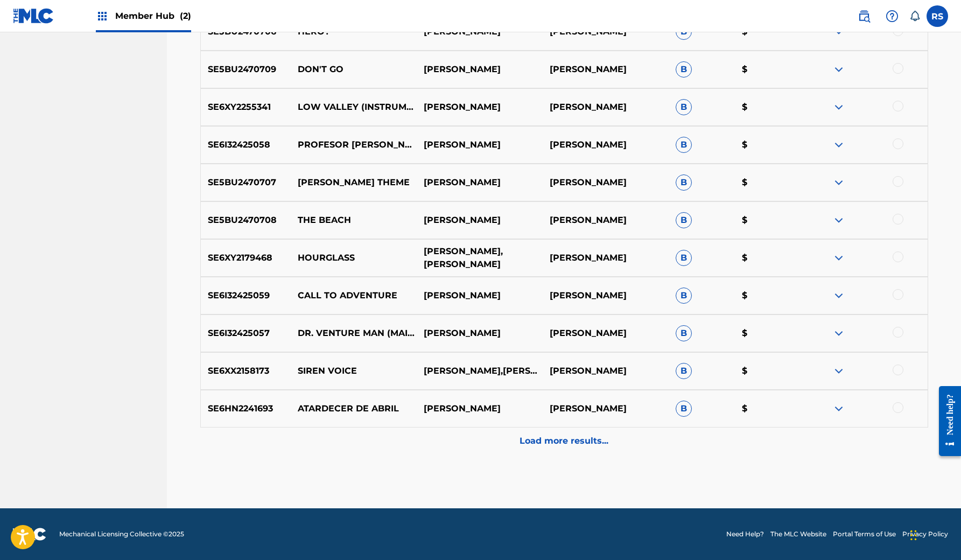
scroll to position [774, 0]
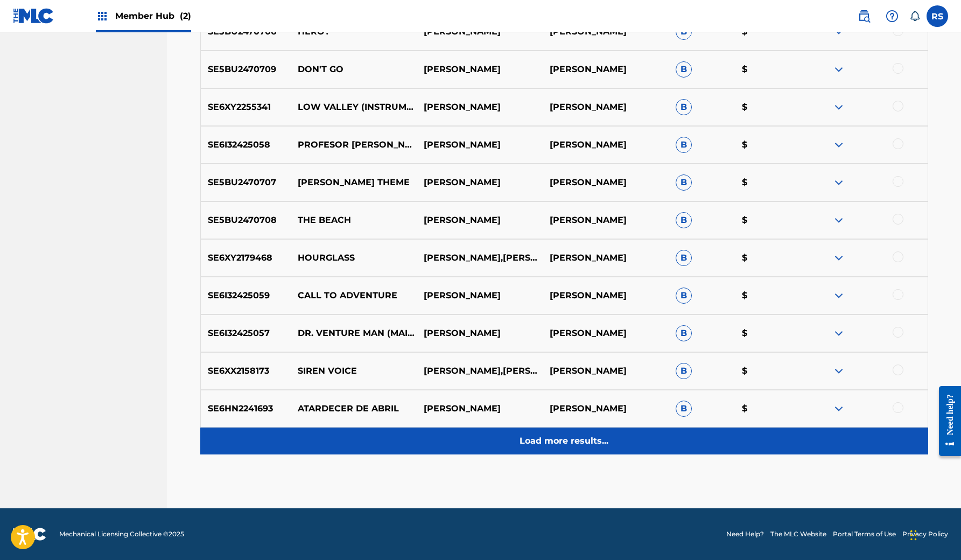
click at [553, 437] on p "Load more results..." at bounding box center [563, 440] width 89 height 13
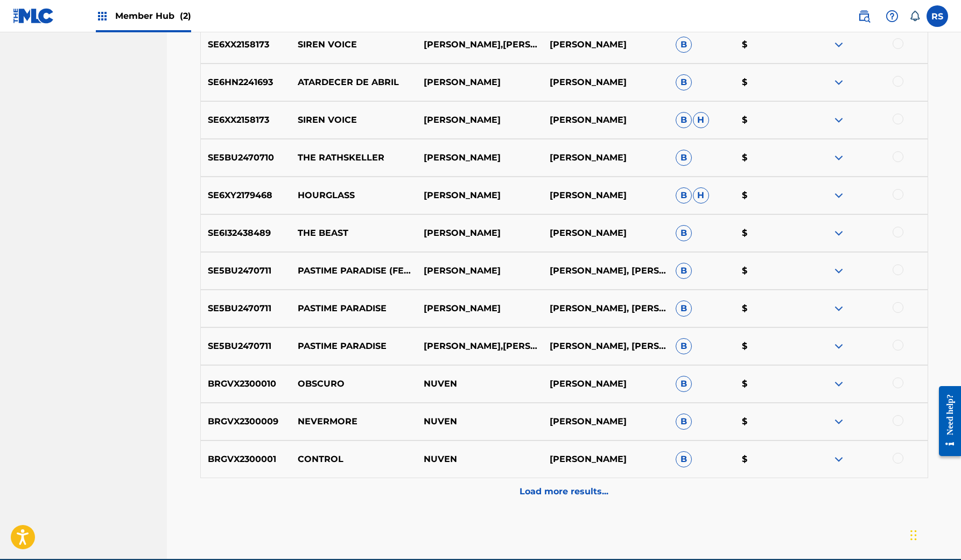
scroll to position [1111, 0]
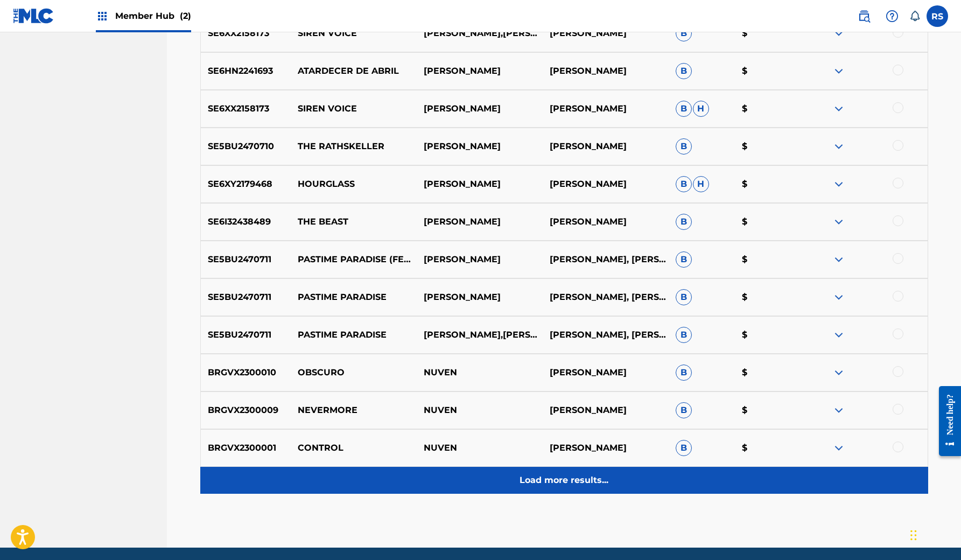
click at [593, 485] on p "Load more results..." at bounding box center [563, 480] width 89 height 13
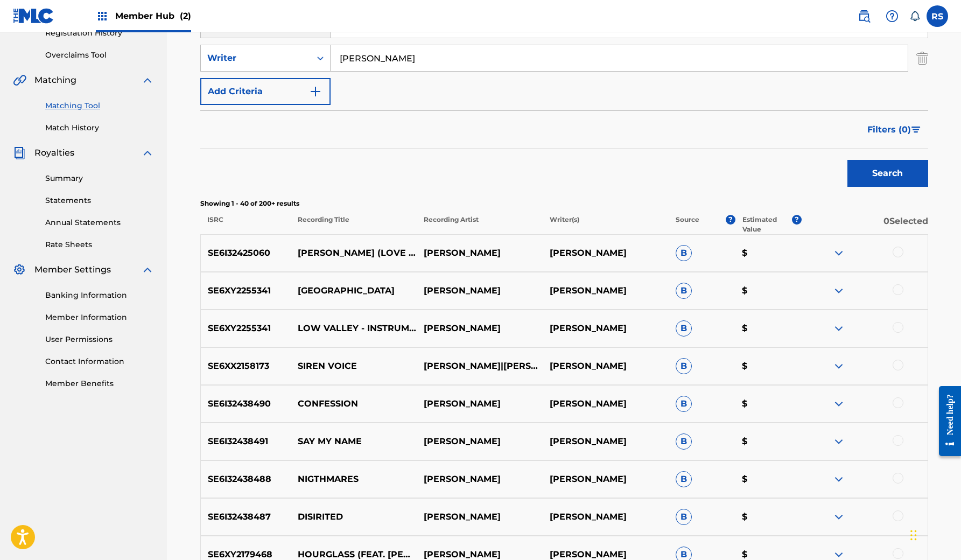
scroll to position [267, 0]
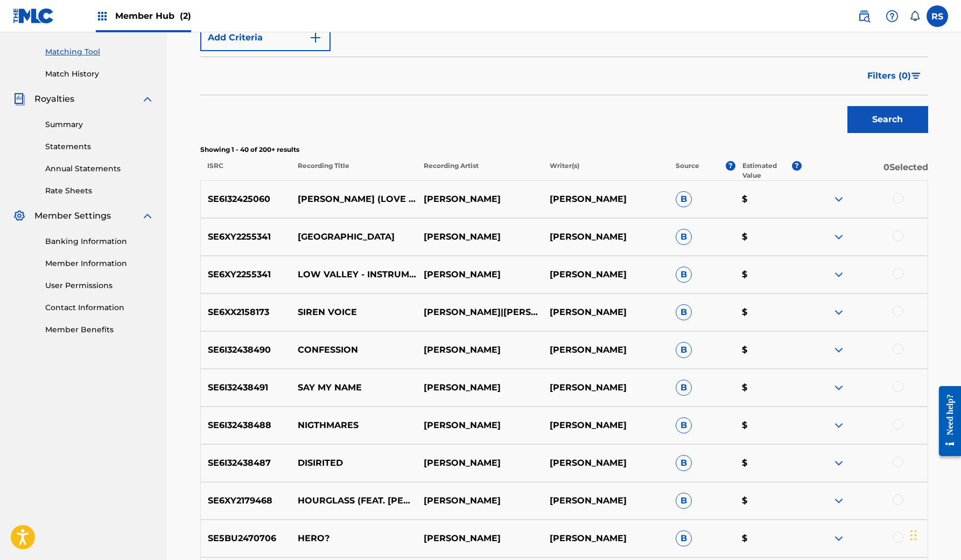
click at [902, 197] on div at bounding box center [897, 198] width 11 height 11
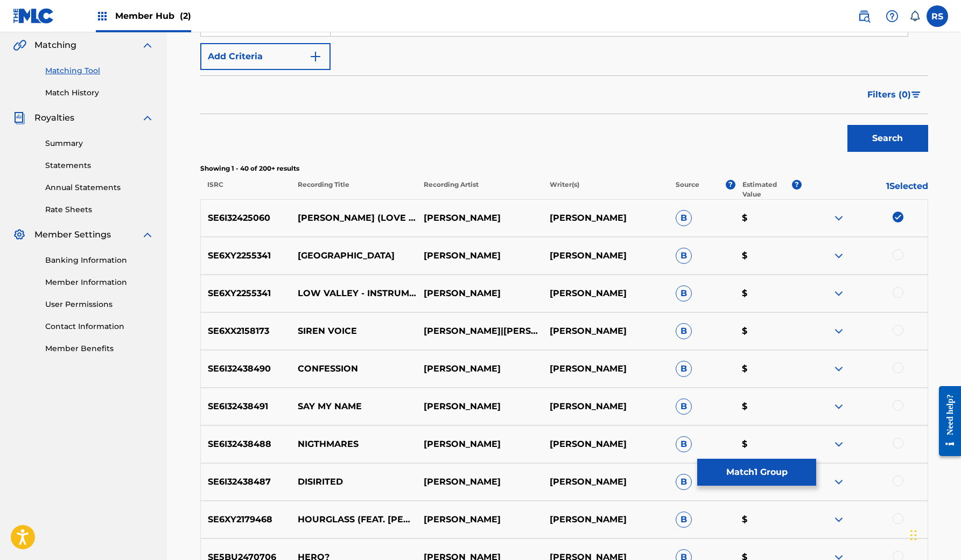
scroll to position [241, 0]
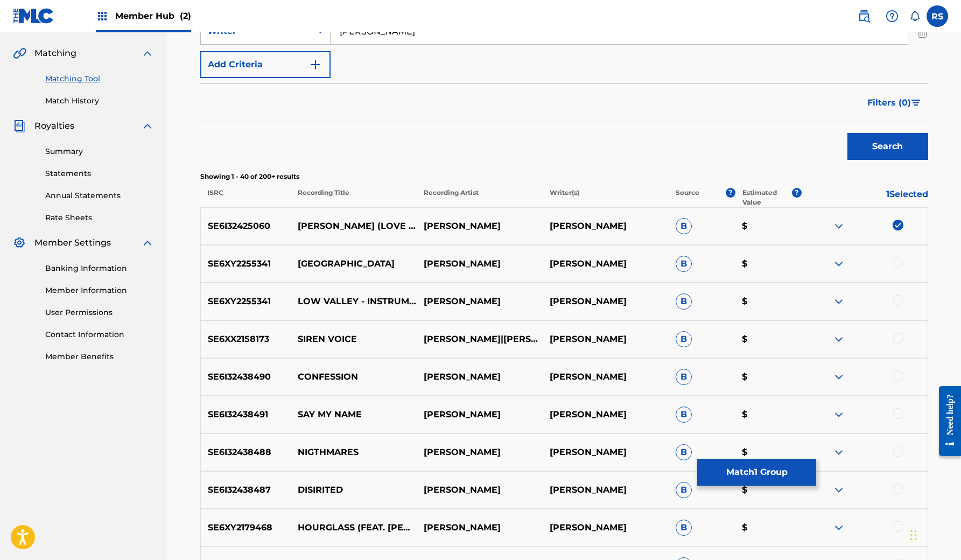
click at [836, 221] on img at bounding box center [838, 226] width 13 height 13
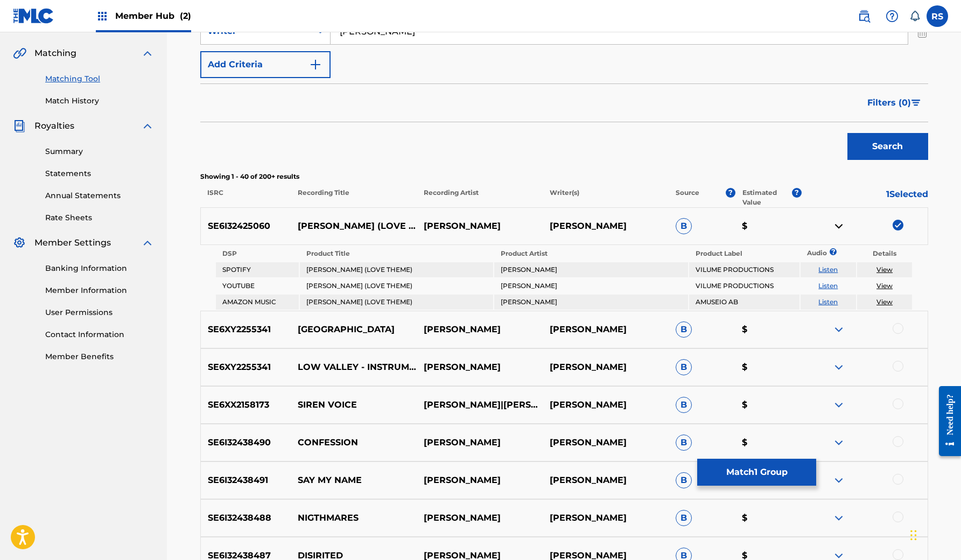
click at [829, 271] on link "Listen" at bounding box center [827, 269] width 19 height 8
click at [884, 272] on link "View" at bounding box center [884, 269] width 16 height 8
click at [901, 327] on div at bounding box center [897, 328] width 11 height 11
click at [901, 324] on img at bounding box center [897, 328] width 11 height 11
click at [753, 476] on button "Match 1 Group" at bounding box center [756, 472] width 119 height 27
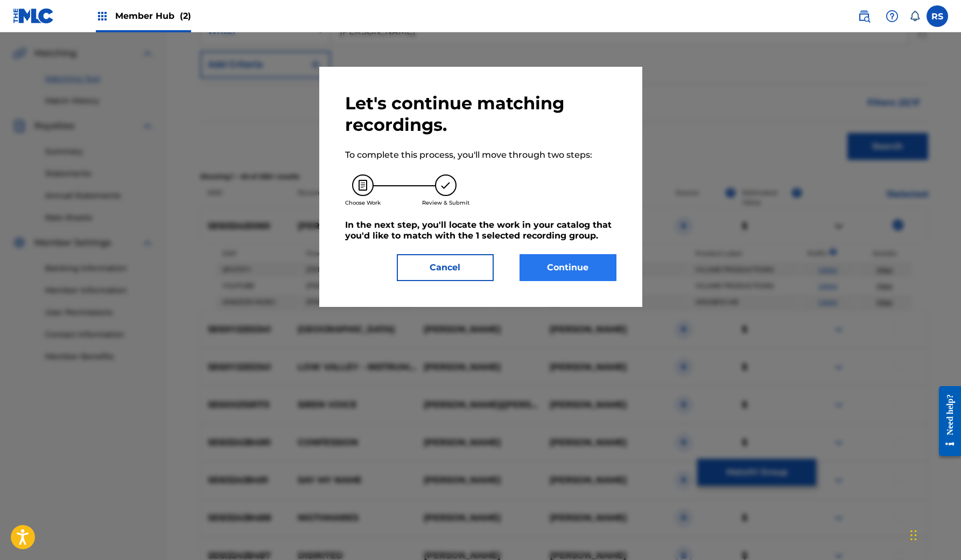
click at [541, 267] on button "Continue" at bounding box center [567, 267] width 97 height 27
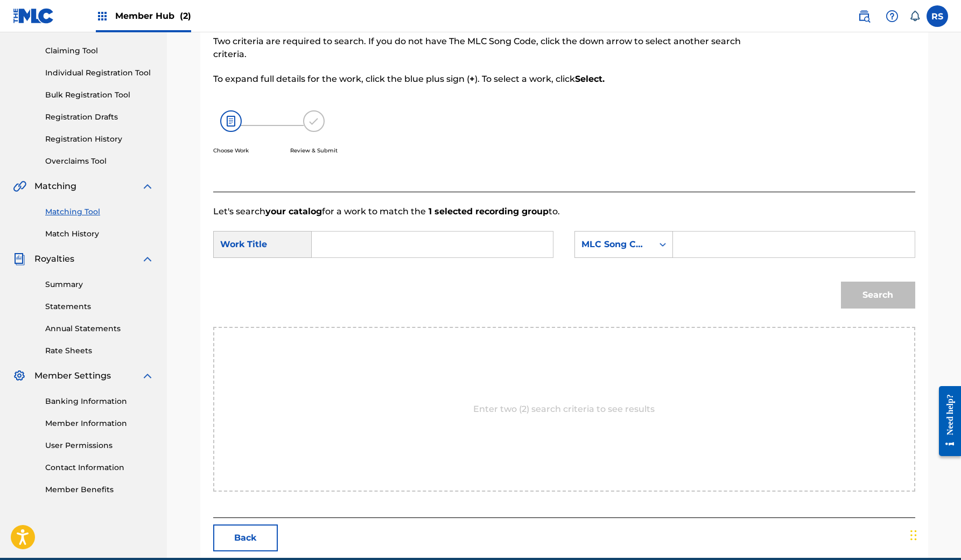
click at [353, 244] on input "Search Form" at bounding box center [432, 244] width 223 height 26
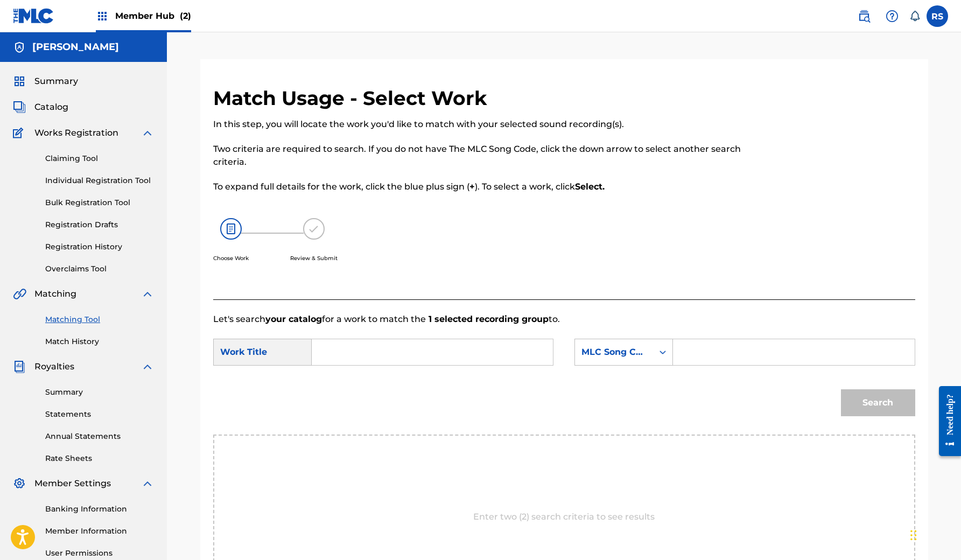
scroll to position [0, 0]
type input "a"
type input "A"
type input "F"
click at [53, 102] on span "Catalog" at bounding box center [51, 107] width 34 height 13
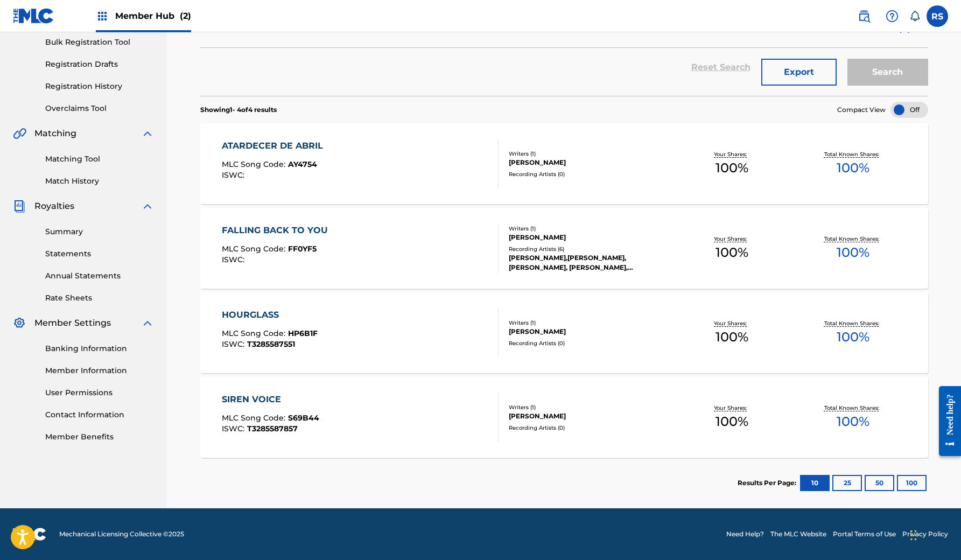
scroll to position [160, 0]
click at [843, 483] on button "25" at bounding box center [847, 483] width 30 height 16
click at [812, 490] on button "10" at bounding box center [815, 483] width 30 height 16
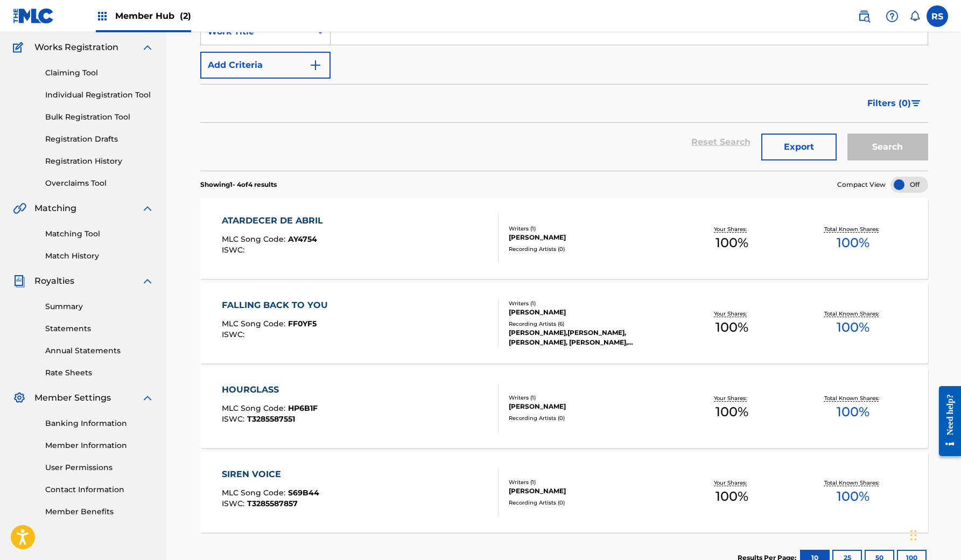
scroll to position [86, 0]
click at [418, 327] on div "FALLING BACK TO YOU MLC Song Code : FF0YF5 ISWC :" at bounding box center [360, 323] width 277 height 48
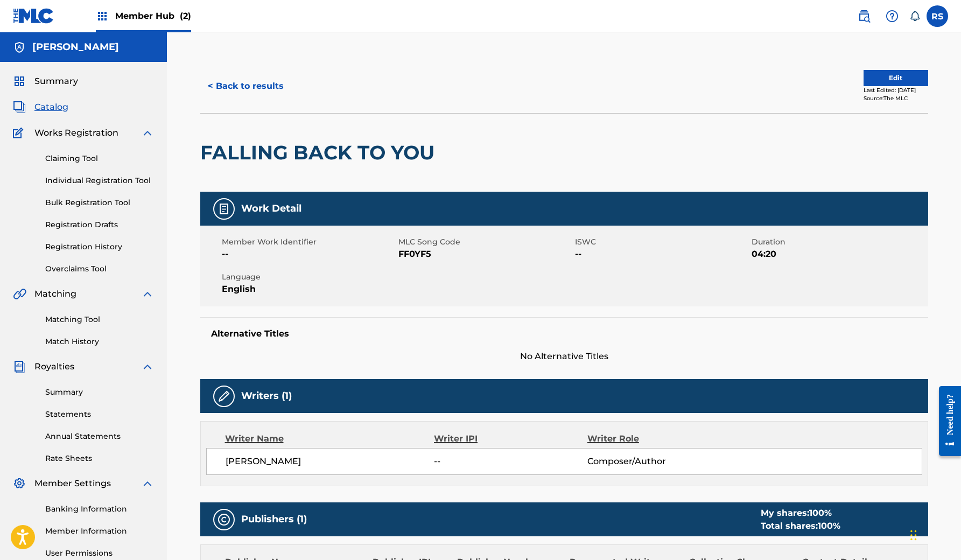
click at [340, 284] on span "English" at bounding box center [309, 289] width 174 height 13
click at [216, 92] on button "< Back to results" at bounding box center [245, 86] width 91 height 27
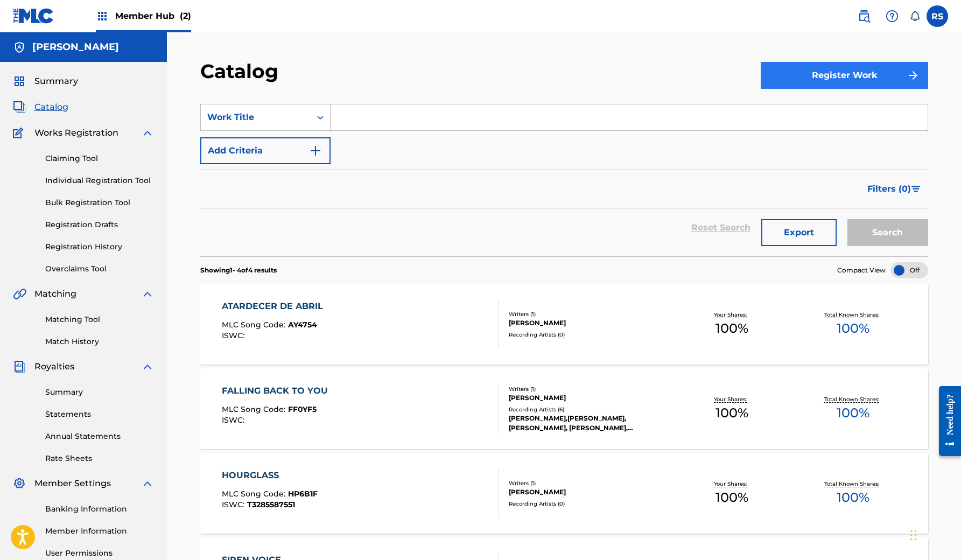
click at [879, 72] on button "Register Work" at bounding box center [843, 75] width 167 height 27
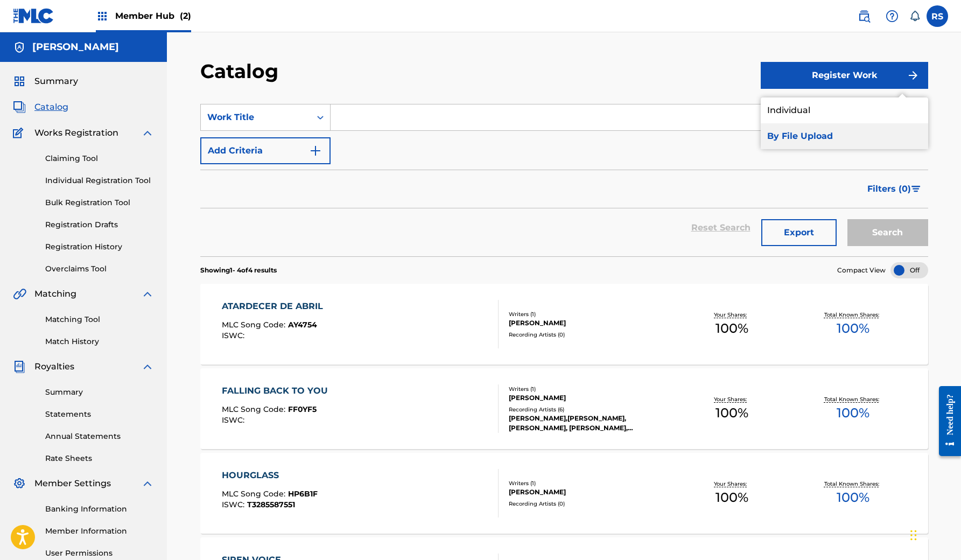
click at [816, 136] on link "By File Upload" at bounding box center [843, 136] width 167 height 26
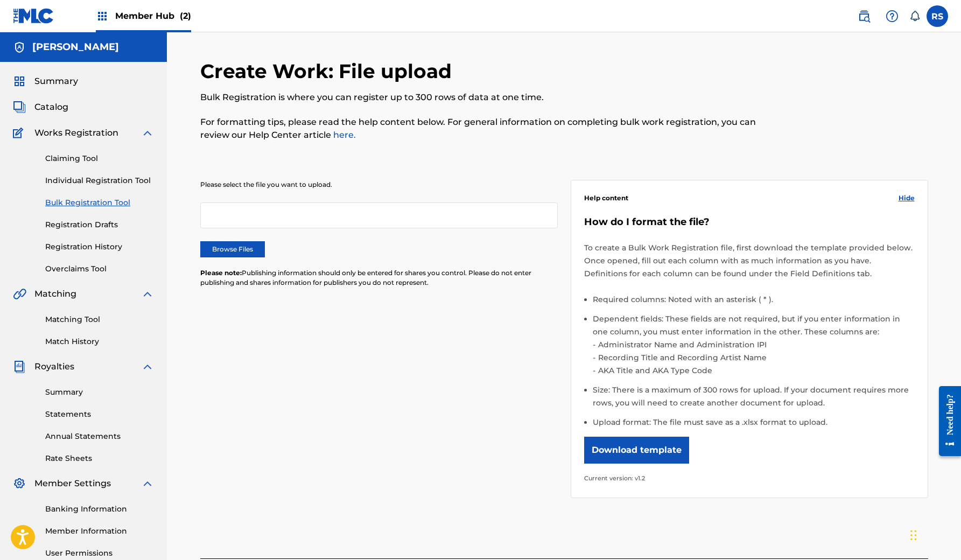
click at [271, 221] on div at bounding box center [378, 215] width 357 height 26
click at [670, 453] on button "Download template" at bounding box center [636, 449] width 105 height 27
click at [637, 445] on button "Download template" at bounding box center [636, 449] width 105 height 27
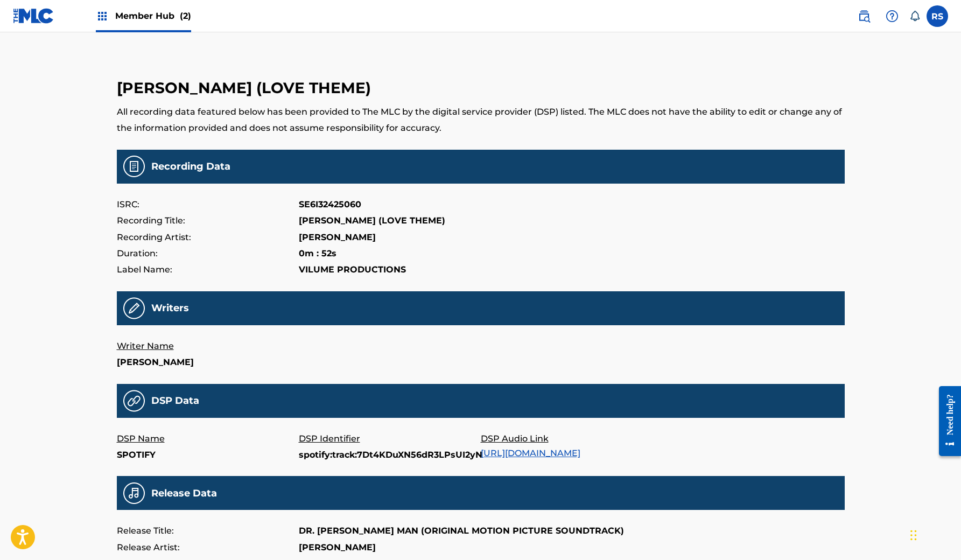
click at [132, 18] on span "Member Hub (2)" at bounding box center [153, 16] width 76 height 12
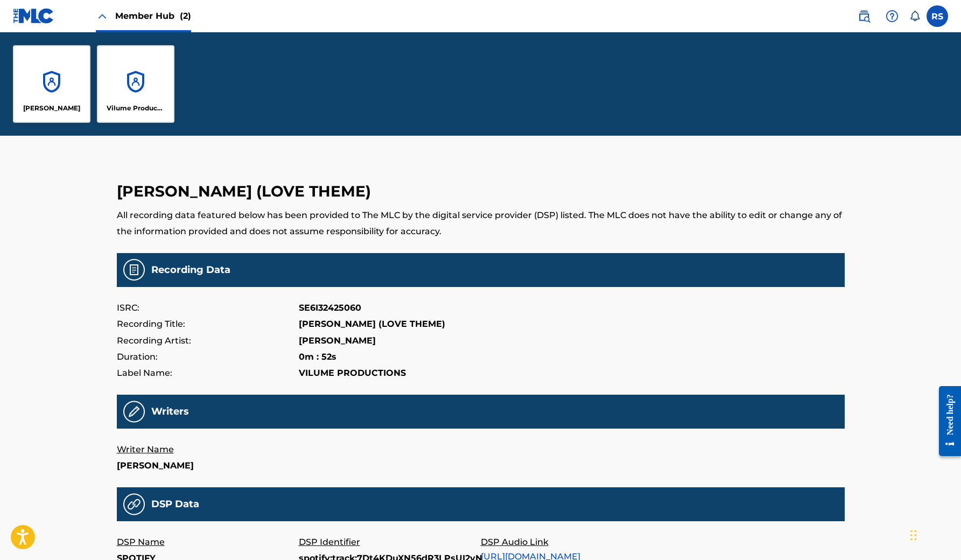
click at [102, 16] on img at bounding box center [102, 16] width 13 height 13
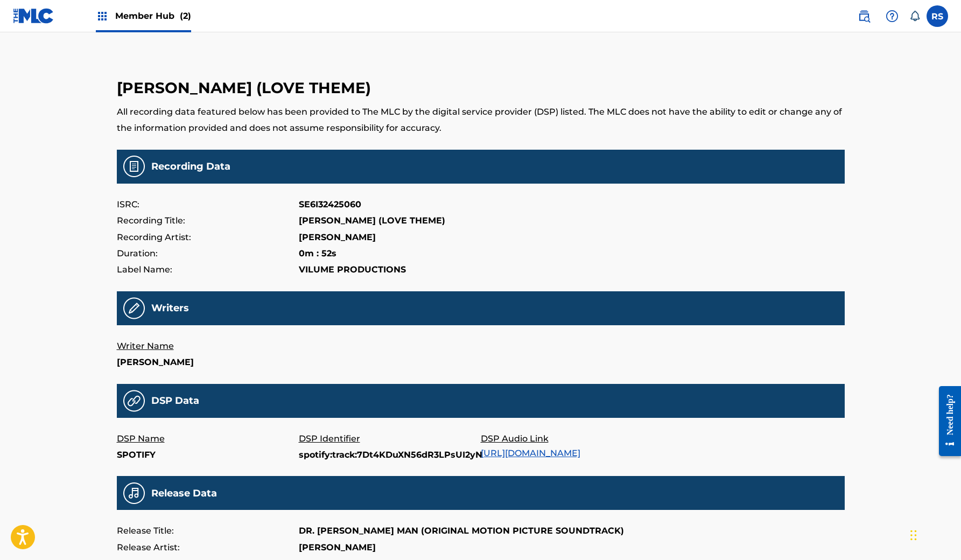
click at [373, 95] on h3 "ALICE VENTURE (LOVE THEME)" at bounding box center [481, 88] width 728 height 19
click at [206, 123] on p "All recording data featured below has been provided to The MLC by the digital s…" at bounding box center [481, 120] width 728 height 33
